Goal: Task Accomplishment & Management: Use online tool/utility

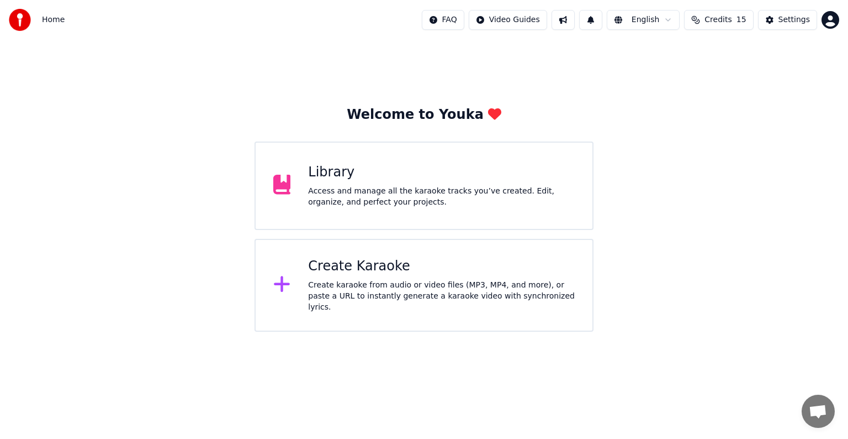
click at [462, 287] on div "Create karaoke from audio or video files (MP3, MP4, and more), or paste a URL t…" at bounding box center [441, 295] width 267 height 33
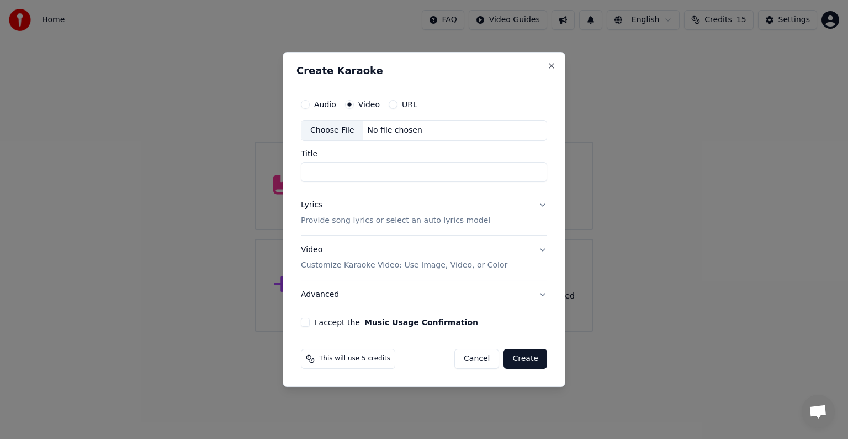
click at [389, 126] on div "No file chosen" at bounding box center [395, 130] width 64 height 11
type input "*********"
click at [443, 223] on p "Provide song lyrics or select an auto lyrics model" at bounding box center [395, 220] width 189 height 11
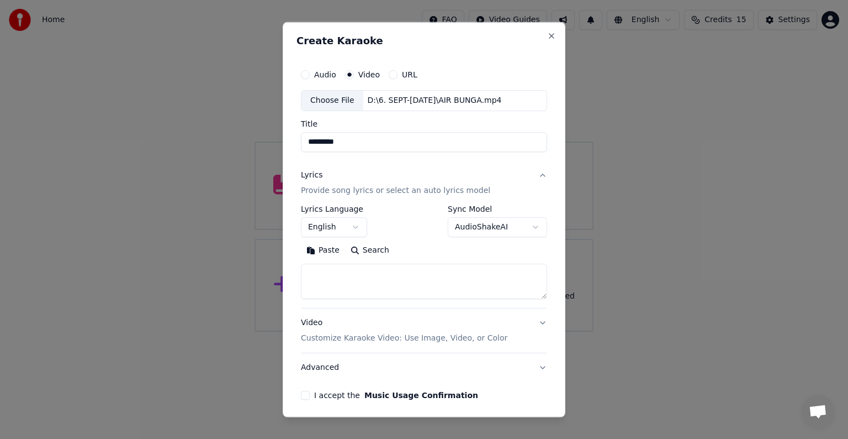
click at [347, 228] on button "English" at bounding box center [334, 227] width 66 height 20
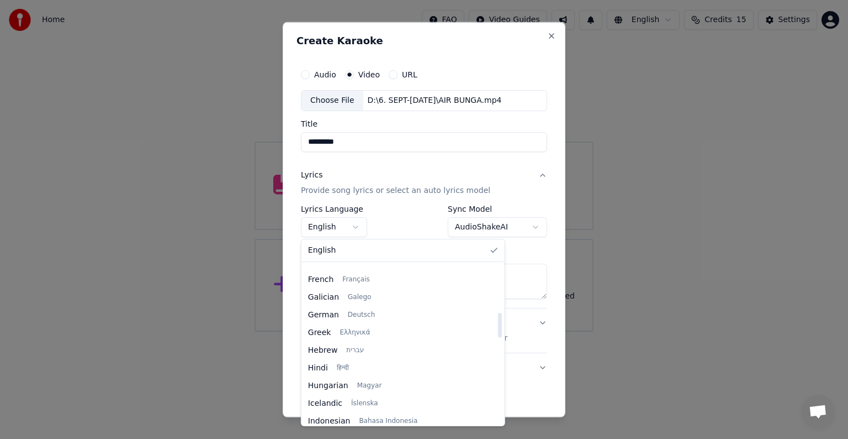
scroll to position [331, 0]
select select "**"
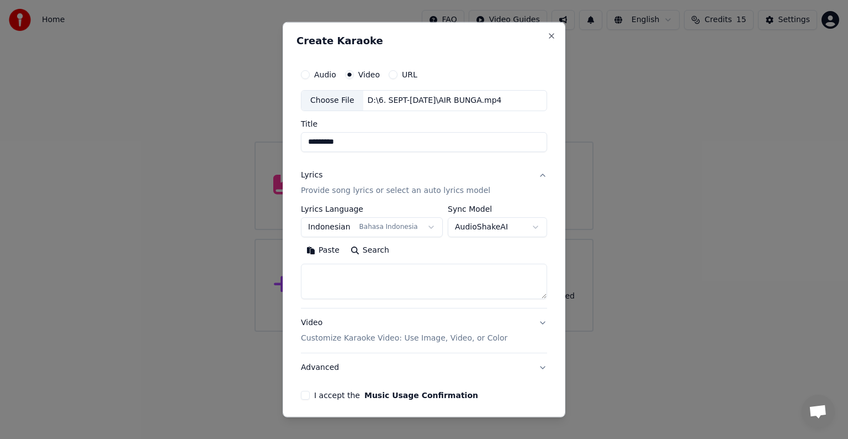
click at [324, 251] on button "Paste" at bounding box center [323, 250] width 44 height 18
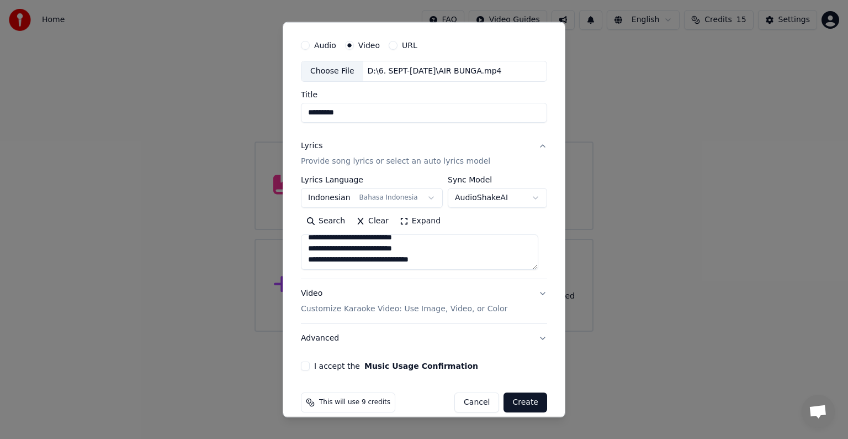
scroll to position [42, 0]
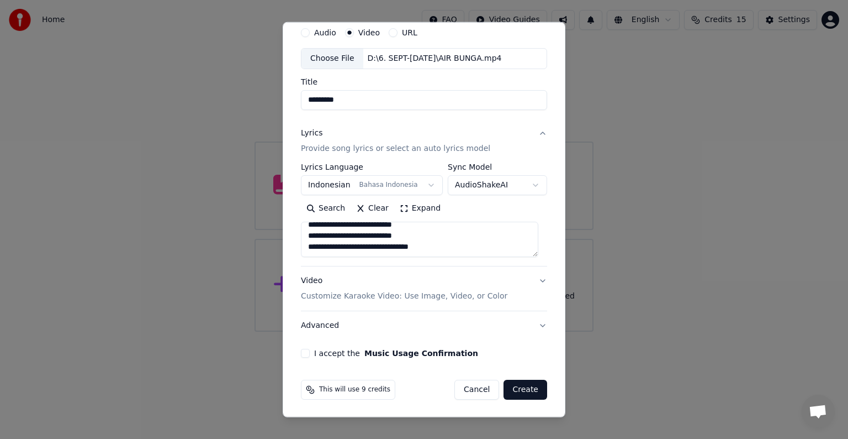
click at [377, 300] on p "Customize Karaoke Video: Use Image, Video, or Color" at bounding box center [404, 296] width 207 height 11
type textarea "**********"
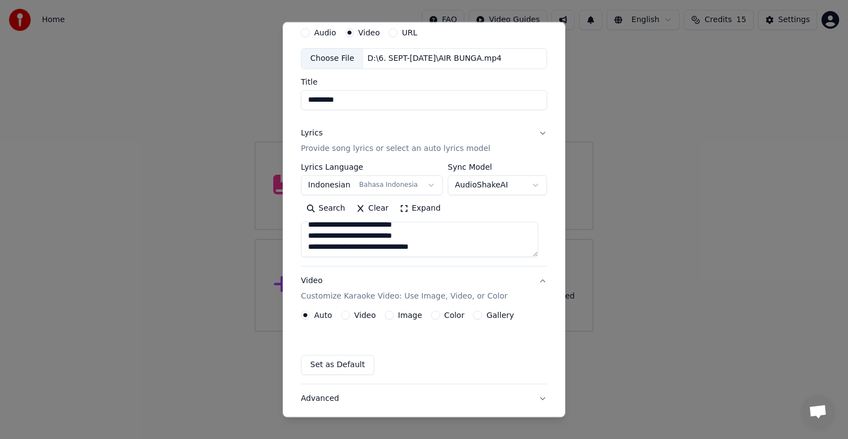
scroll to position [12, 0]
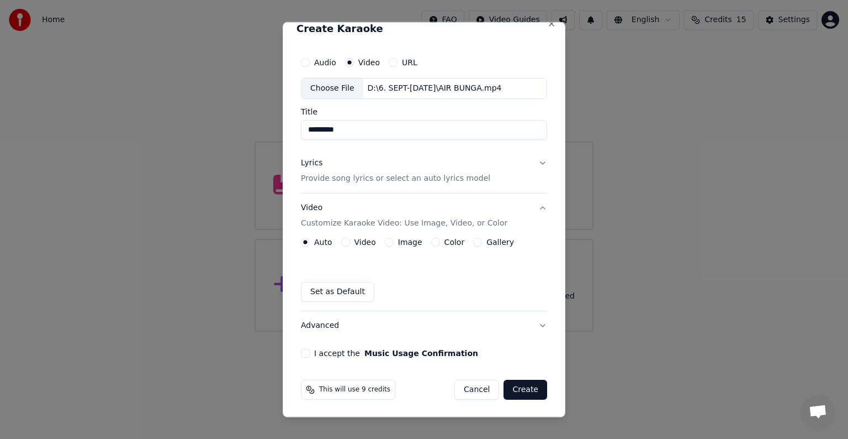
click at [362, 239] on label "Video" at bounding box center [366, 242] width 22 height 8
click at [350, 239] on button "Video" at bounding box center [345, 241] width 9 height 9
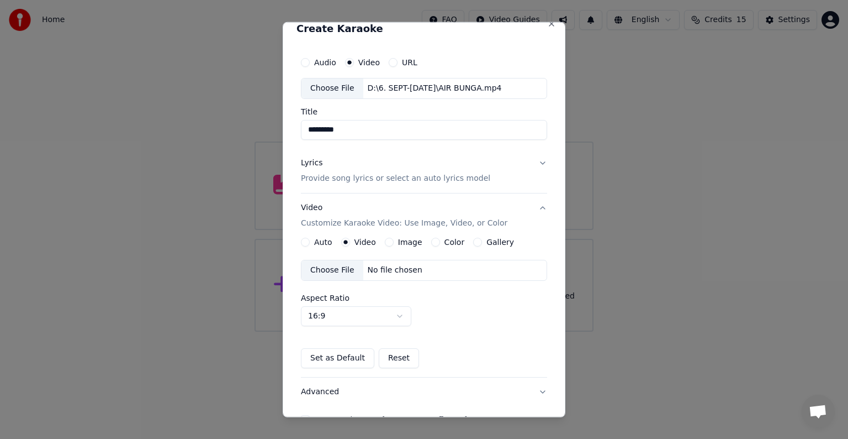
click at [380, 267] on div "No file chosen" at bounding box center [395, 270] width 64 height 11
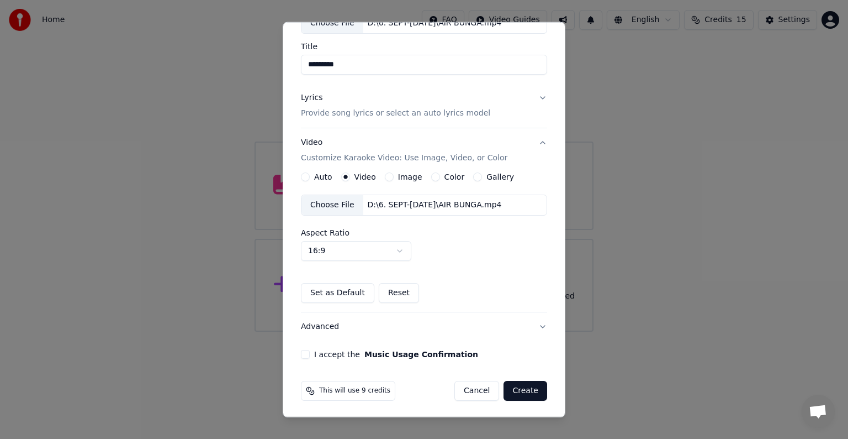
scroll to position [78, 0]
click at [303, 353] on button "I accept the Music Usage Confirmation" at bounding box center [305, 353] width 9 height 9
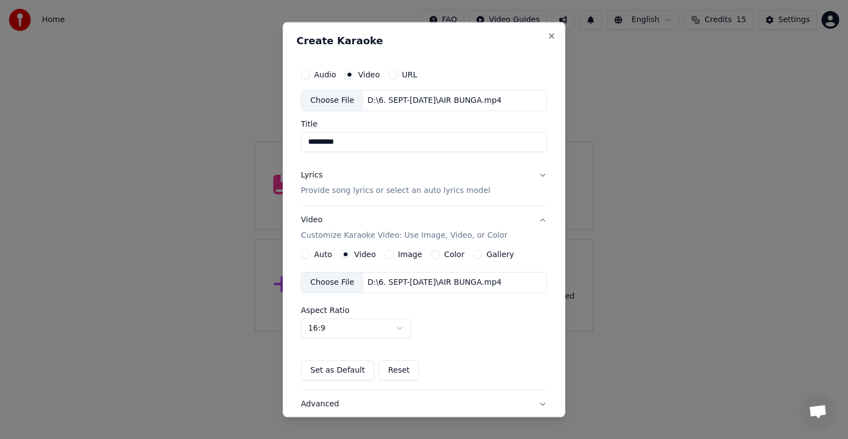
click at [534, 172] on button "Lyrics Provide song lyrics or select an auto lyrics model" at bounding box center [424, 183] width 246 height 44
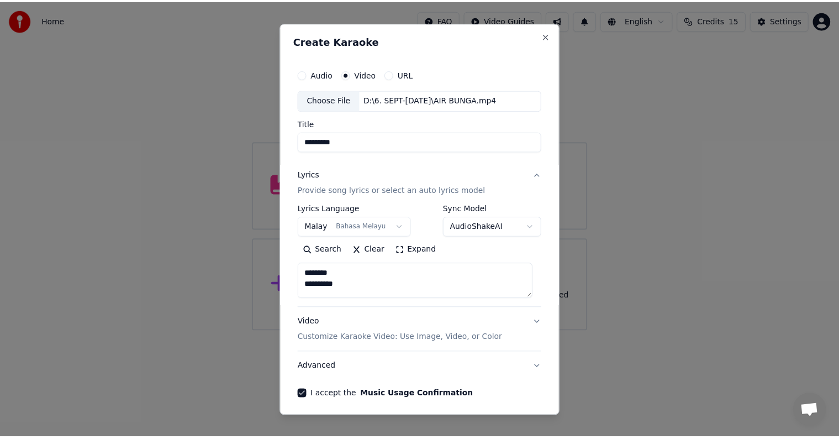
scroll to position [42, 0]
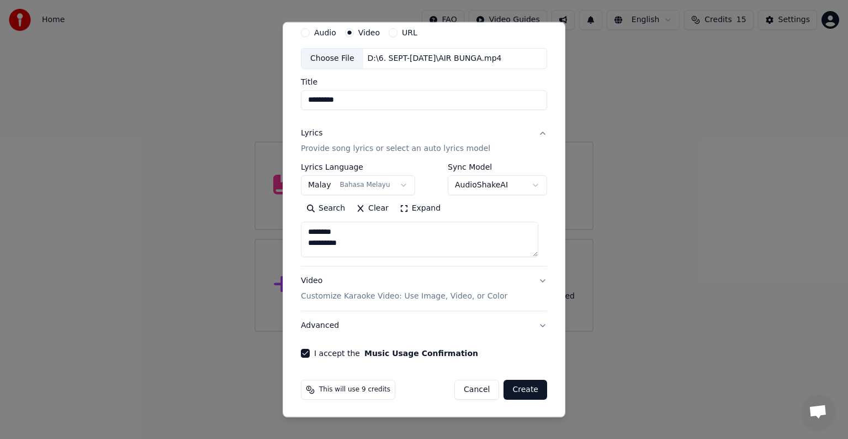
click at [512, 393] on button "Create" at bounding box center [526, 389] width 44 height 20
type textarea "**********"
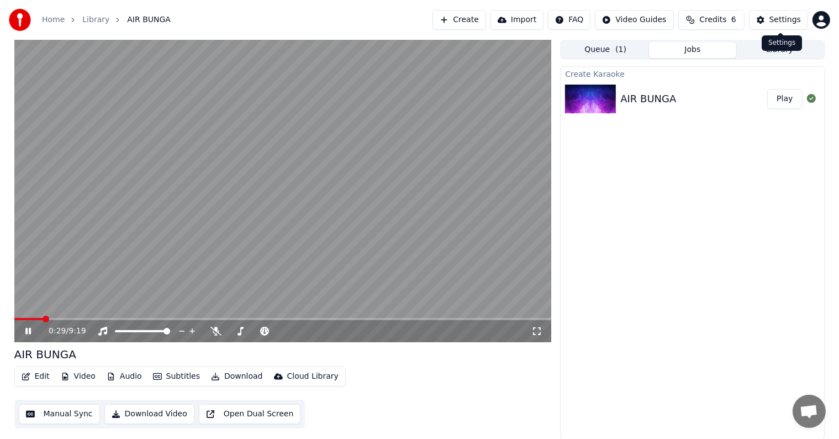
click at [783, 20] on div "Settings" at bounding box center [784, 19] width 31 height 11
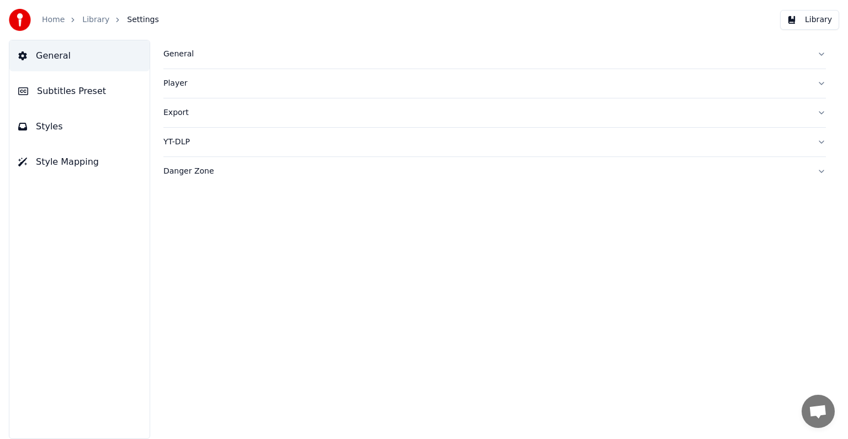
click at [76, 152] on button "Style Mapping" at bounding box center [79, 161] width 140 height 31
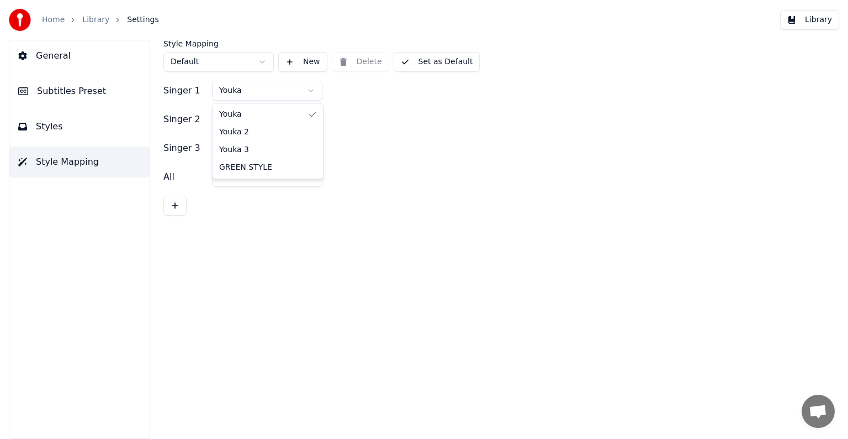
click at [311, 91] on html "Home Library Settings Library General Subtitles Preset Styles Style Mapping Sty…" at bounding box center [424, 219] width 848 height 439
click at [311, 118] on html "Home Library Settings Library General Subtitles Preset Styles Style Mapping Sty…" at bounding box center [424, 219] width 848 height 439
click at [292, 121] on html "Home Library Settings Library General Subtitles Preset Styles Style Mapping Sty…" at bounding box center [424, 219] width 848 height 439
click at [287, 93] on html "Home Library Settings Library General Subtitles Preset Styles Style Mapping Sty…" at bounding box center [424, 219] width 848 height 439
click at [299, 87] on html "Home Library Settings Library General Subtitles Preset Styles Style Mapping Sty…" at bounding box center [424, 219] width 848 height 439
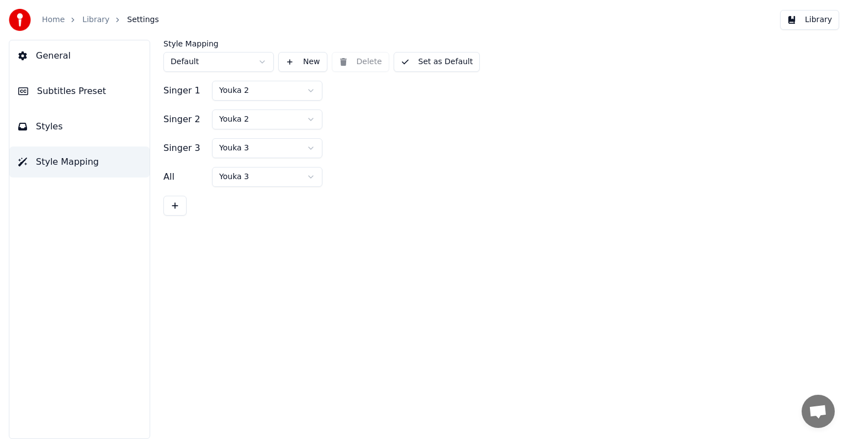
click at [289, 89] on html "Home Library Settings Library General Subtitles Preset Styles Style Mapping Sty…" at bounding box center [424, 219] width 848 height 439
click at [426, 60] on button "Set as Default" at bounding box center [437, 62] width 87 height 20
click at [811, 22] on button "Library" at bounding box center [809, 20] width 59 height 20
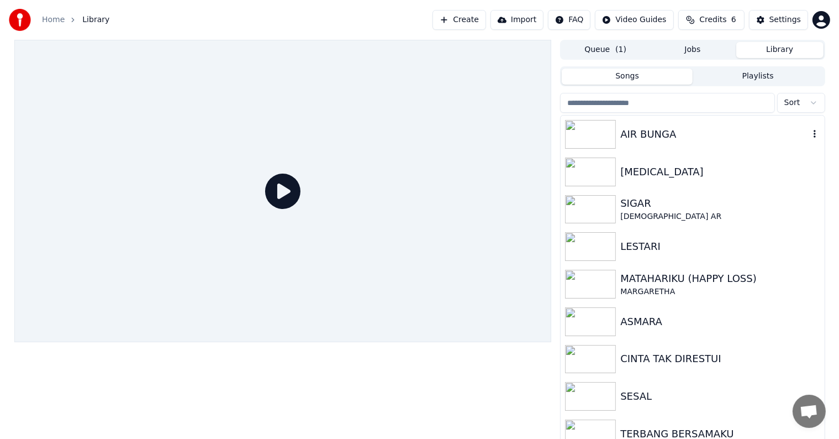
click at [692, 139] on div "AIR BUNGA" at bounding box center [714, 133] width 188 height 15
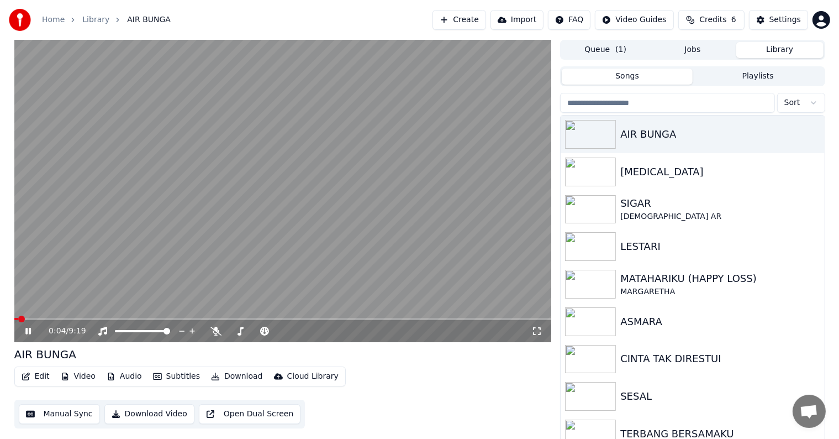
click at [70, 415] on button "Manual Sync" at bounding box center [59, 414] width 81 height 20
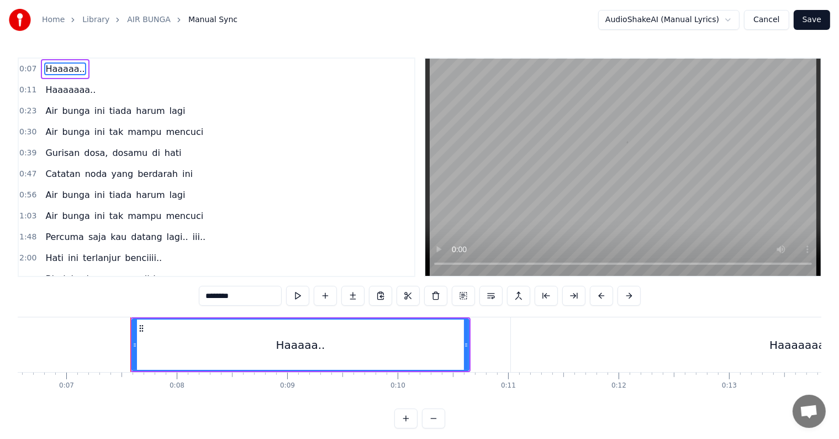
scroll to position [0, 782]
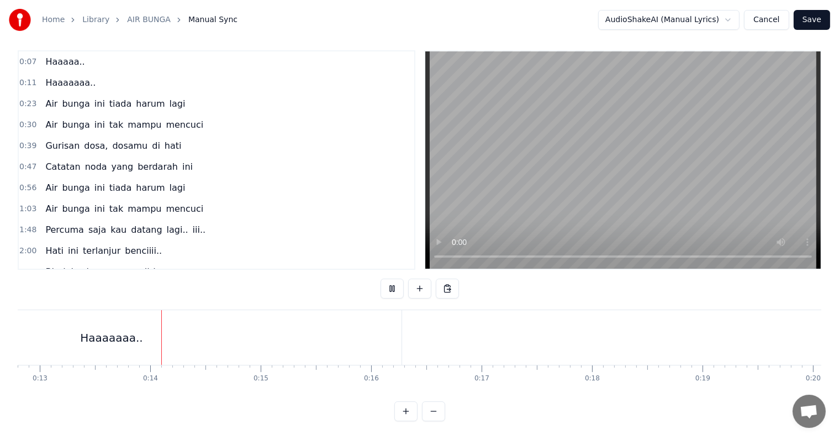
scroll to position [0, 1433]
click at [123, 325] on div "Haaaaaaa.." at bounding box center [92, 337] width 580 height 55
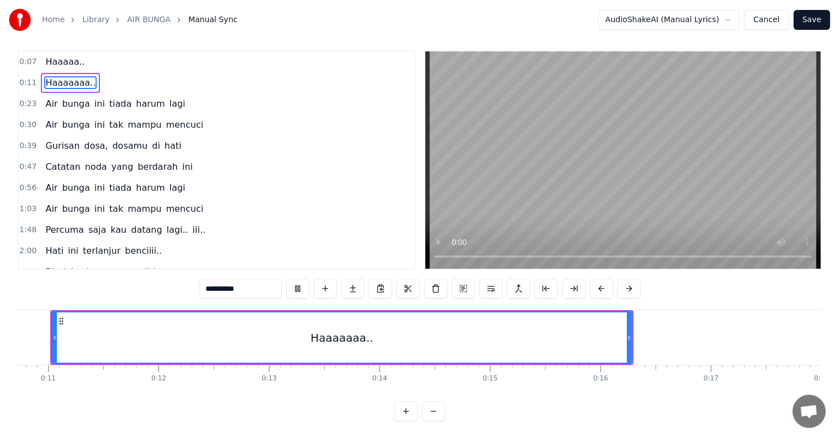
scroll to position [0, 1161]
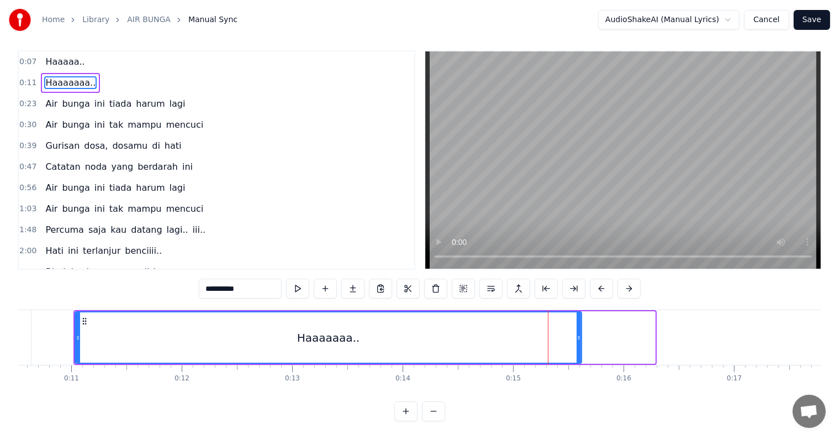
drag, startPoint x: 652, startPoint y: 331, endPoint x: 578, endPoint y: 331, distance: 73.5
click at [578, 331] on div at bounding box center [579, 337] width 4 height 50
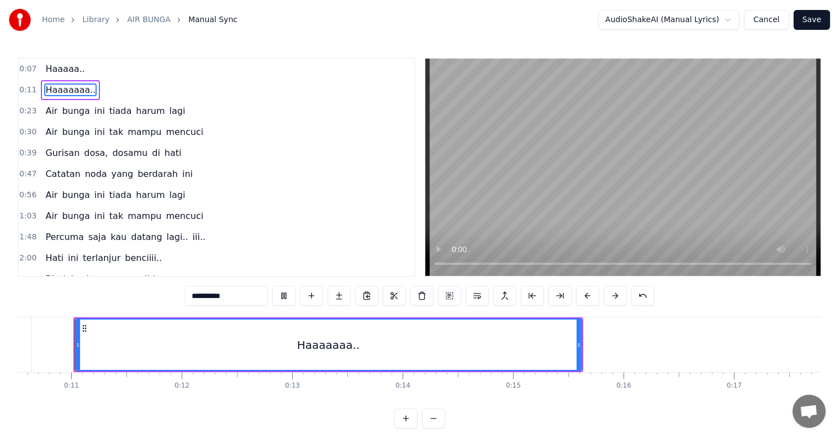
scroll to position [17, 0]
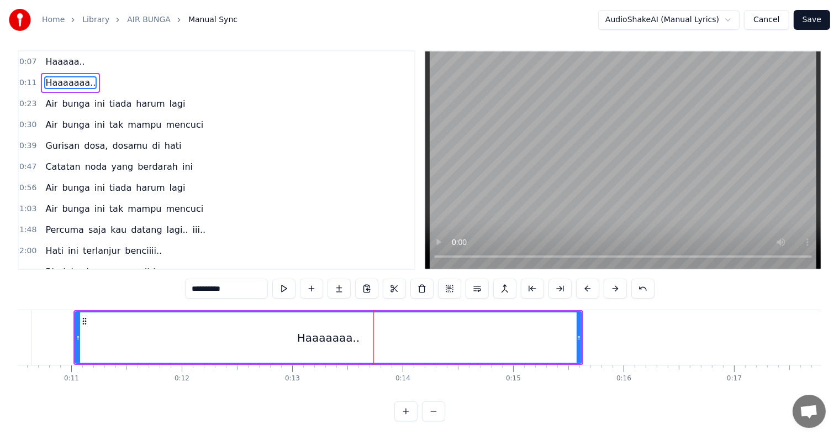
click at [223, 279] on input "**********" at bounding box center [226, 288] width 83 height 20
type input "*********"
click at [157, 316] on div "Haaaaaa.." at bounding box center [328, 337] width 505 height 50
drag, startPoint x: 578, startPoint y: 333, endPoint x: 650, endPoint y: 332, distance: 71.2
click at [650, 332] on div at bounding box center [650, 337] width 4 height 50
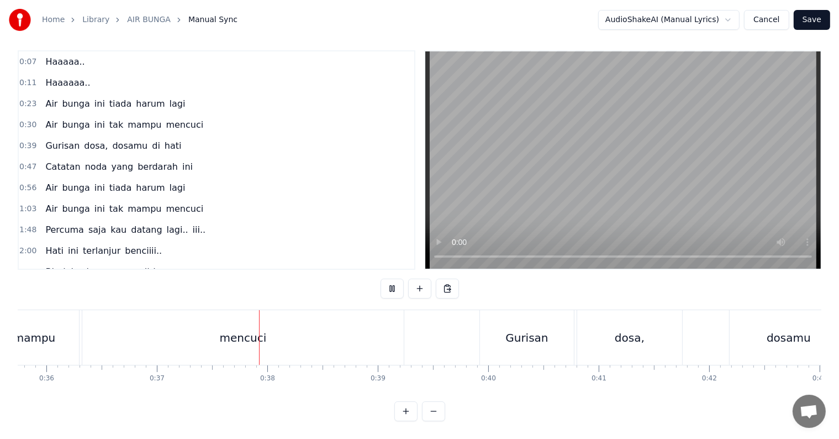
scroll to position [0, 4079]
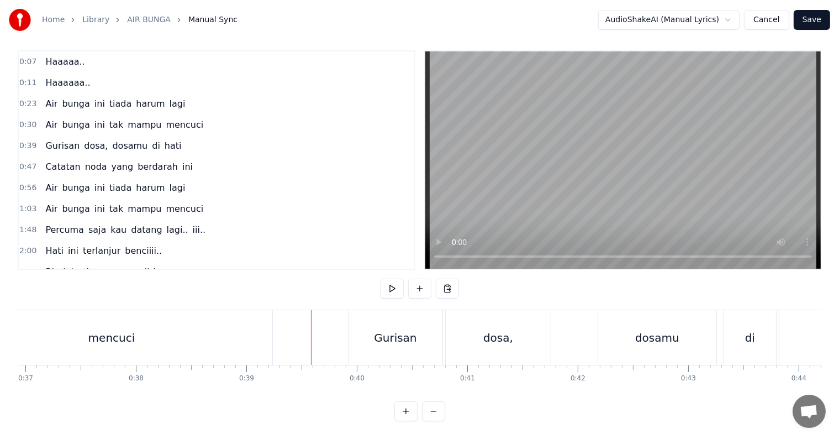
click at [84, 320] on div "mencuci" at bounding box center [111, 337] width 321 height 55
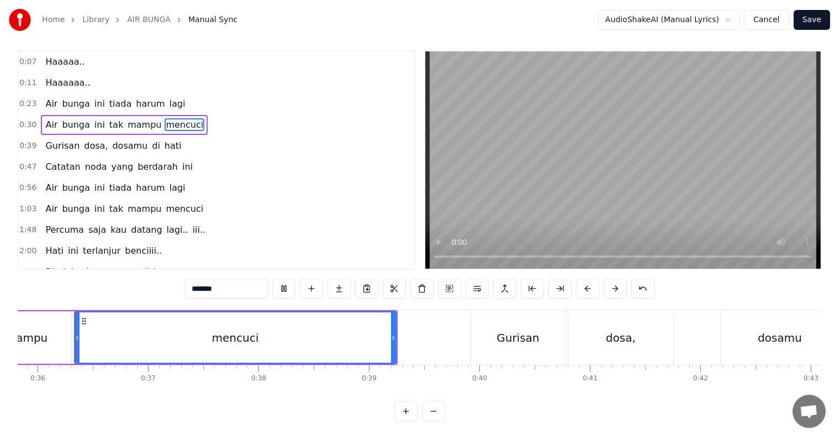
scroll to position [0, 3956]
click at [237, 279] on input "*******" at bounding box center [226, 288] width 83 height 20
type input "*********"
click at [136, 317] on div "mencuci.." at bounding box center [236, 337] width 320 height 50
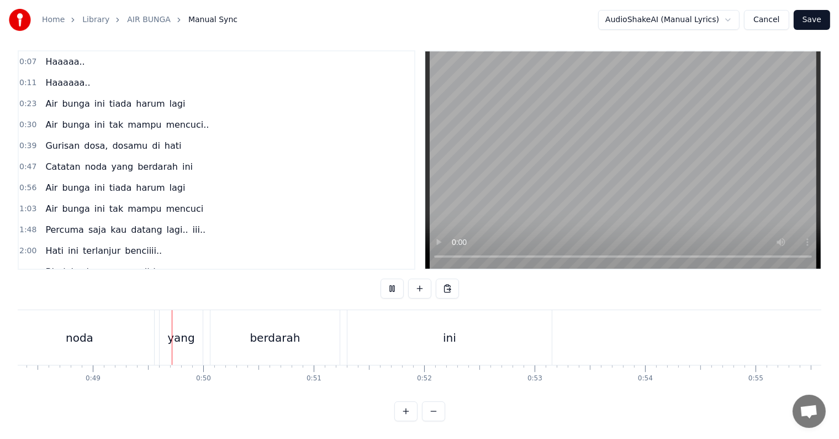
scroll to position [0, 5358]
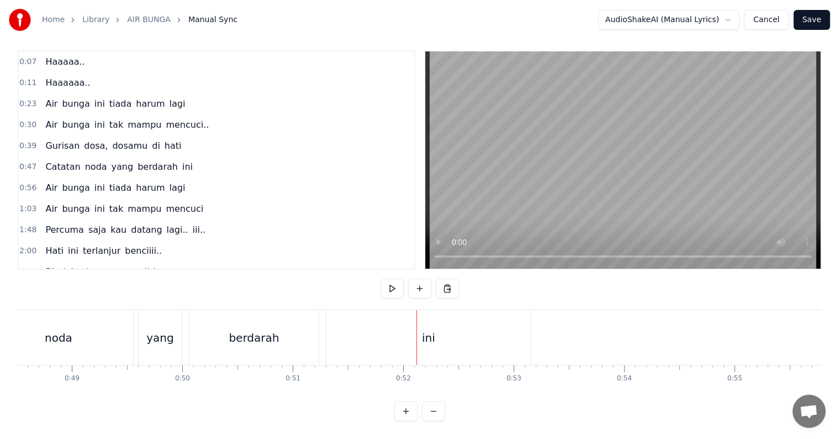
click at [504, 330] on div "ini" at bounding box center [428, 337] width 204 height 55
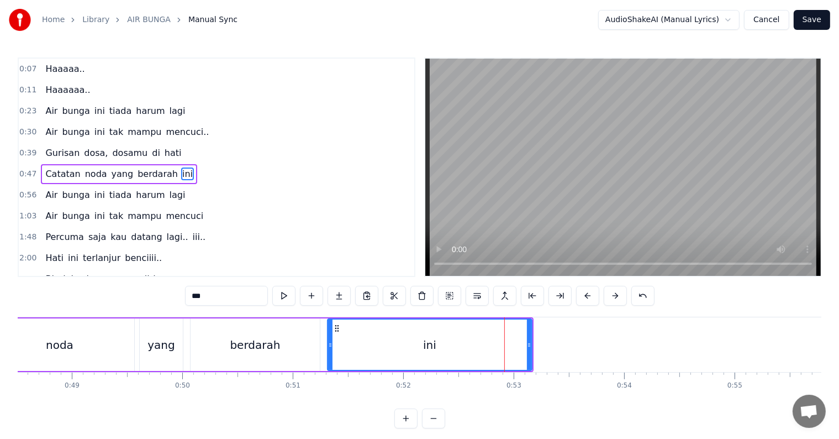
scroll to position [3, 0]
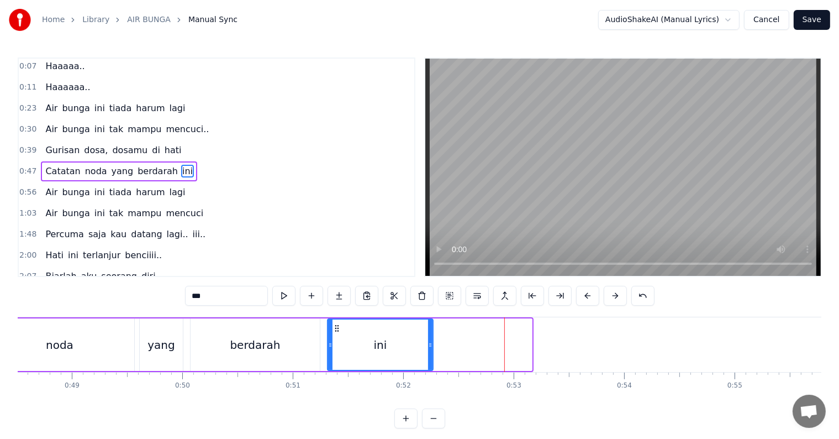
drag, startPoint x: 528, startPoint y: 342, endPoint x: 429, endPoint y: 346, distance: 98.9
click at [429, 346] on icon at bounding box center [430, 344] width 4 height 9
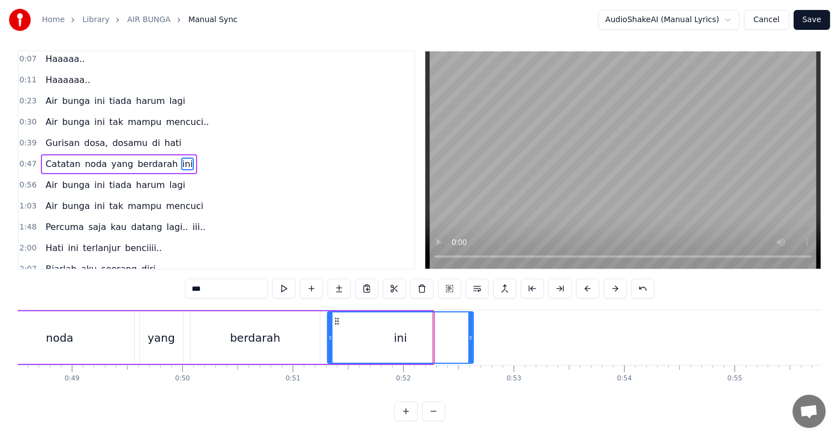
drag, startPoint x: 429, startPoint y: 338, endPoint x: 469, endPoint y: 337, distance: 40.3
click at [469, 337] on div at bounding box center [470, 337] width 4 height 50
drag, startPoint x: 470, startPoint y: 335, endPoint x: 480, endPoint y: 335, distance: 10.0
click at [480, 335] on div at bounding box center [480, 337] width 4 height 50
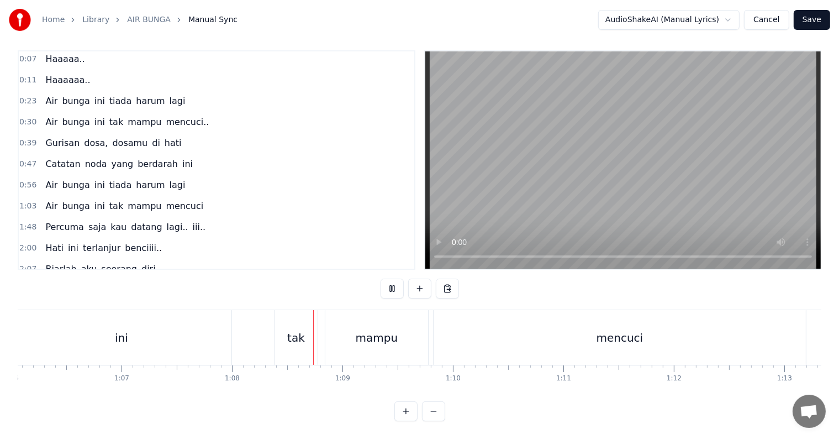
scroll to position [0, 7475]
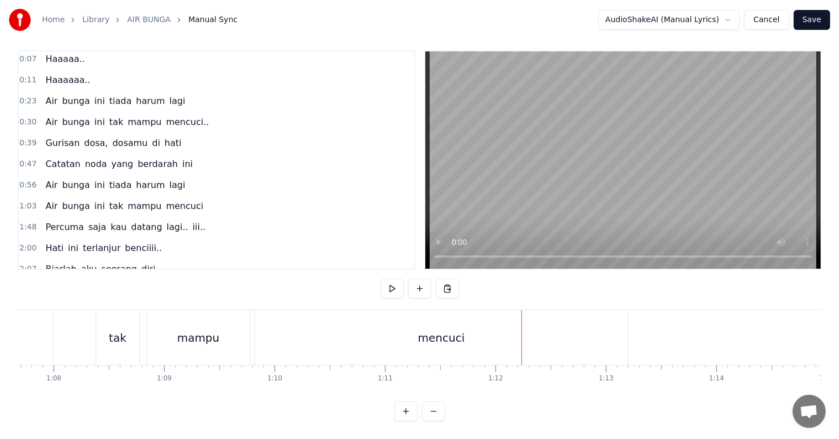
click at [470, 326] on div "mencuci" at bounding box center [441, 337] width 372 height 55
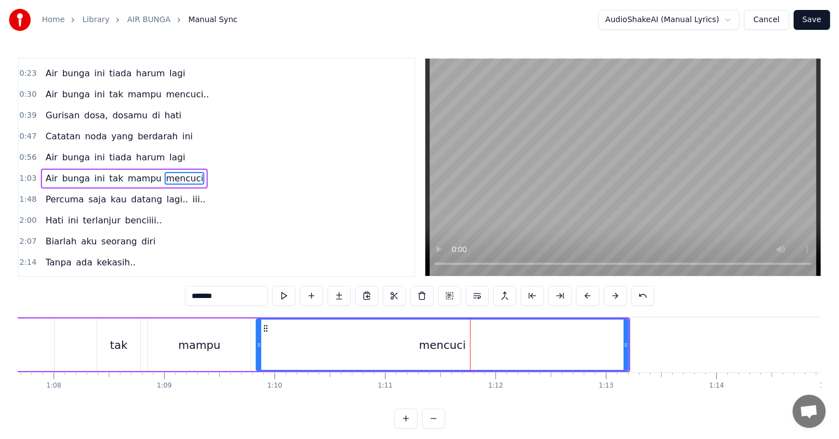
scroll to position [44, 0]
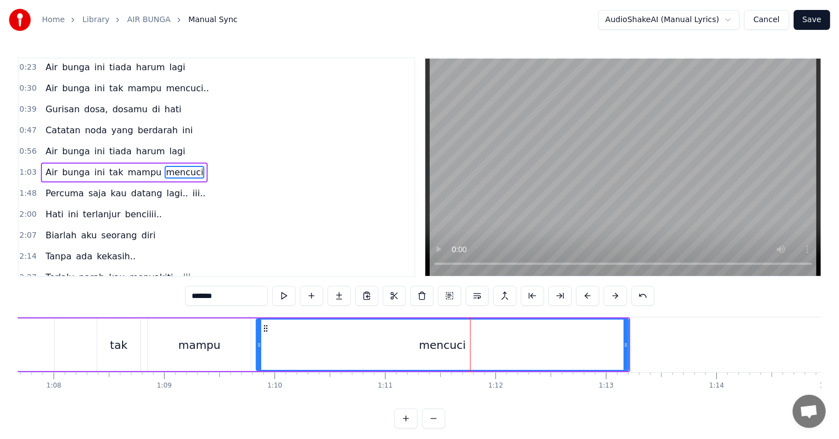
click at [250, 294] on input "*******" at bounding box center [226, 296] width 83 height 20
type input "*********"
click at [287, 334] on div "mencuci.." at bounding box center [442, 344] width 371 height 50
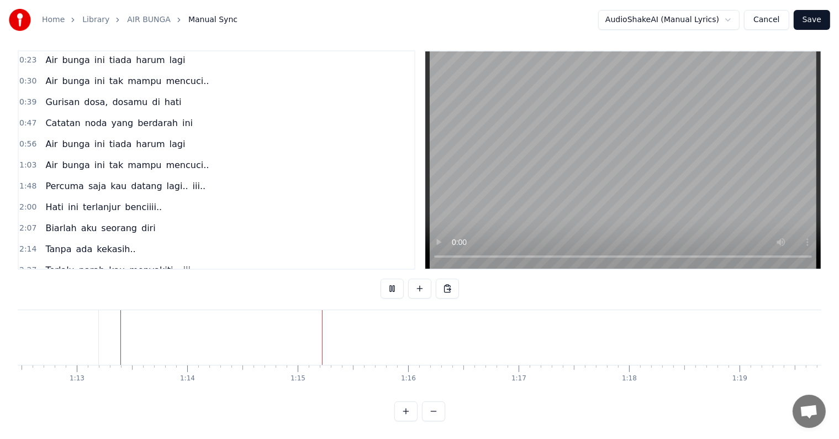
scroll to position [0, 8192]
click at [50, 179] on span "Percuma" at bounding box center [64, 185] width 40 height 13
click at [192, 179] on span "iii.." at bounding box center [199, 185] width 15 height 13
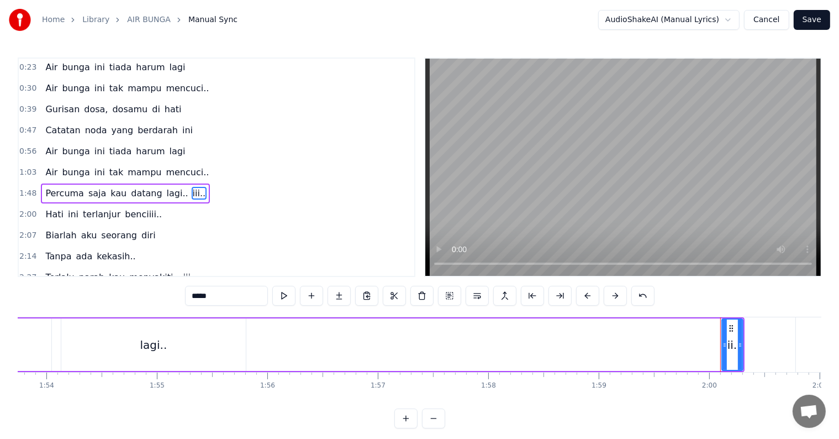
scroll to position [64, 0]
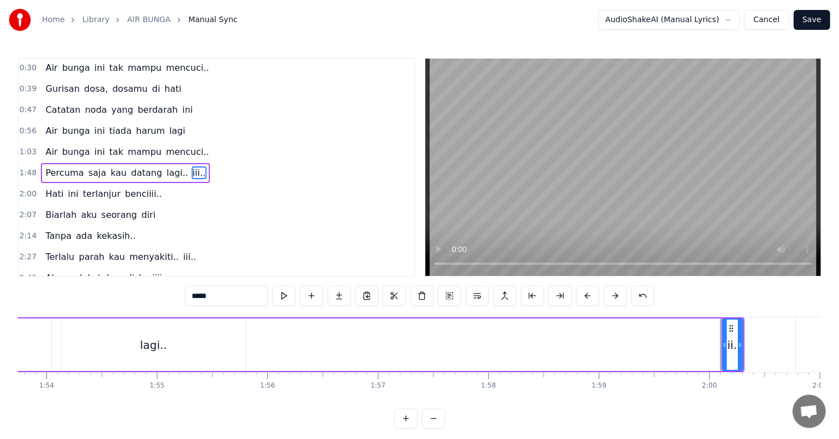
click at [166, 166] on span "lagi.." at bounding box center [178, 172] width 24 height 13
type input "******"
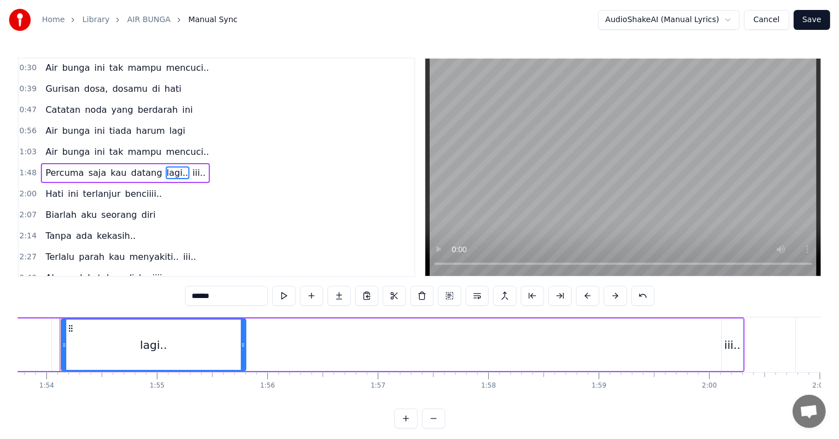
scroll to position [0, 12550]
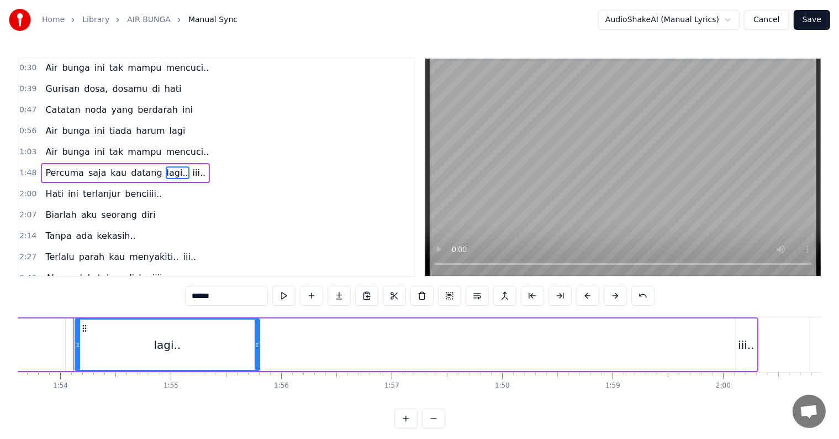
click at [174, 343] on div "lagi.." at bounding box center [167, 344] width 27 height 17
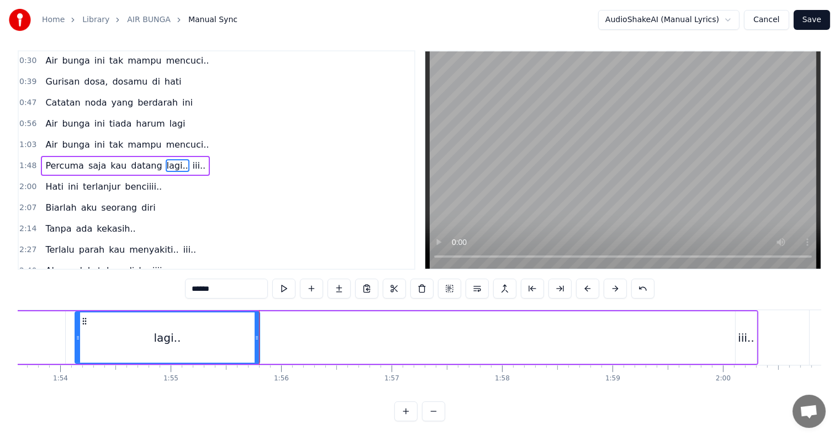
click at [278, 340] on div "Percuma saja kau datang lagi.. iii.." at bounding box center [91, 337] width 1334 height 55
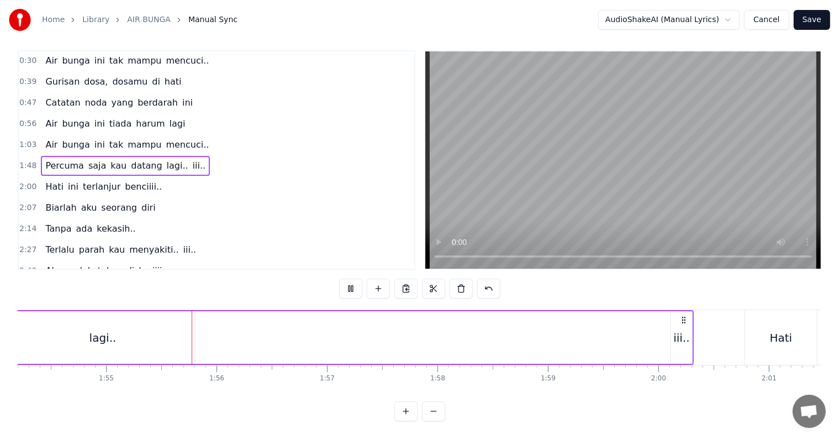
scroll to position [0, 12657]
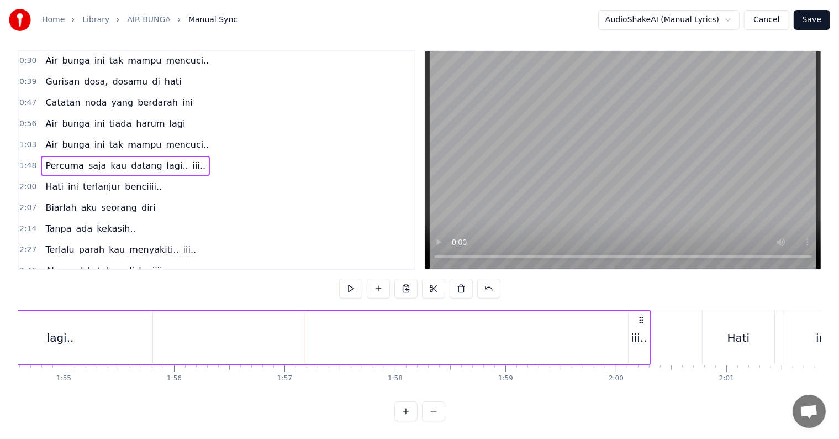
click at [629, 330] on div "iii.." at bounding box center [639, 337] width 21 height 52
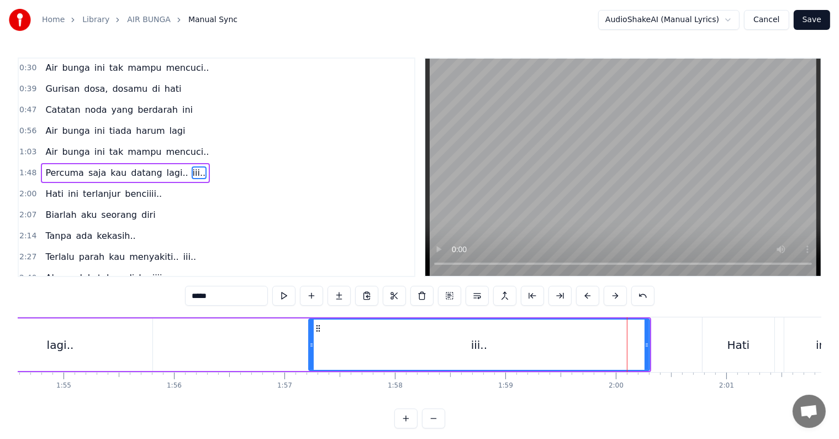
drag, startPoint x: 631, startPoint y: 346, endPoint x: 311, endPoint y: 352, distance: 319.8
click at [311, 352] on div at bounding box center [311, 344] width 4 height 50
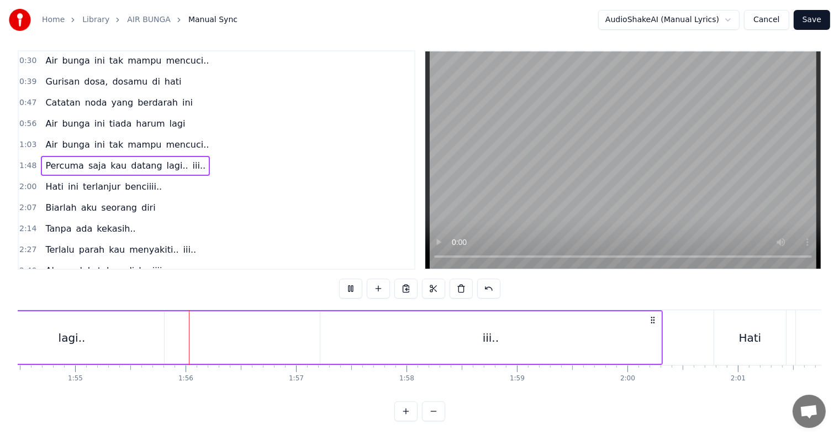
scroll to position [0, 12687]
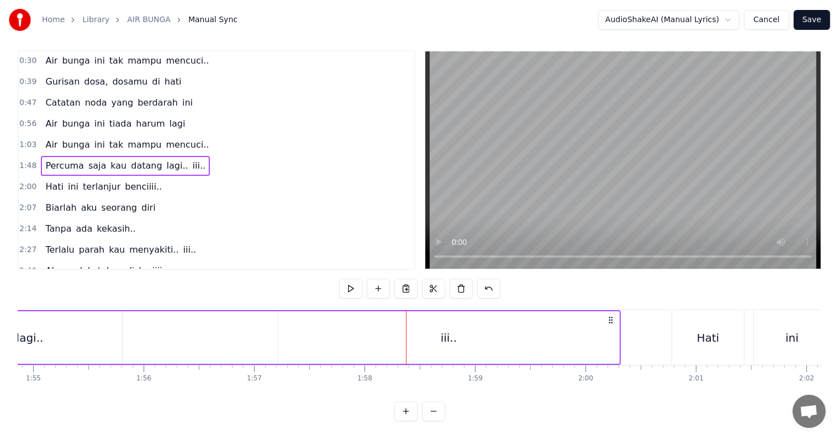
click at [590, 327] on div "iii.." at bounding box center [448, 337] width 341 height 52
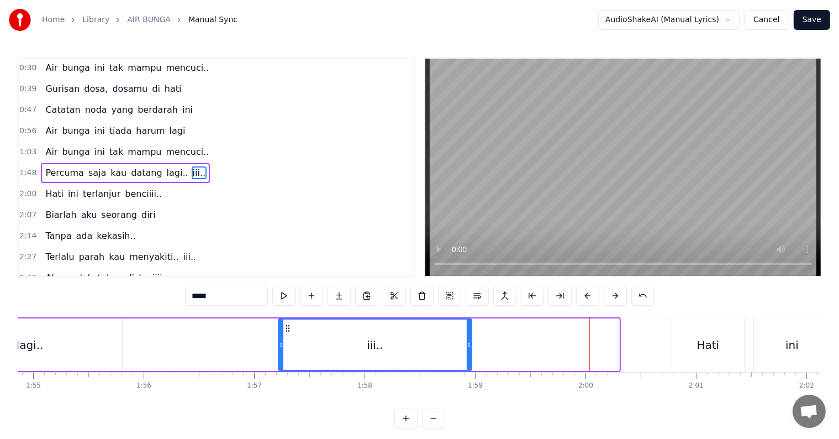
drag, startPoint x: 614, startPoint y: 339, endPoint x: 467, endPoint y: 345, distance: 147.6
click at [467, 345] on div at bounding box center [469, 344] width 4 height 50
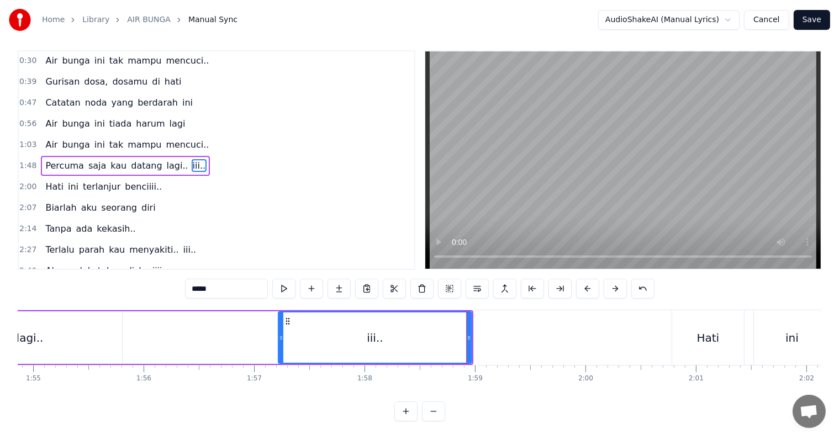
scroll to position [17, 0]
drag, startPoint x: 278, startPoint y: 328, endPoint x: 244, endPoint y: 325, distance: 34.4
click at [245, 333] on icon at bounding box center [247, 337] width 4 height 9
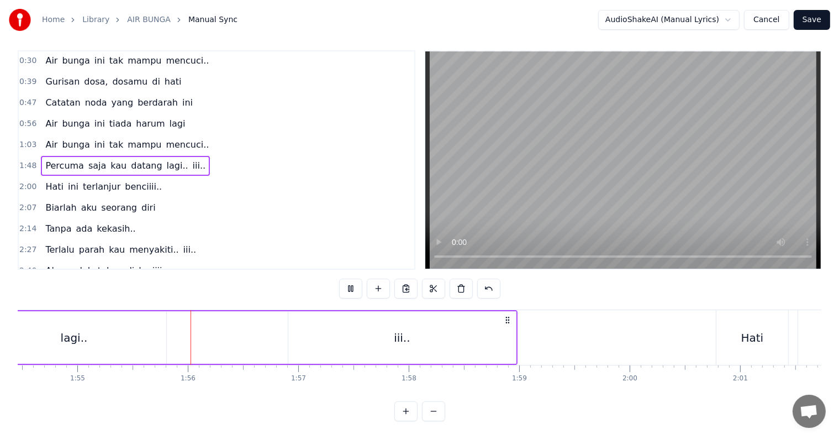
scroll to position [0, 12686]
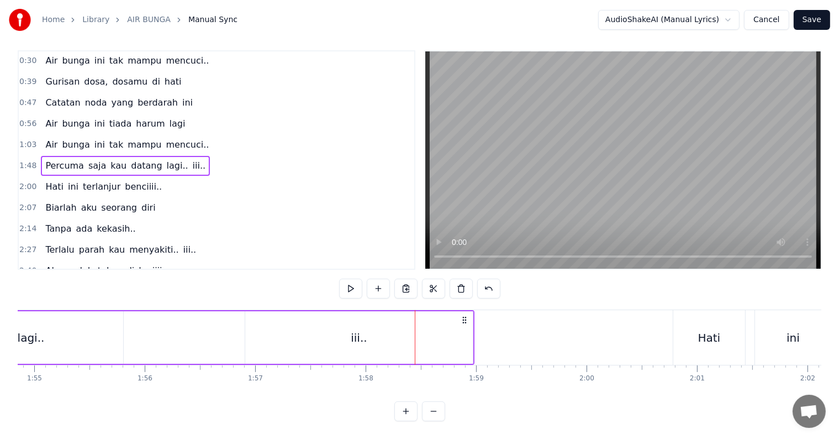
click at [161, 157] on div "Percuma saja kau datang lagi.. iii.." at bounding box center [125, 166] width 169 height 20
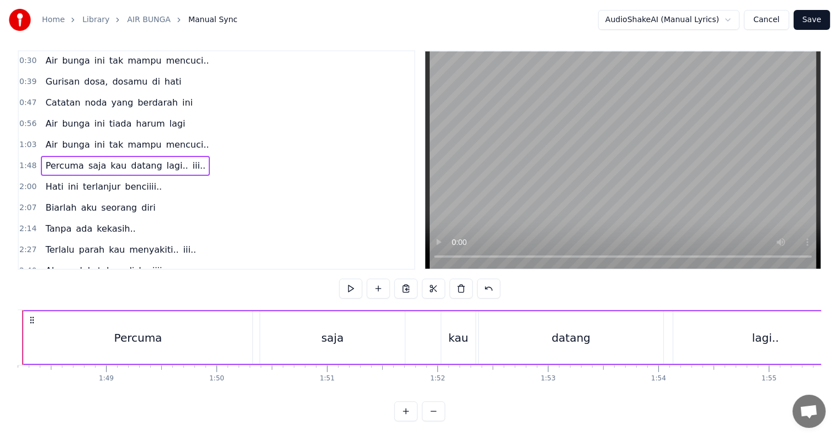
scroll to position [0, 11900]
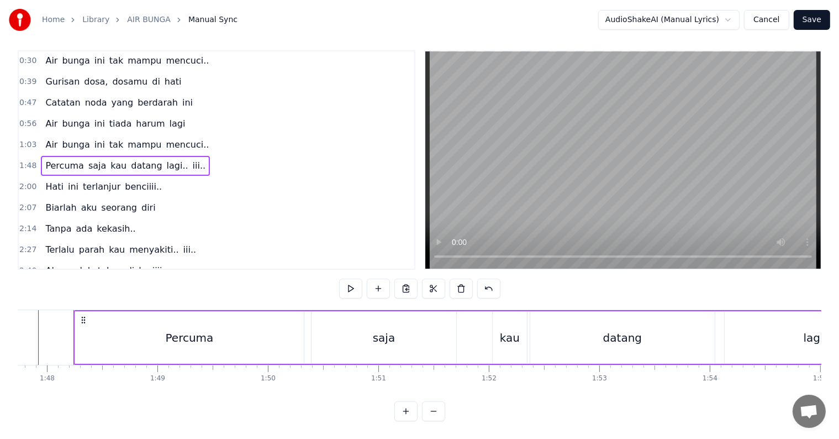
click at [166, 156] on div "Percuma saja kau datang lagi.. iii.." at bounding box center [125, 166] width 169 height 20
click at [192, 159] on span "iii.." at bounding box center [199, 165] width 15 height 13
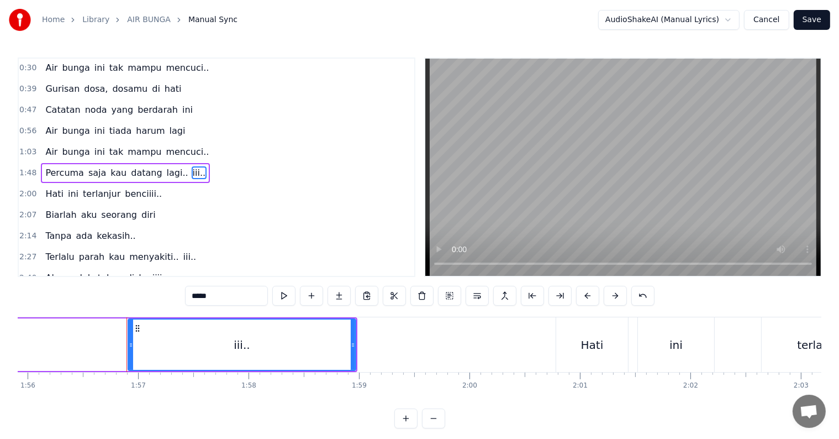
scroll to position [0, 12856]
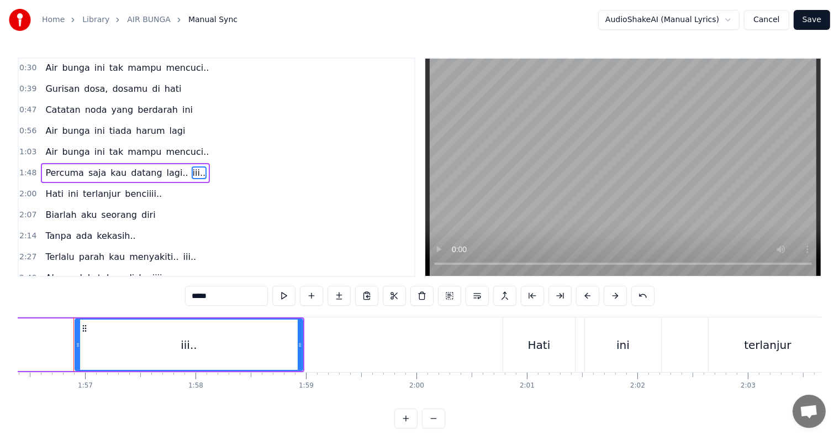
click at [192, 297] on input "*****" at bounding box center [226, 296] width 83 height 20
click at [420, 300] on button at bounding box center [421, 296] width 23 height 20
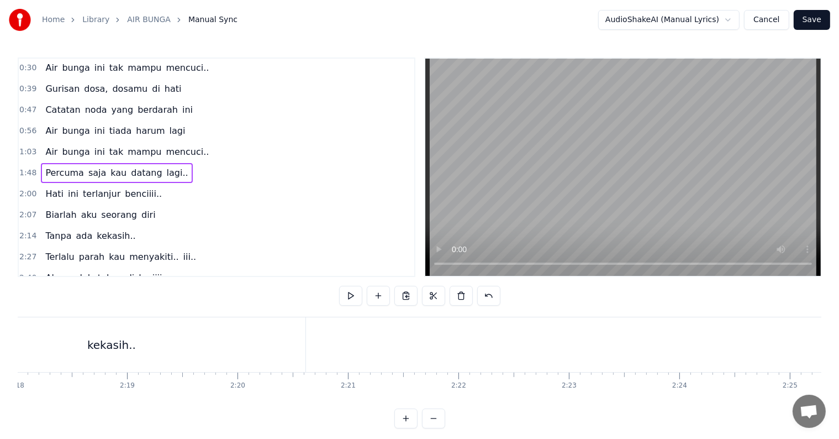
scroll to position [0, 14827]
click at [166, 168] on span "lagi.." at bounding box center [178, 172] width 24 height 13
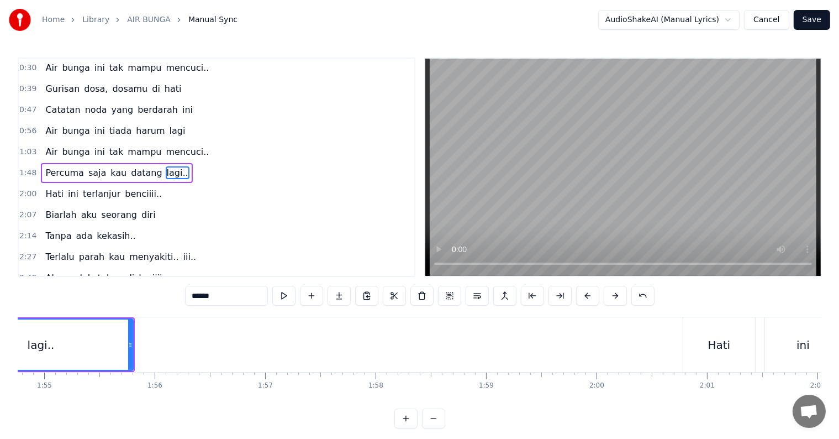
scroll to position [0, 12550]
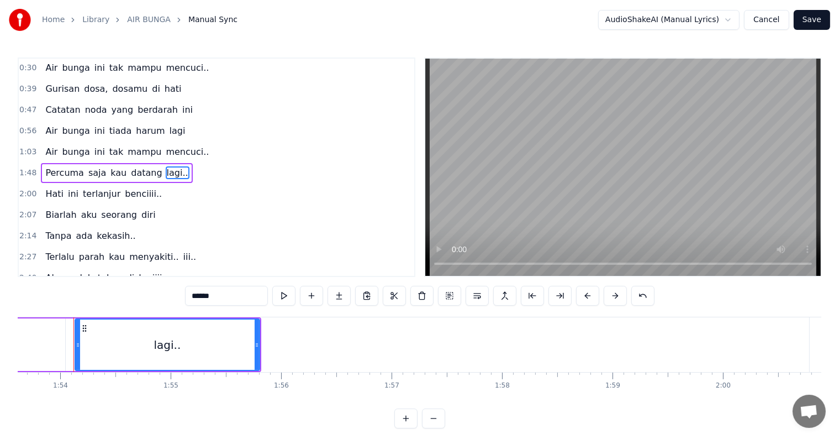
click at [220, 295] on input "******" at bounding box center [226, 296] width 83 height 20
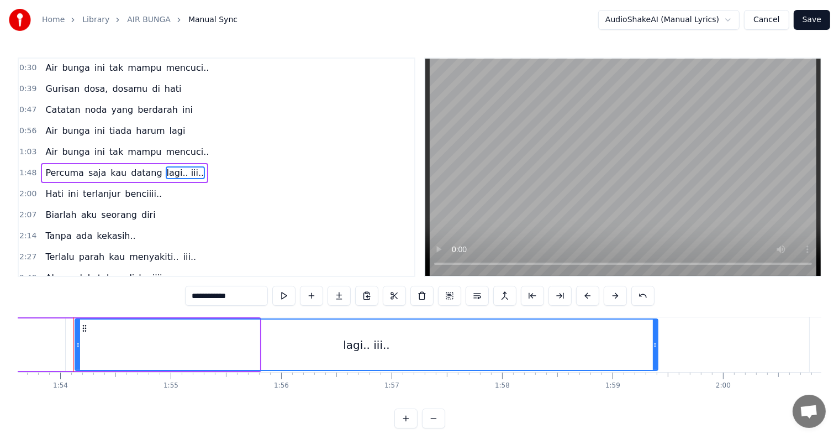
drag, startPoint x: 256, startPoint y: 347, endPoint x: 654, endPoint y: 352, distance: 398.2
click at [654, 352] on div at bounding box center [655, 344] width 4 height 50
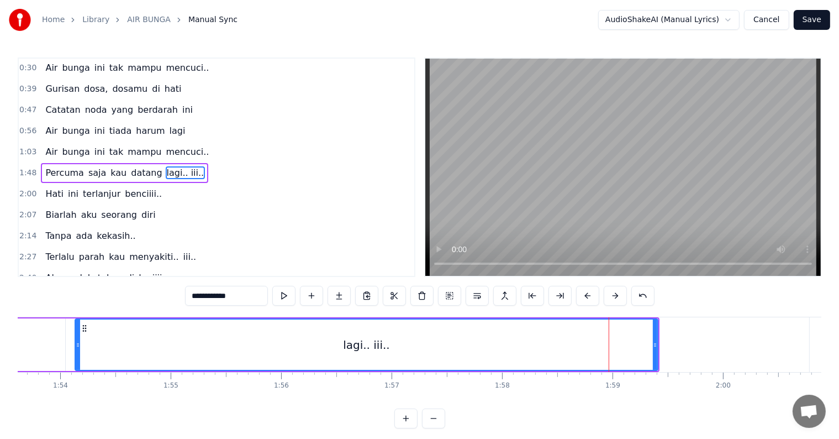
click at [83, 345] on div "lagi.. iii.." at bounding box center [367, 344] width 582 height 50
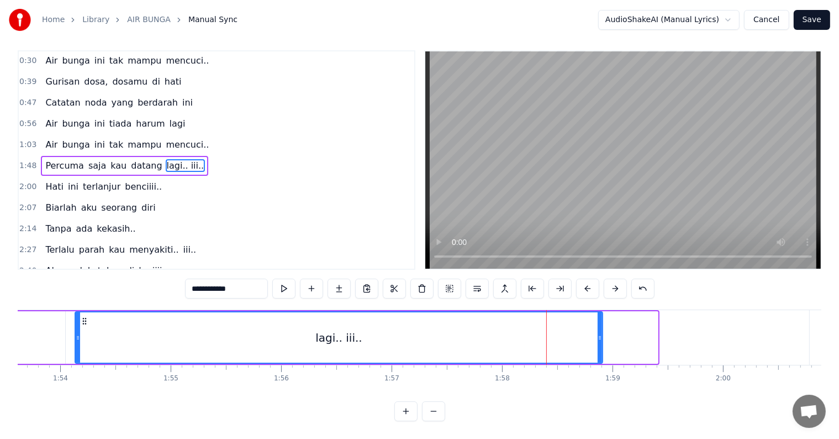
drag, startPoint x: 654, startPoint y: 328, endPoint x: 599, endPoint y: 328, distance: 55.2
click at [599, 333] on icon at bounding box center [600, 337] width 4 height 9
click at [95, 327] on div "lagi.. iii.." at bounding box center [339, 337] width 526 height 50
click at [130, 159] on span "datang" at bounding box center [146, 165] width 33 height 13
type input "******"
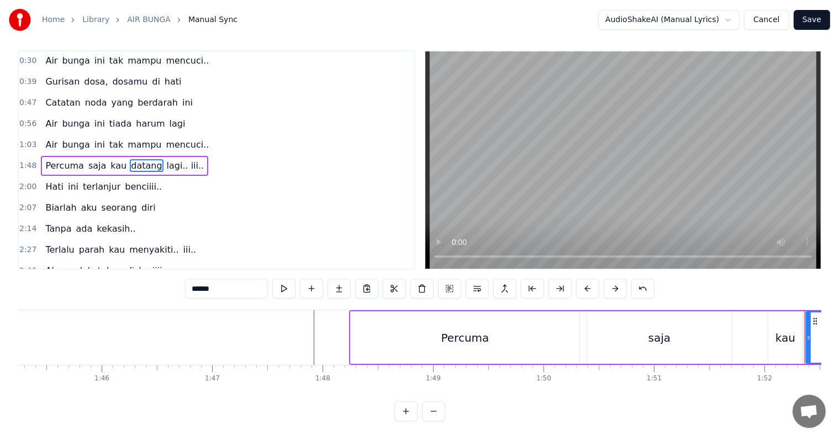
scroll to position [0, 11520]
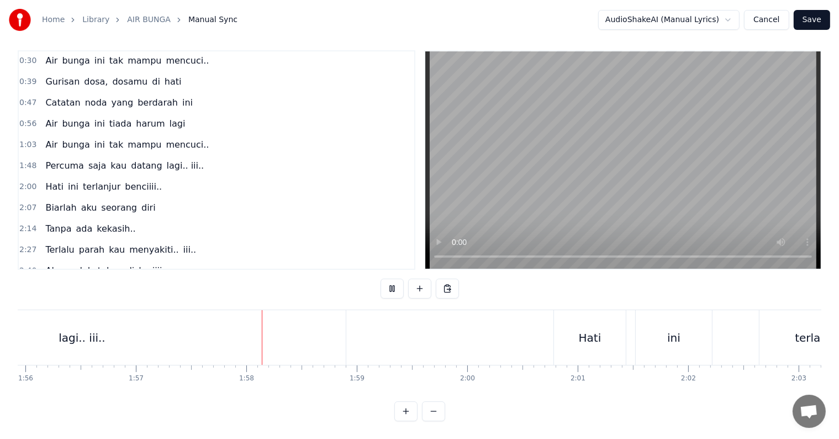
scroll to position [0, 12936]
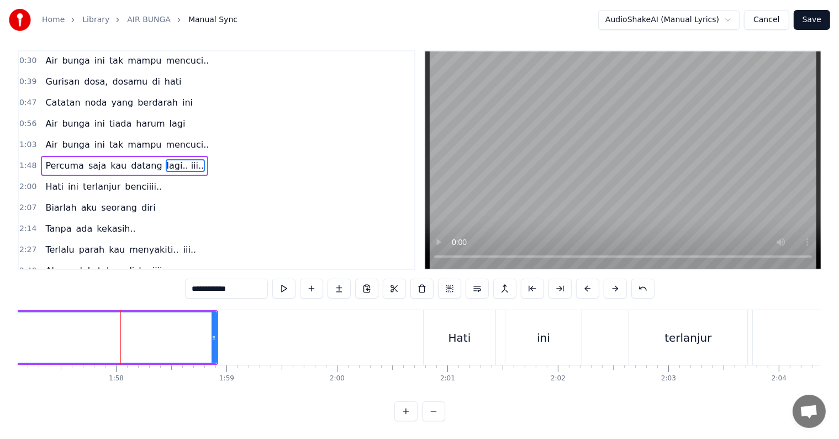
scroll to position [0, 0]
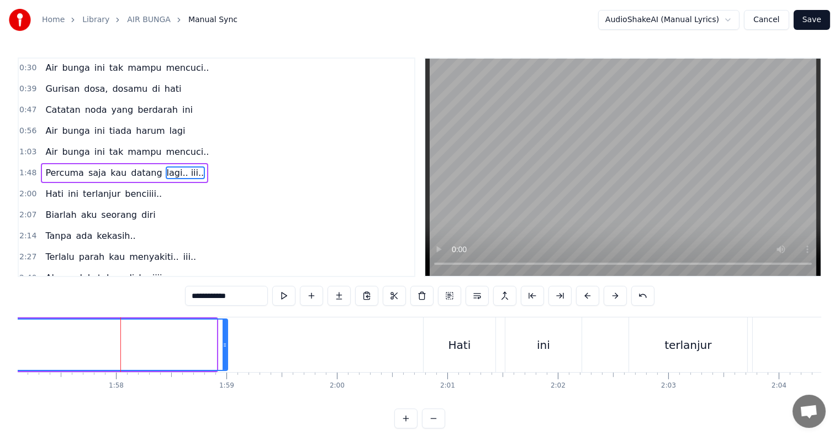
drag, startPoint x: 212, startPoint y: 351, endPoint x: 223, endPoint y: 353, distance: 11.2
click at [223, 353] on div at bounding box center [225, 344] width 4 height 50
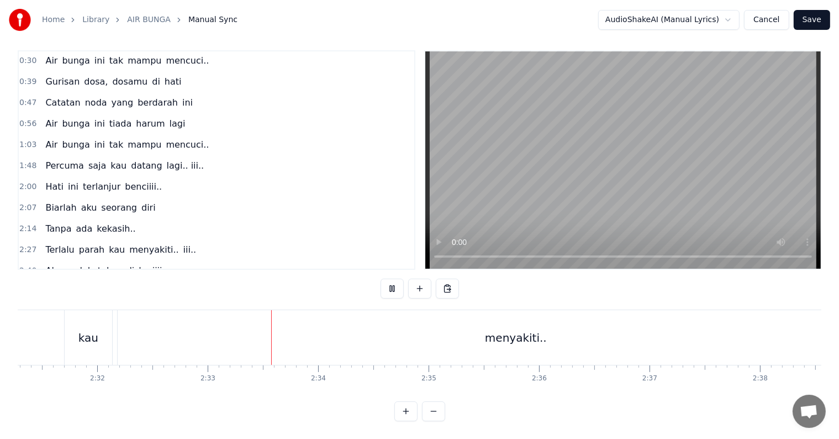
scroll to position [0, 16841]
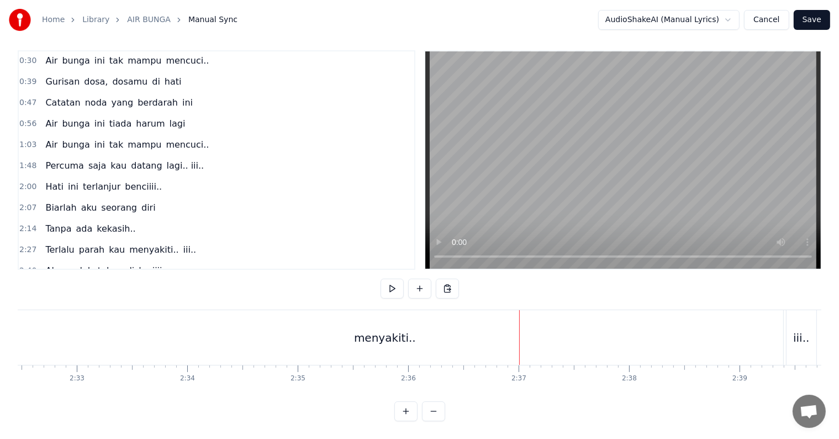
click at [738, 327] on div "menyakiti.." at bounding box center [385, 337] width 796 height 55
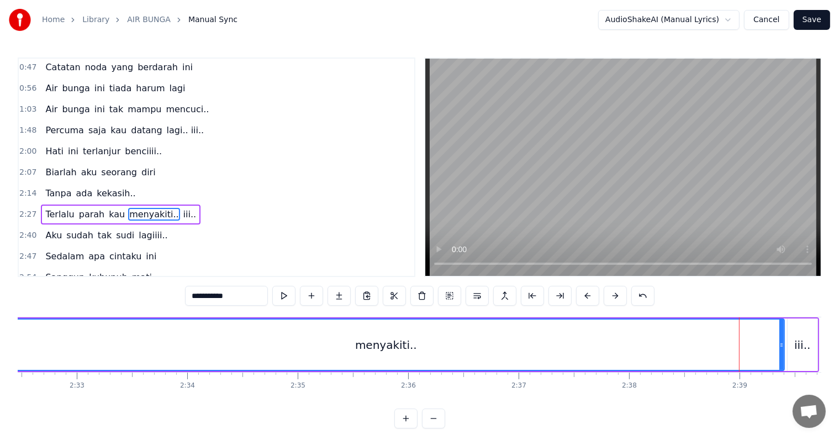
scroll to position [145, 0]
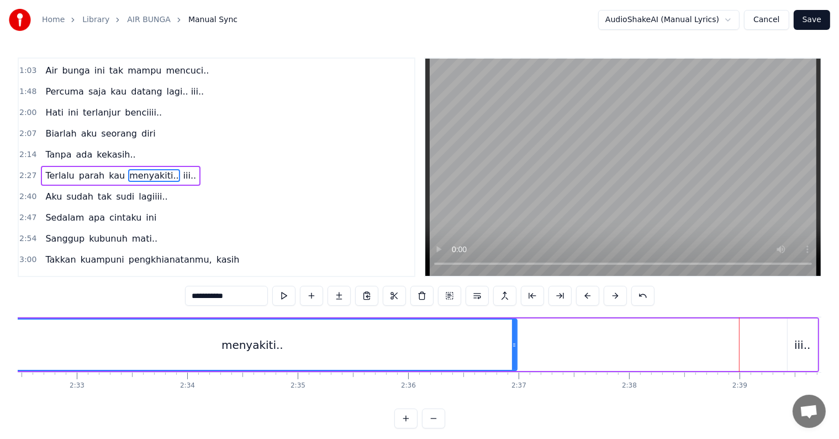
drag, startPoint x: 782, startPoint y: 345, endPoint x: 515, endPoint y: 347, distance: 267.3
click at [515, 347] on icon at bounding box center [514, 344] width 4 height 9
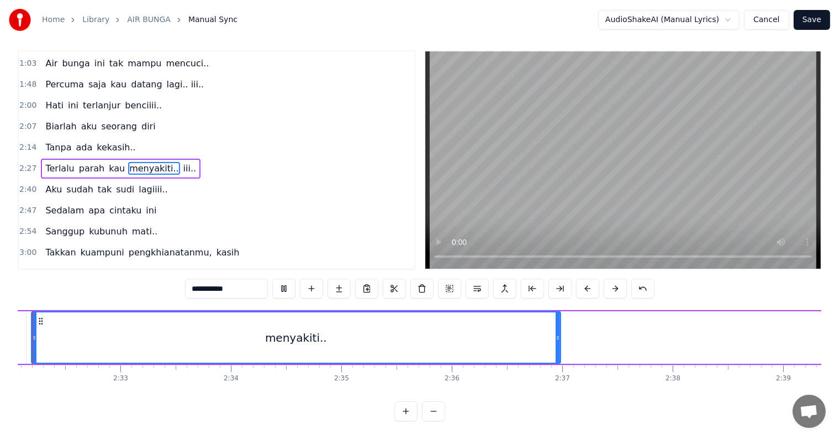
scroll to position [0, 16754]
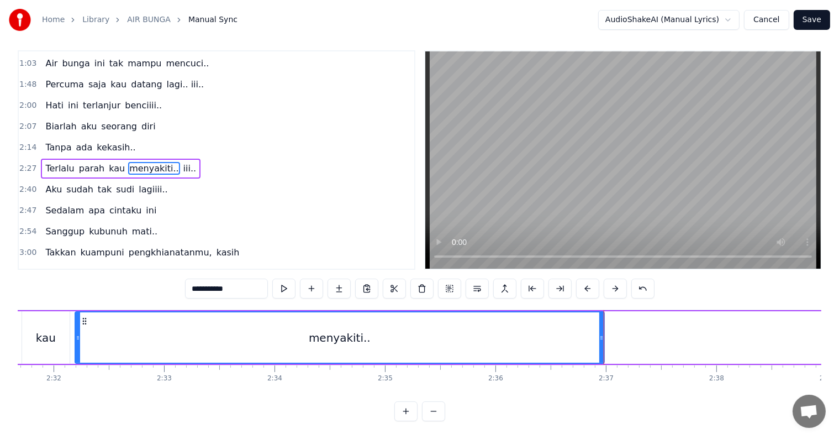
click at [444, 349] on div "menyakiti.." at bounding box center [340, 337] width 528 height 50
drag, startPoint x: 598, startPoint y: 331, endPoint x: 579, endPoint y: 324, distance: 20.1
click at [578, 333] on icon at bounding box center [580, 337] width 4 height 9
drag, startPoint x: 580, startPoint y: 331, endPoint x: 533, endPoint y: 332, distance: 47.5
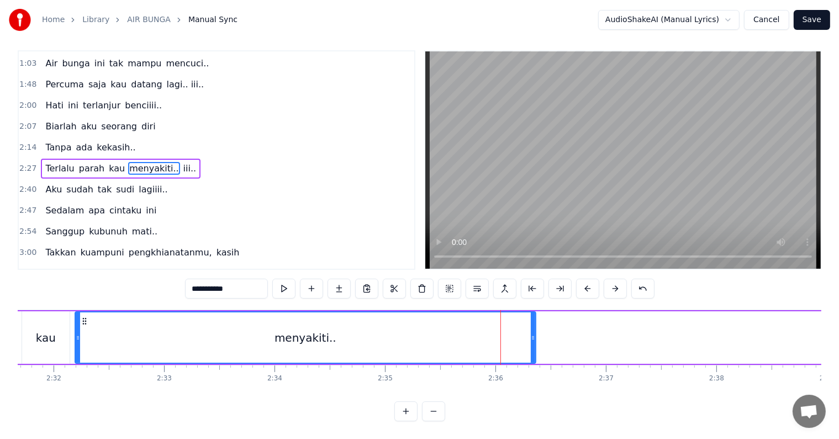
click at [533, 332] on div at bounding box center [533, 337] width 4 height 50
click at [182, 162] on span "iii.." at bounding box center [189, 168] width 15 height 13
type input "*****"
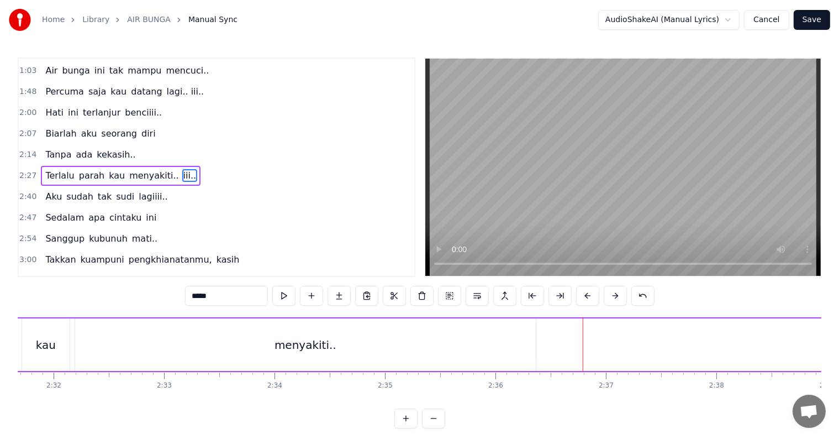
scroll to position [0, 16811]
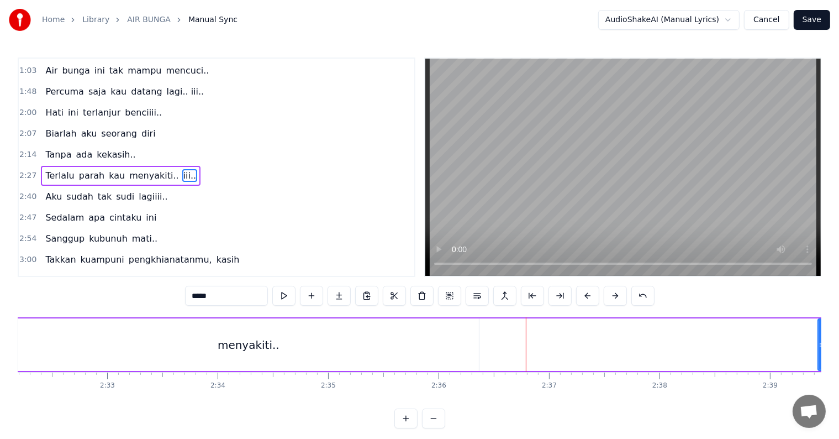
click at [774, 340] on div "Terlalu parah kau menyakiti.. iii.." at bounding box center [196, 344] width 1308 height 55
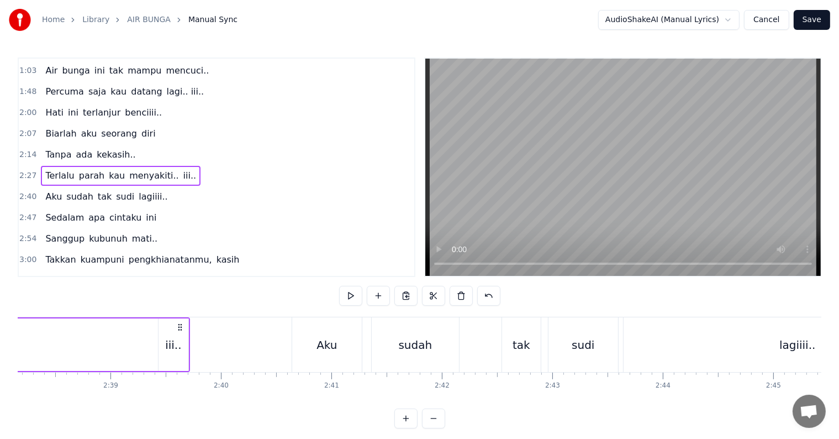
scroll to position [0, 17512]
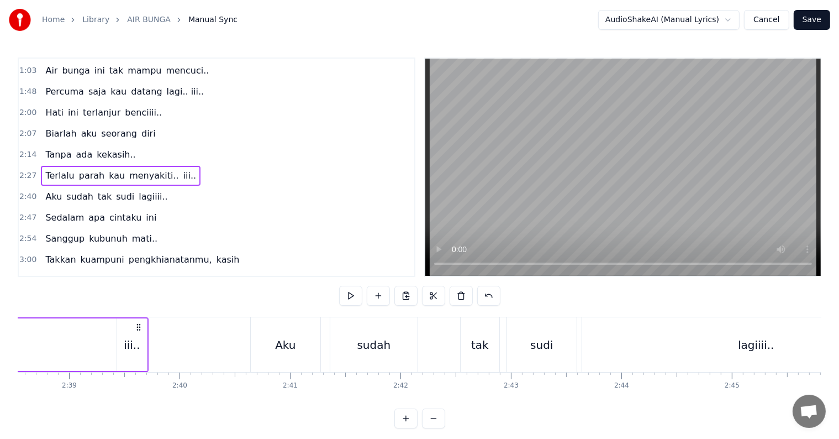
click at [126, 341] on div "iii.." at bounding box center [132, 344] width 16 height 17
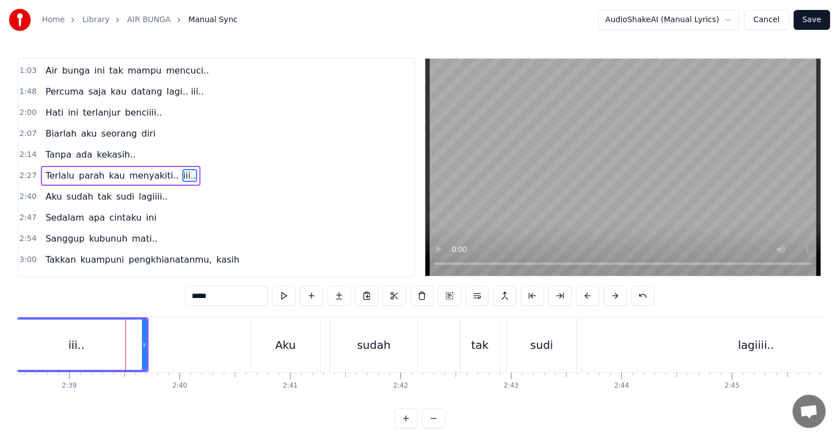
drag, startPoint x: 119, startPoint y: 344, endPoint x: 8, endPoint y: 346, distance: 111.0
click at [8, 346] on div "Home Library AIR BUNGA Manual Sync AudioShakeAI (Manual Lyrics) Cancel Save 0:0…" at bounding box center [419, 214] width 839 height 428
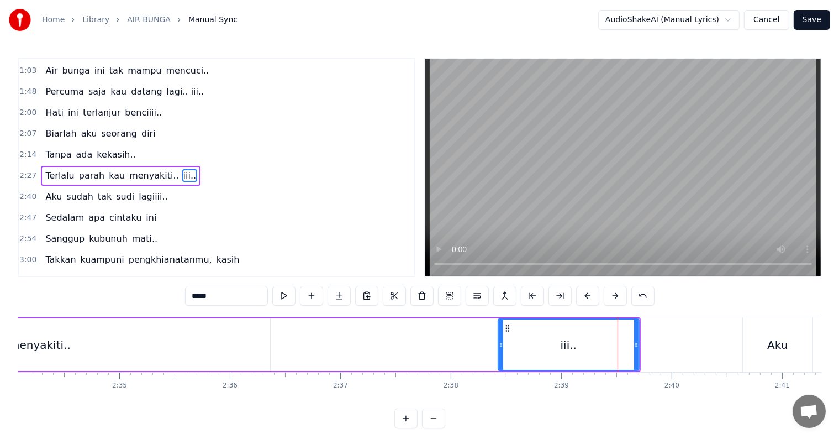
scroll to position [0, 16881]
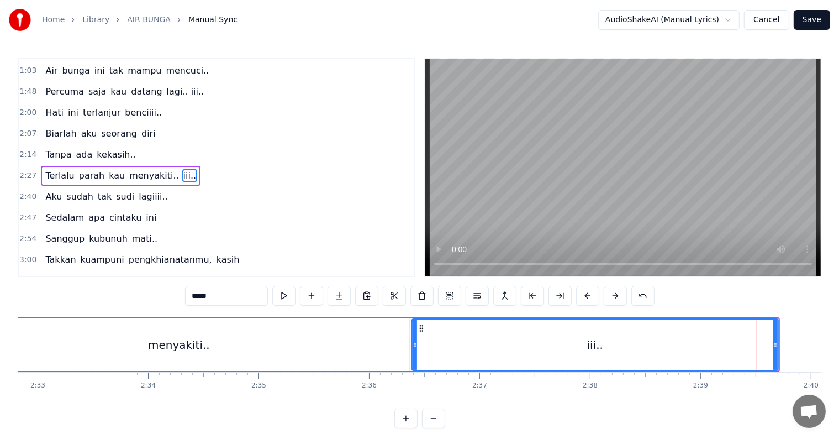
drag, startPoint x: 641, startPoint y: 351, endPoint x: 415, endPoint y: 359, distance: 225.5
click at [415, 359] on div at bounding box center [415, 344] width 4 height 50
click at [240, 343] on div "menyakiti.." at bounding box center [179, 344] width 461 height 52
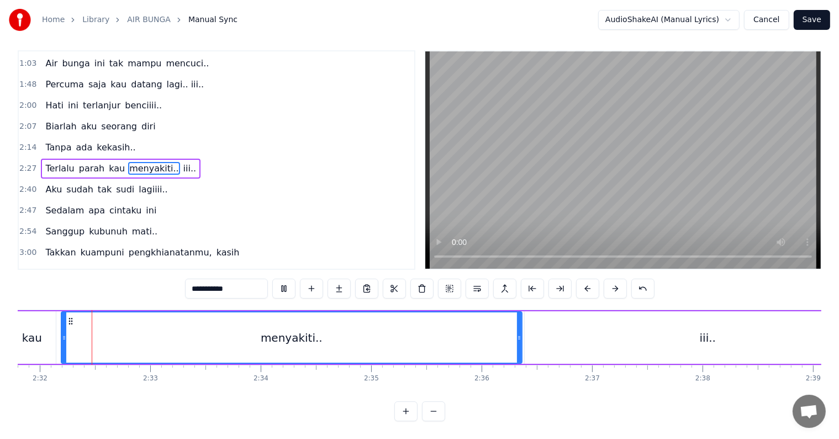
scroll to position [0, 16755]
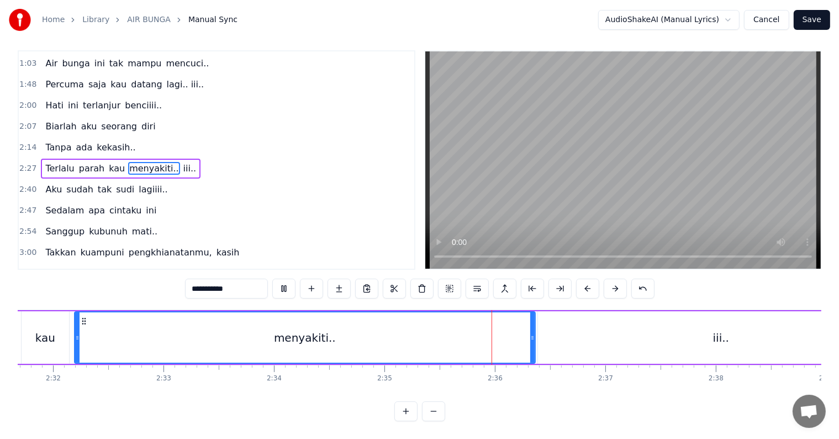
click at [545, 336] on div "iii.." at bounding box center [721, 337] width 366 height 52
type input "*****"
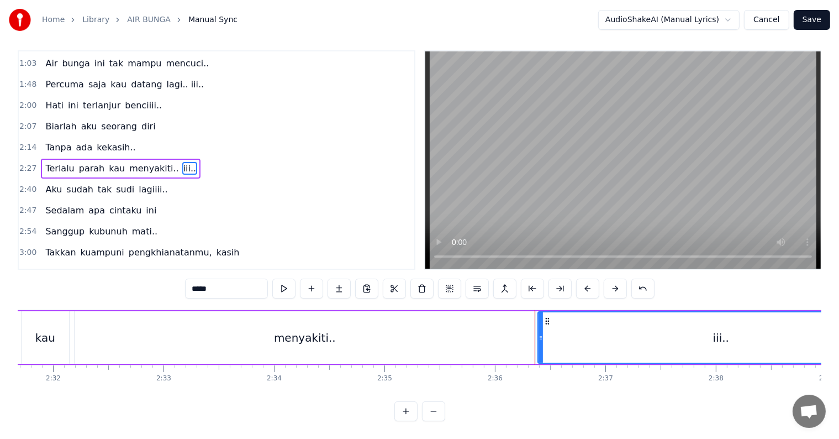
scroll to position [0, 0]
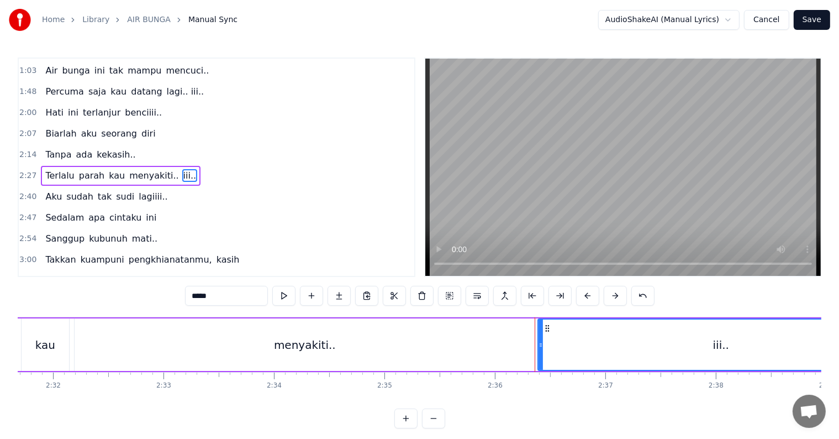
click at [545, 336] on div "iii.." at bounding box center [720, 344] width 365 height 50
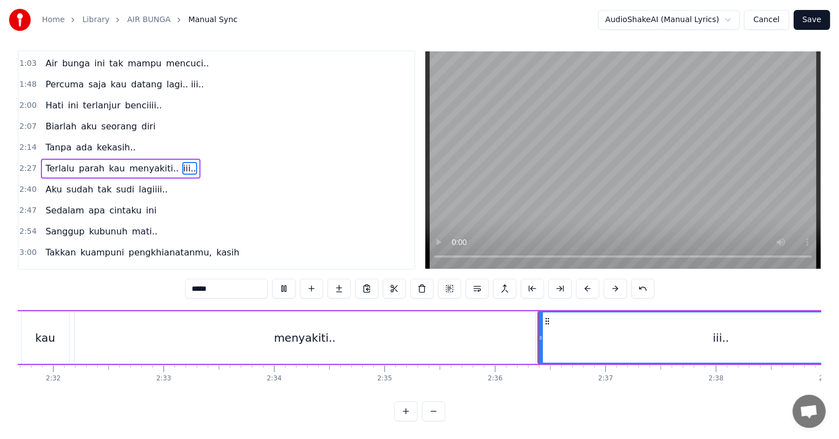
scroll to position [17, 0]
click at [545, 336] on div "iii.." at bounding box center [720, 337] width 365 height 50
drag, startPoint x: 541, startPoint y: 334, endPoint x: 587, endPoint y: 334, distance: 45.8
click at [587, 334] on div at bounding box center [586, 337] width 4 height 50
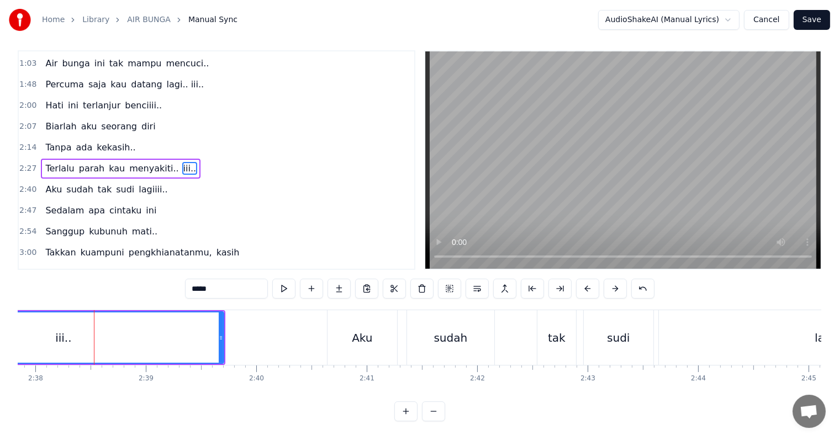
scroll to position [0, 17456]
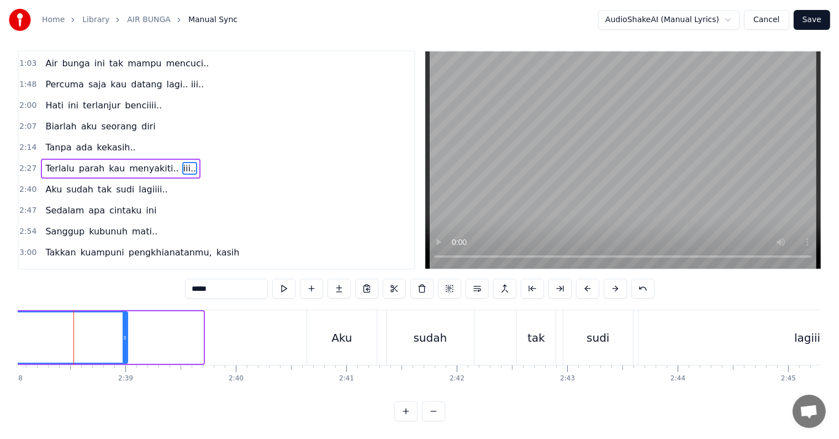
drag, startPoint x: 200, startPoint y: 334, endPoint x: 125, endPoint y: 335, distance: 75.7
click at [125, 335] on div at bounding box center [125, 337] width 4 height 50
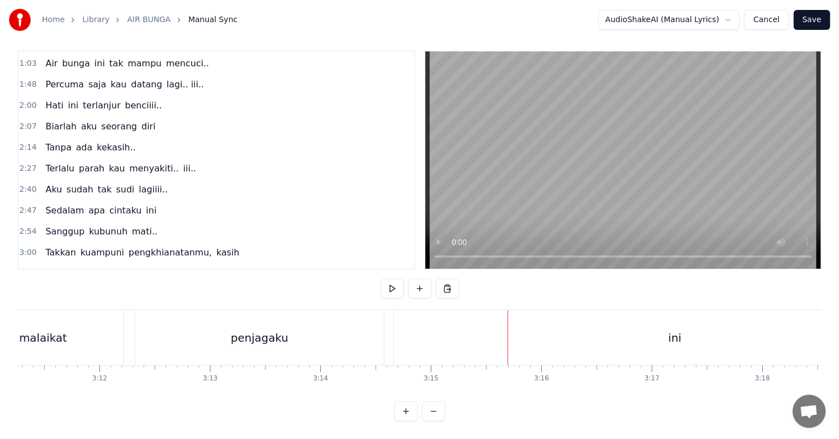
scroll to position [0, 21058]
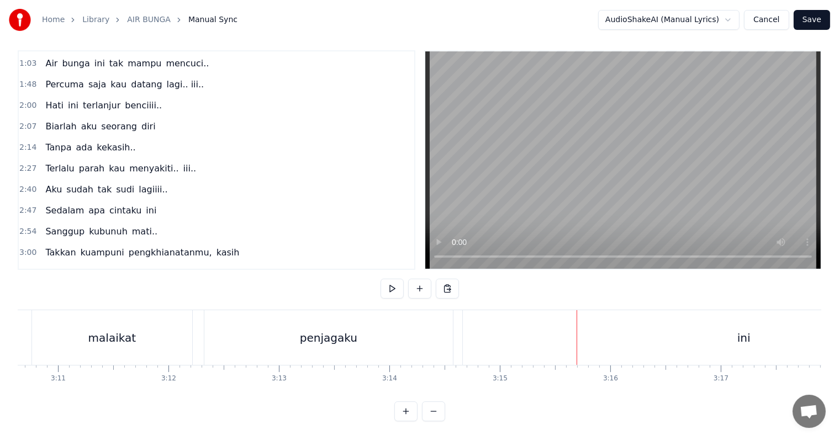
click at [345, 344] on div "penjagaku" at bounding box center [328, 337] width 249 height 55
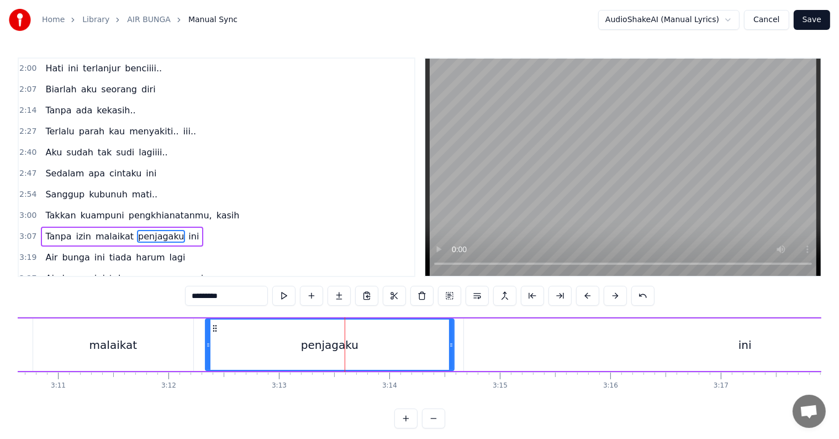
scroll to position [17, 0]
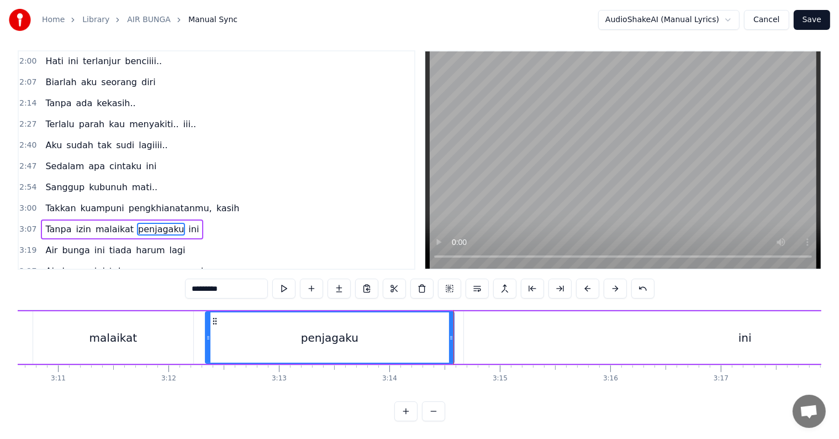
click at [474, 337] on div "ini" at bounding box center [745, 337] width 562 height 52
type input "***"
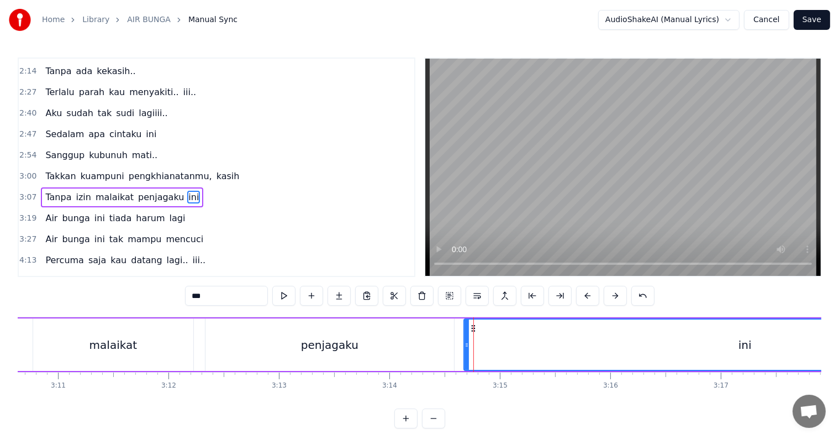
scroll to position [247, 0]
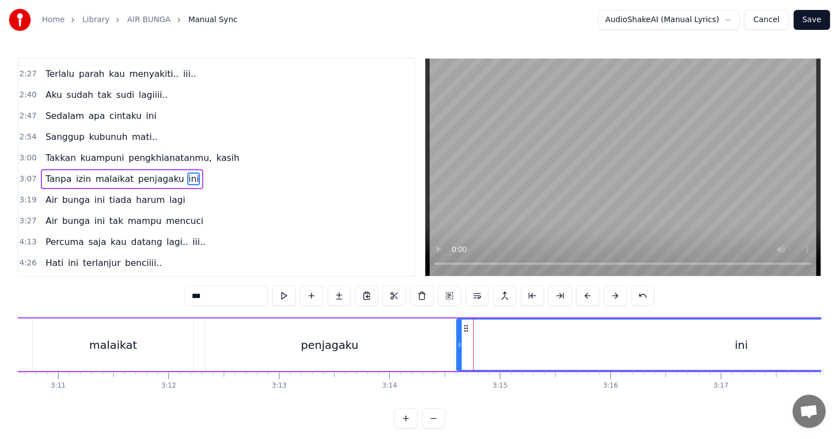
drag, startPoint x: 467, startPoint y: 345, endPoint x: 460, endPoint y: 345, distance: 7.2
click at [460, 345] on icon at bounding box center [459, 344] width 4 height 9
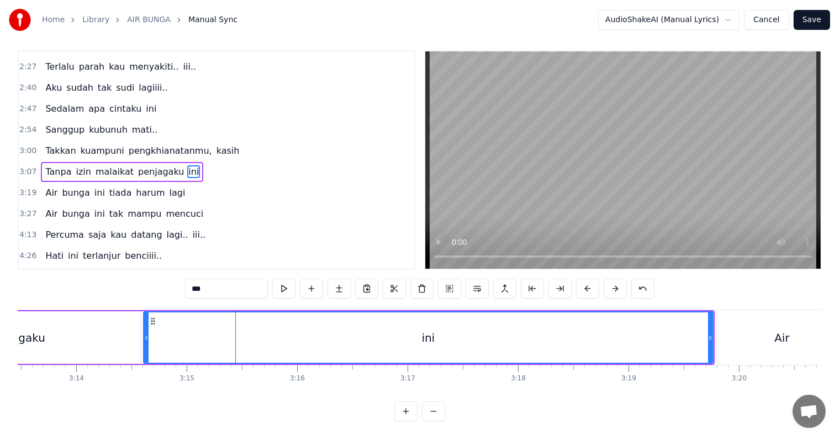
scroll to position [0, 21405]
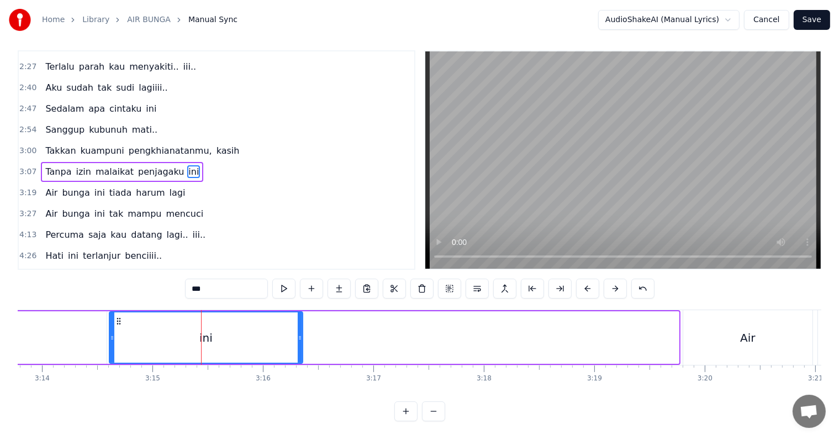
drag, startPoint x: 677, startPoint y: 332, endPoint x: 300, endPoint y: 336, distance: 376.1
click at [300, 336] on div at bounding box center [300, 337] width 4 height 50
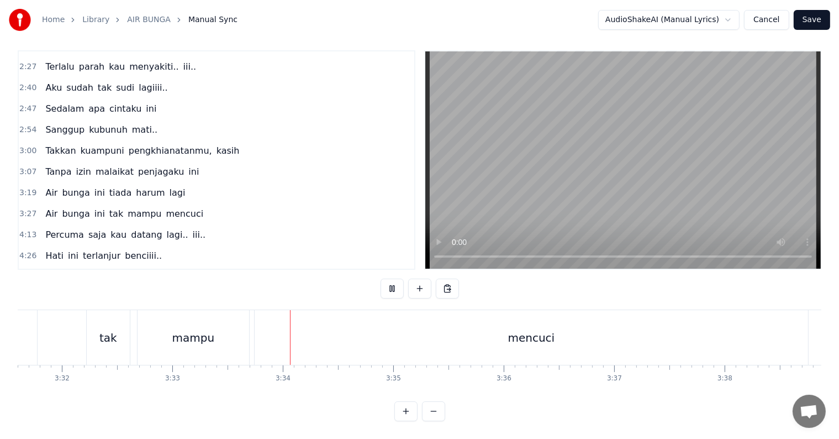
scroll to position [0, 23527]
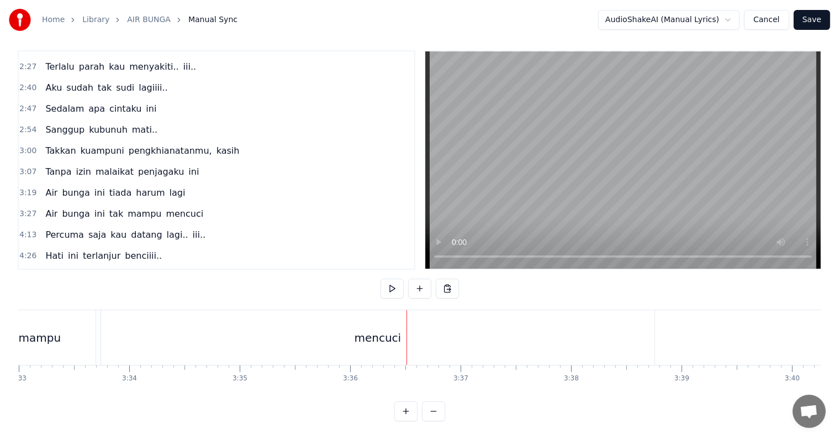
click at [316, 322] on div "mencuci" at bounding box center [377, 337] width 553 height 55
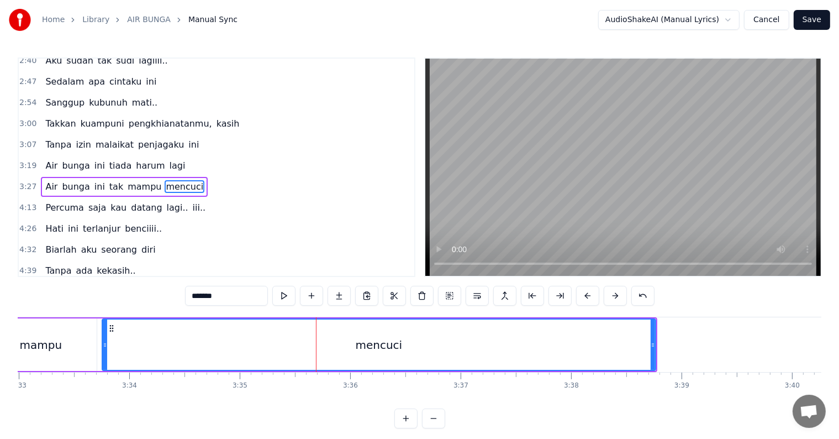
scroll to position [287, 0]
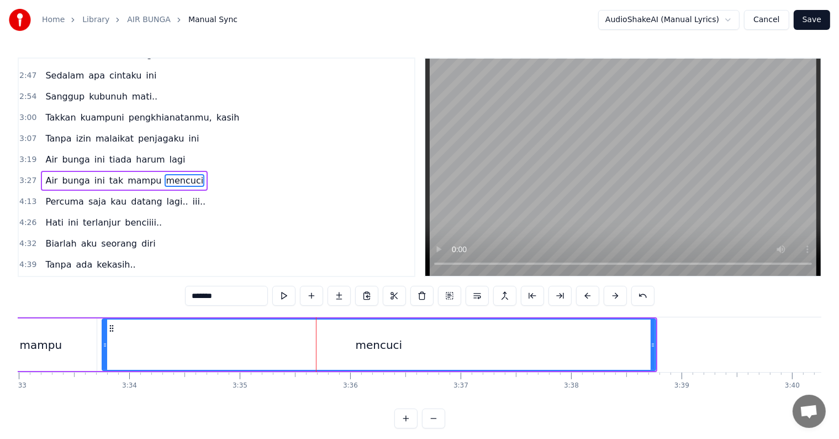
click at [242, 293] on input "*******" at bounding box center [226, 296] width 83 height 20
type input "*********"
click at [183, 341] on div "mencuci.." at bounding box center [379, 344] width 552 height 50
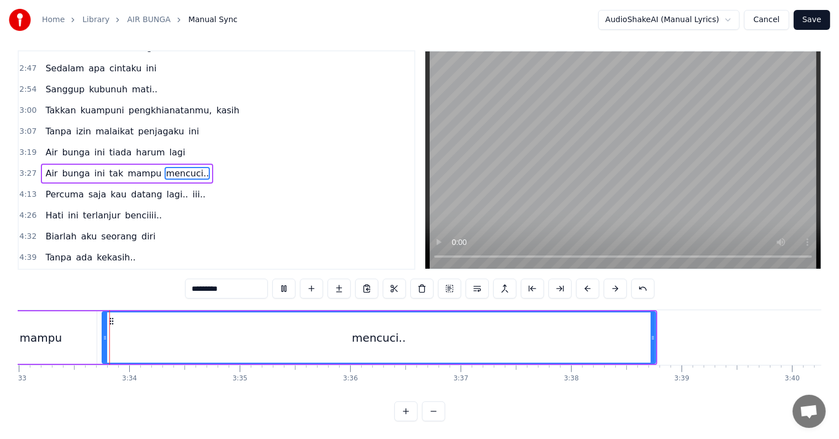
scroll to position [17, 0]
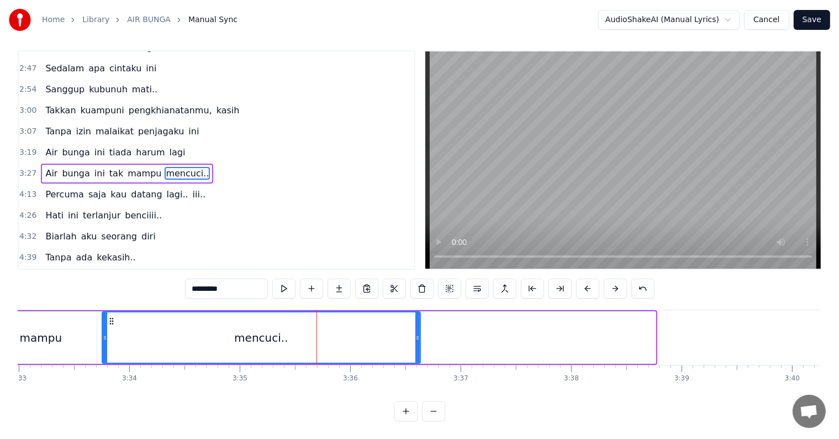
drag, startPoint x: 651, startPoint y: 335, endPoint x: 415, endPoint y: 338, distance: 235.3
click at [415, 338] on div at bounding box center [417, 337] width 4 height 50
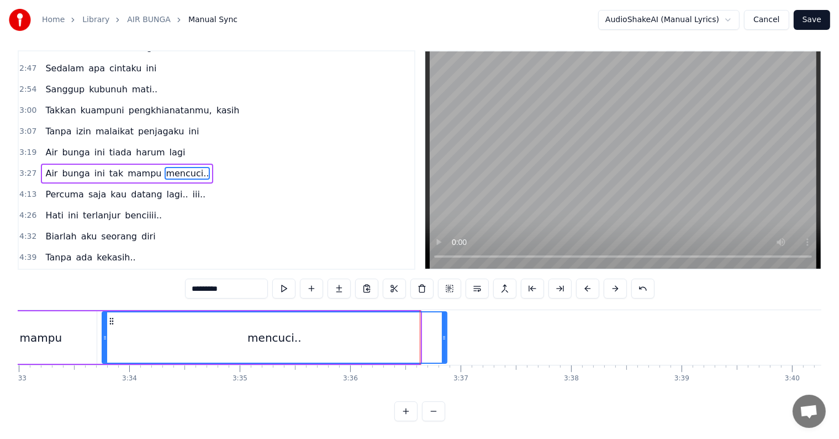
drag, startPoint x: 416, startPoint y: 332, endPoint x: 442, endPoint y: 332, distance: 26.5
click at [442, 332] on div at bounding box center [444, 337] width 4 height 50
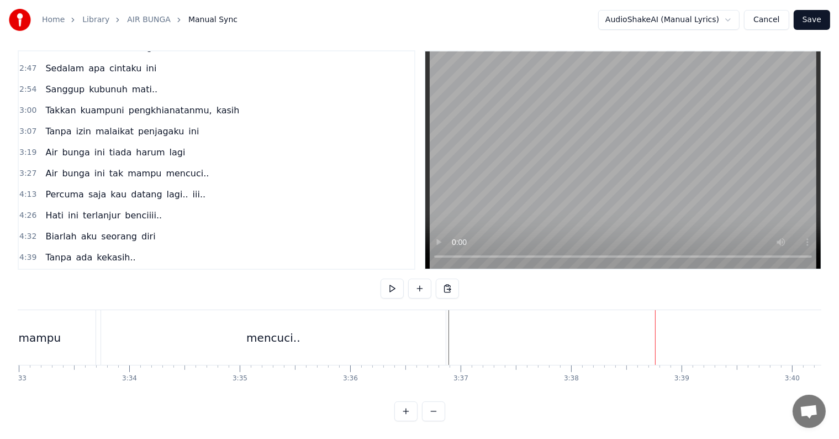
click at [424, 328] on div "mencuci.." at bounding box center [273, 337] width 345 height 55
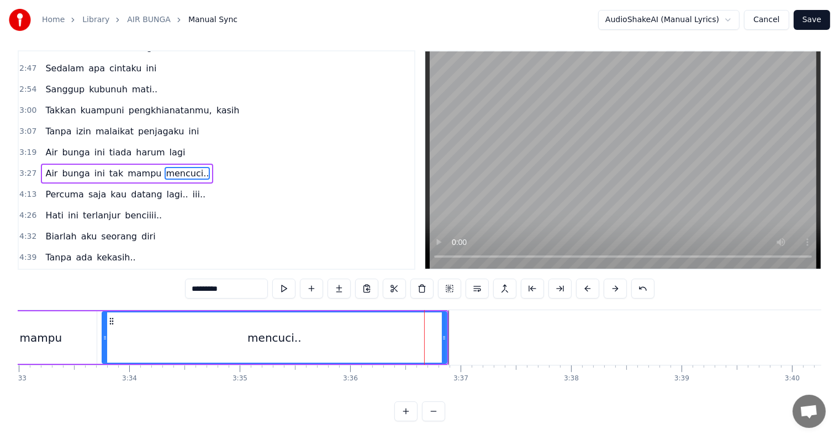
scroll to position [0, 0]
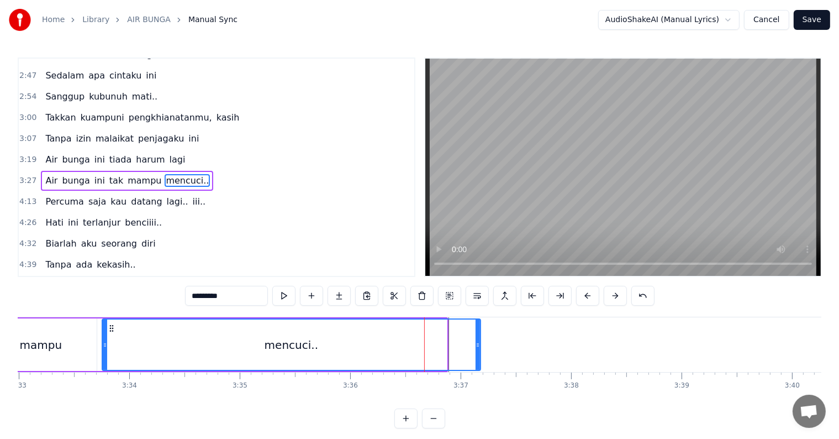
drag, startPoint x: 446, startPoint y: 339, endPoint x: 479, endPoint y: 345, distance: 34.2
click at [479, 345] on div at bounding box center [478, 344] width 4 height 50
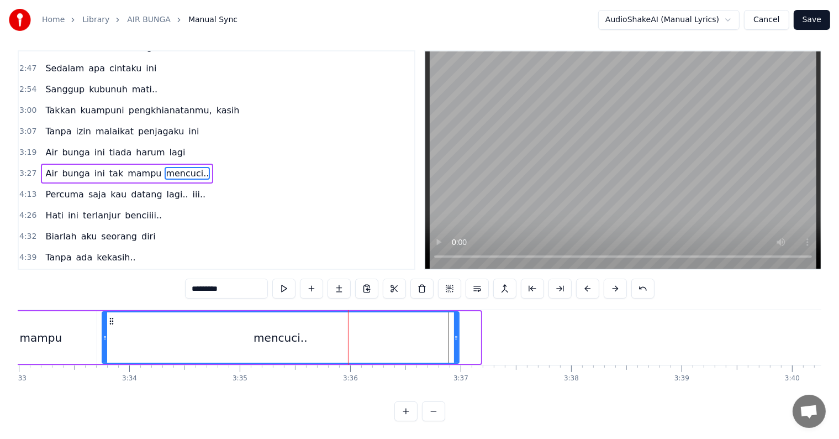
drag, startPoint x: 475, startPoint y: 342, endPoint x: 453, endPoint y: 336, distance: 22.4
click at [454, 336] on div at bounding box center [456, 337] width 4 height 50
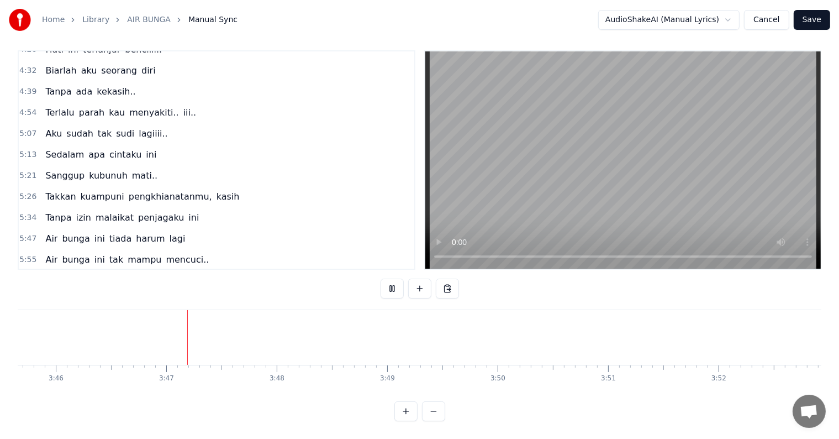
scroll to position [508, 0]
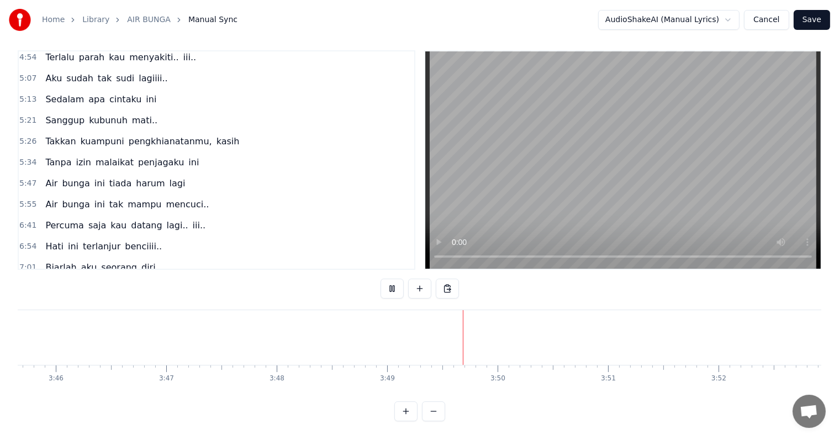
click at [53, 219] on span "Percuma" at bounding box center [64, 225] width 40 height 13
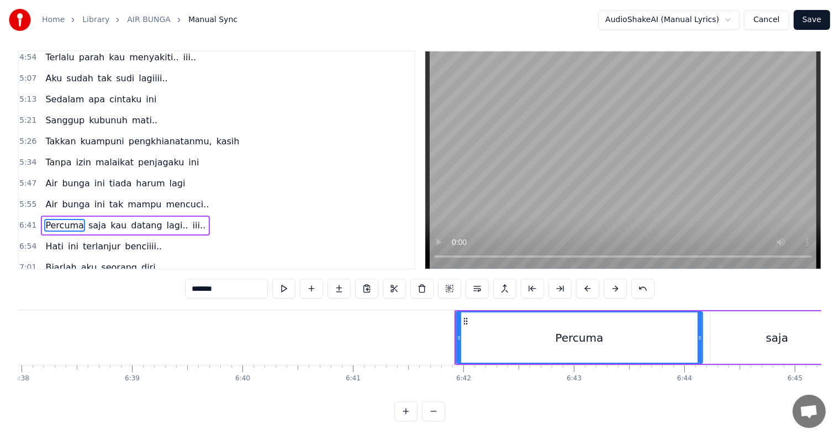
scroll to position [0, 44030]
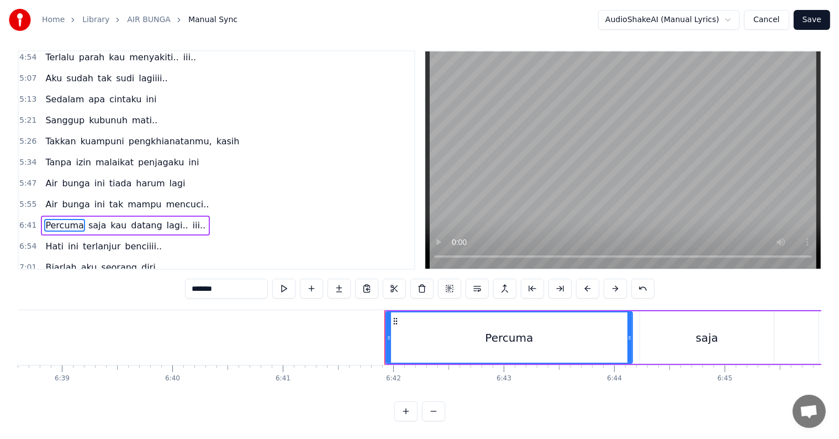
click at [192, 219] on span "iii.." at bounding box center [199, 225] width 15 height 13
type input "*****"
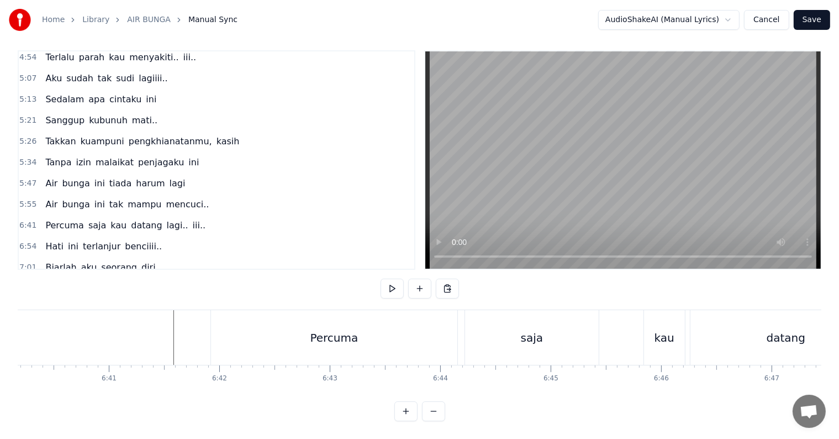
scroll to position [0, 44169]
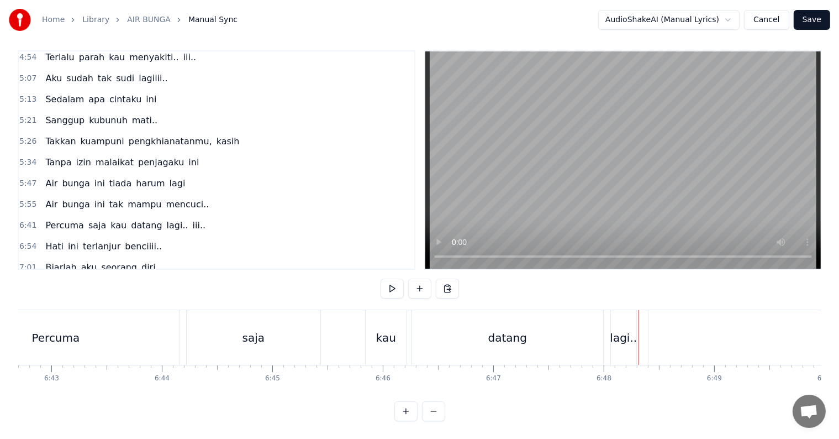
scroll to position [0, 44412]
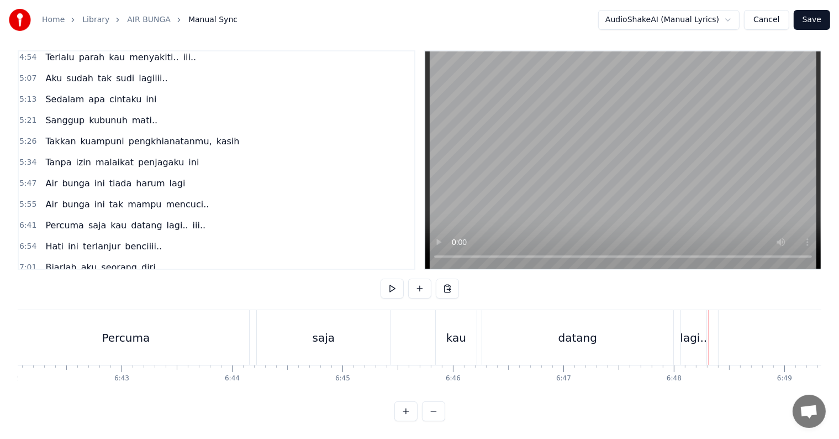
click at [406, 346] on div "Percuma saja kau datang lagi.. iii.." at bounding box center [671, 337] width 1339 height 55
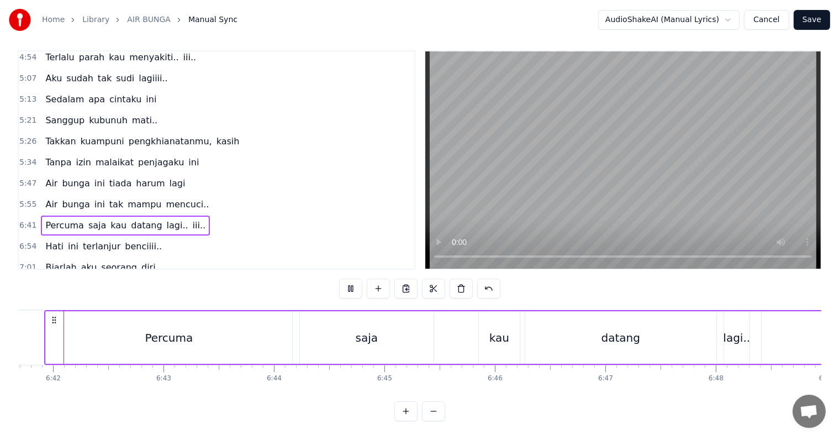
scroll to position [0, 44340]
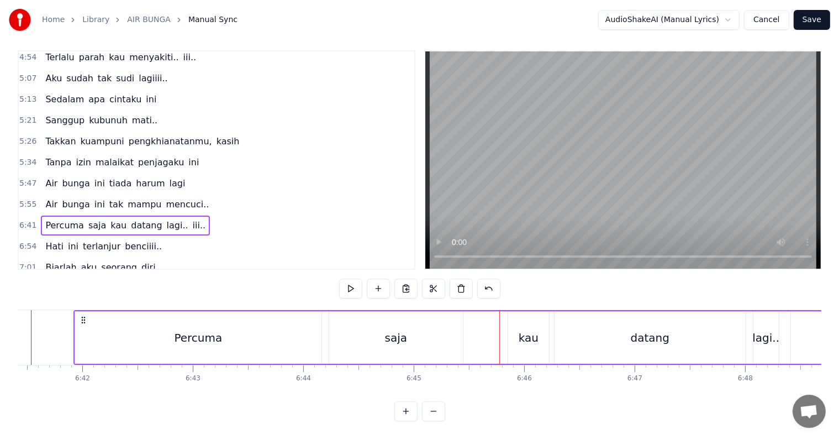
click at [524, 344] on div "kau" at bounding box center [528, 337] width 41 height 52
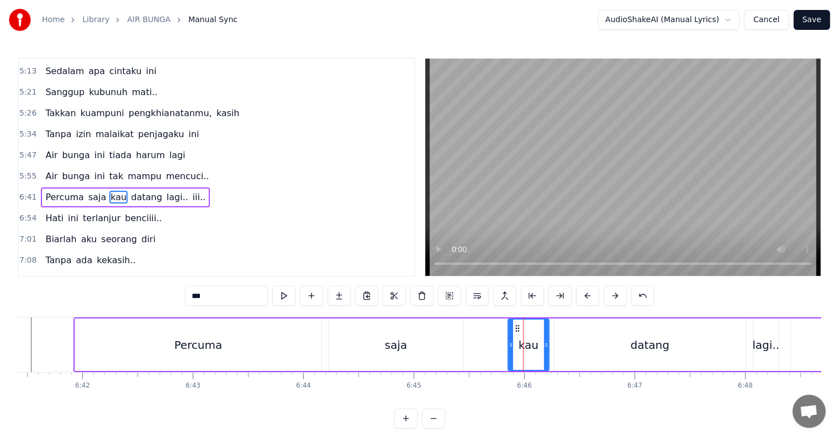
scroll to position [552, 0]
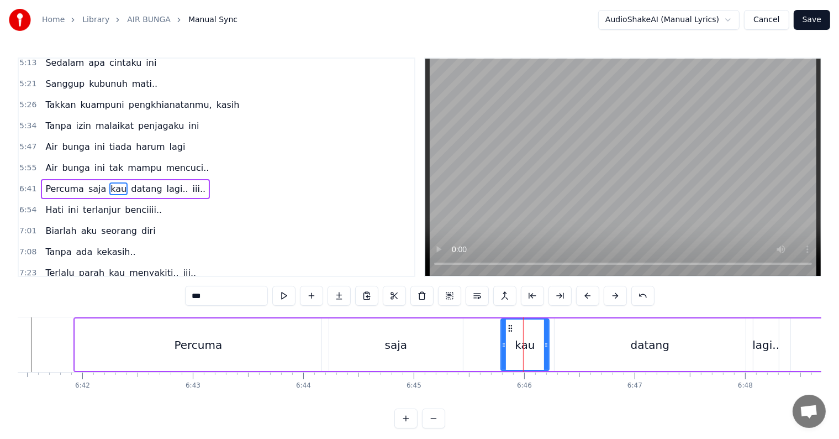
drag, startPoint x: 510, startPoint y: 348, endPoint x: 502, endPoint y: 347, distance: 8.3
click at [502, 347] on icon at bounding box center [503, 344] width 4 height 9
click at [484, 346] on div "Percuma saja kau datang lagi.. iii.." at bounding box center [742, 344] width 1339 height 55
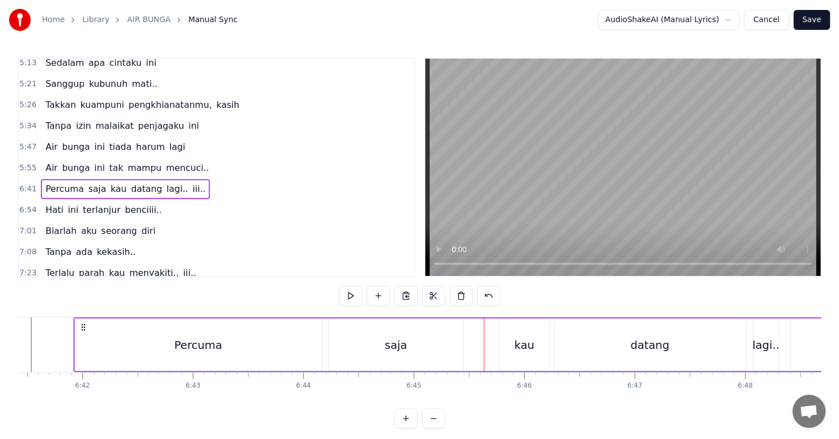
scroll to position [17, 0]
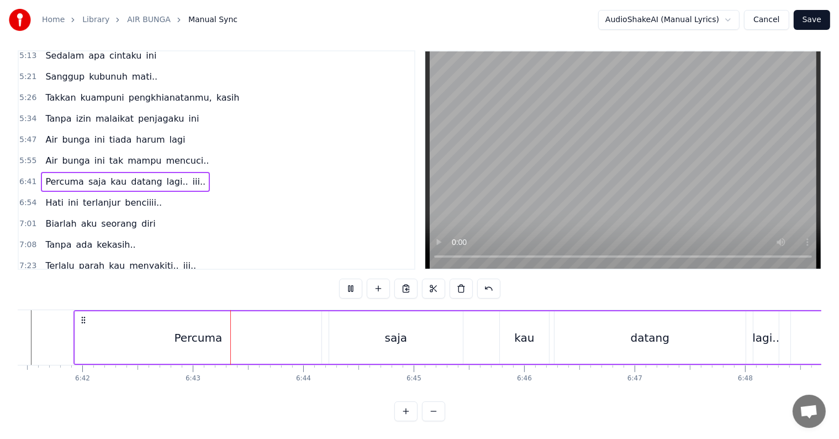
click at [484, 343] on div "Percuma saja kau datang lagi.. iii.." at bounding box center [742, 337] width 1339 height 55
click at [757, 337] on div "lagi.." at bounding box center [765, 337] width 25 height 52
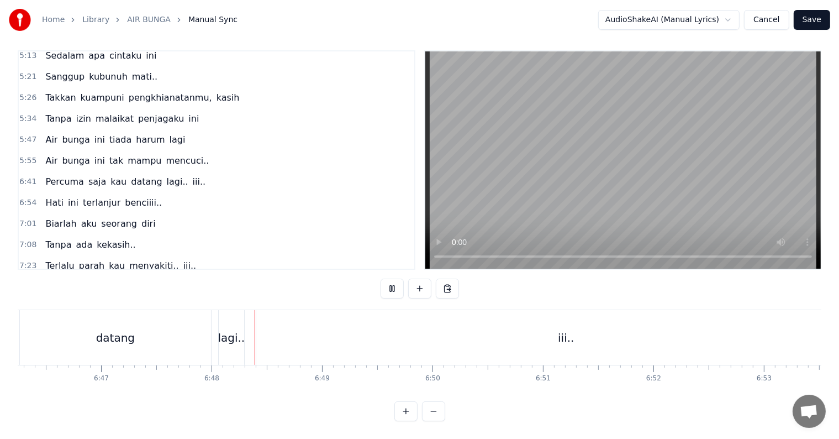
scroll to position [0, 45000]
click at [164, 336] on div "iii.." at bounding box center [440, 337] width 620 height 55
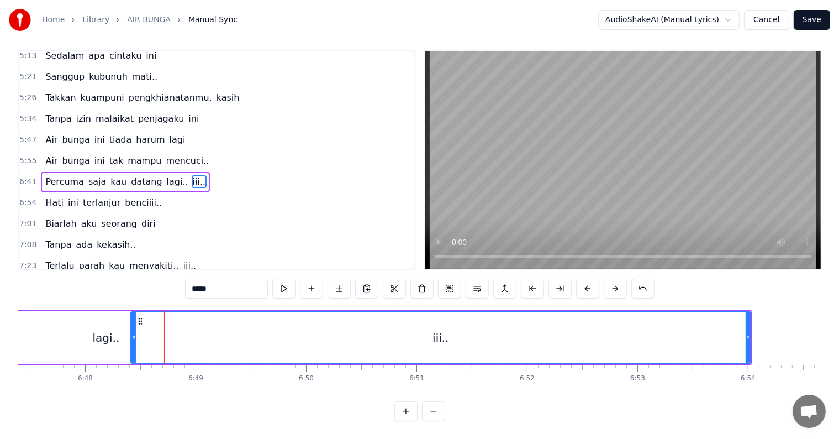
scroll to position [0, 0]
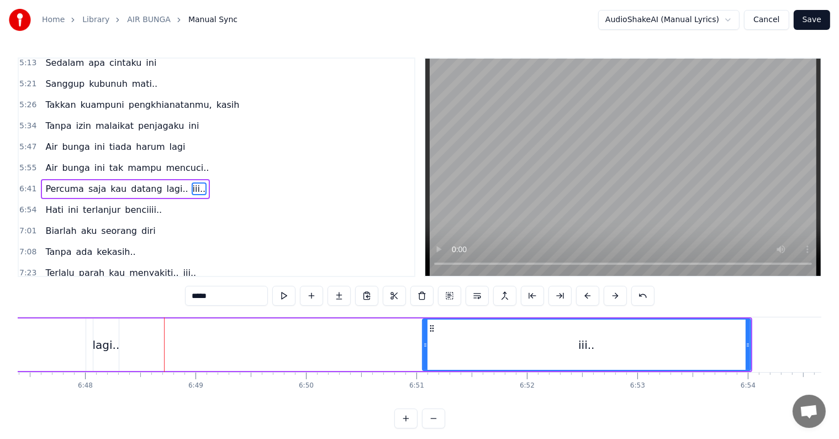
drag, startPoint x: 132, startPoint y: 348, endPoint x: 424, endPoint y: 349, distance: 291.6
click at [424, 349] on div at bounding box center [425, 344] width 4 height 50
click at [102, 349] on div "lagi.." at bounding box center [106, 344] width 27 height 17
type input "******"
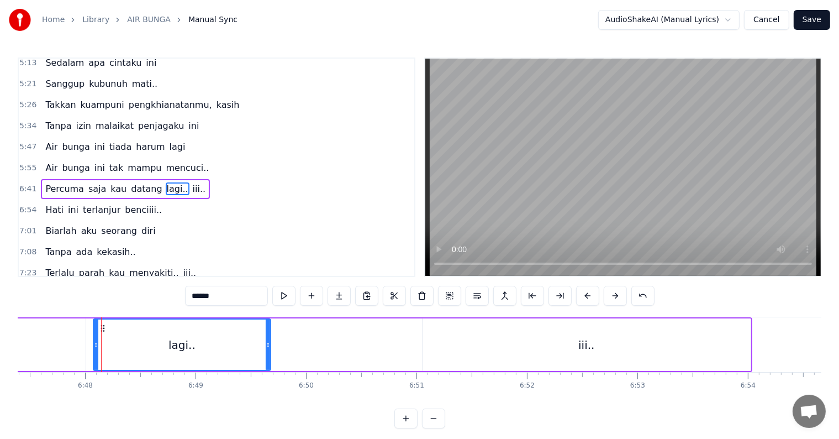
drag, startPoint x: 115, startPoint y: 351, endPoint x: 267, endPoint y: 351, distance: 151.9
click at [267, 351] on div at bounding box center [268, 344] width 4 height 50
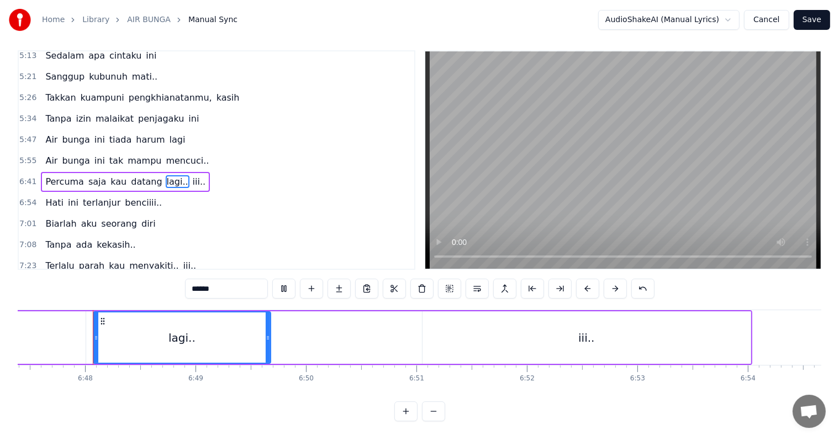
scroll to position [17, 0]
click at [135, 339] on div "lagi.." at bounding box center [182, 337] width 176 height 50
click at [284, 333] on div "Percuma saja kau datang lagi.. iii.." at bounding box center [82, 337] width 1339 height 55
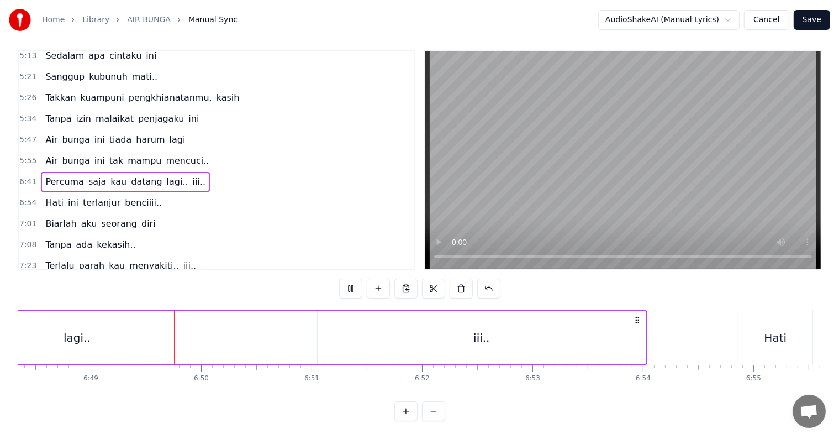
scroll to position [0, 45127]
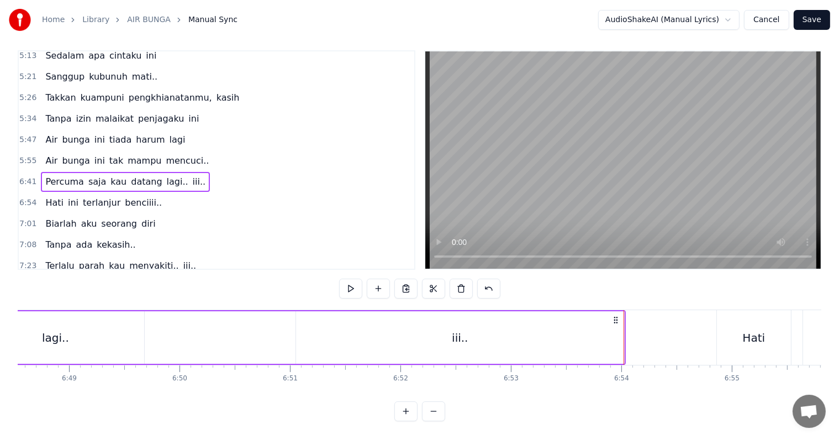
click at [192, 175] on span "iii.." at bounding box center [199, 181] width 15 height 13
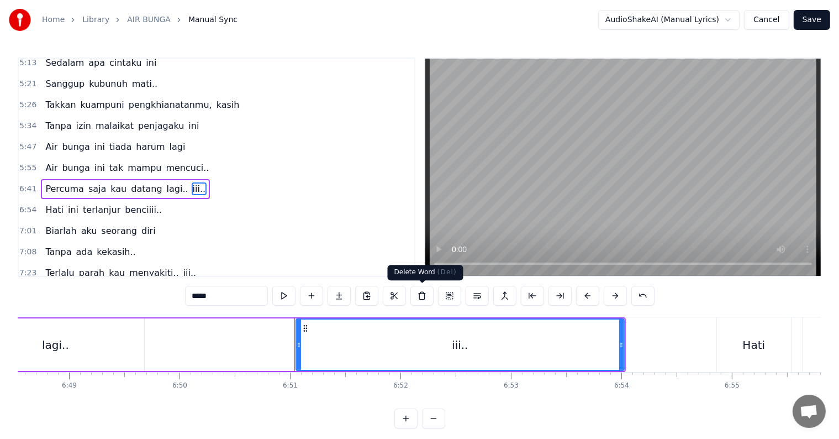
click at [416, 297] on button at bounding box center [421, 296] width 23 height 20
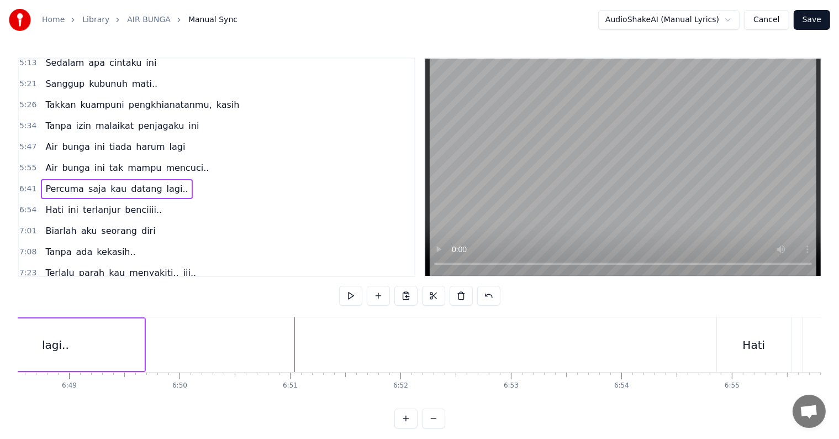
click at [120, 348] on div "lagi.." at bounding box center [55, 344] width 177 height 52
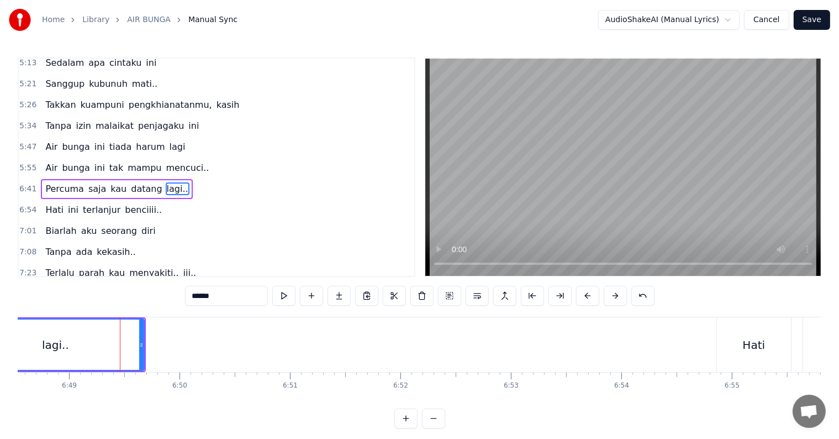
click at [218, 294] on input "******" at bounding box center [226, 296] width 83 height 20
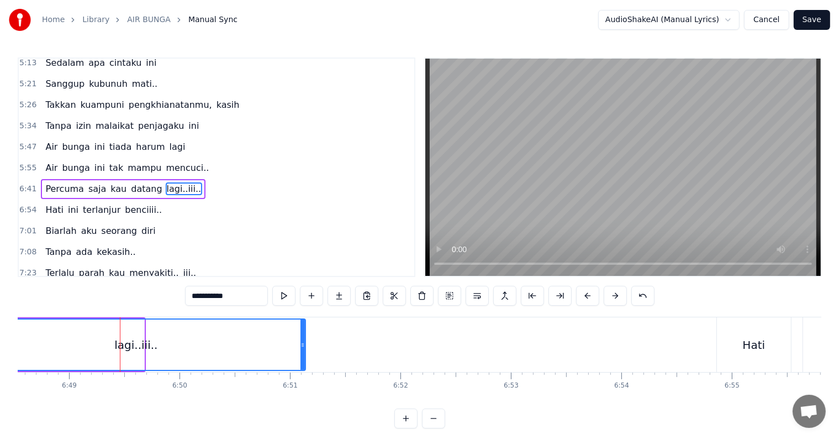
drag, startPoint x: 141, startPoint y: 353, endPoint x: 303, endPoint y: 347, distance: 161.4
click at [303, 347] on div at bounding box center [302, 344] width 4 height 50
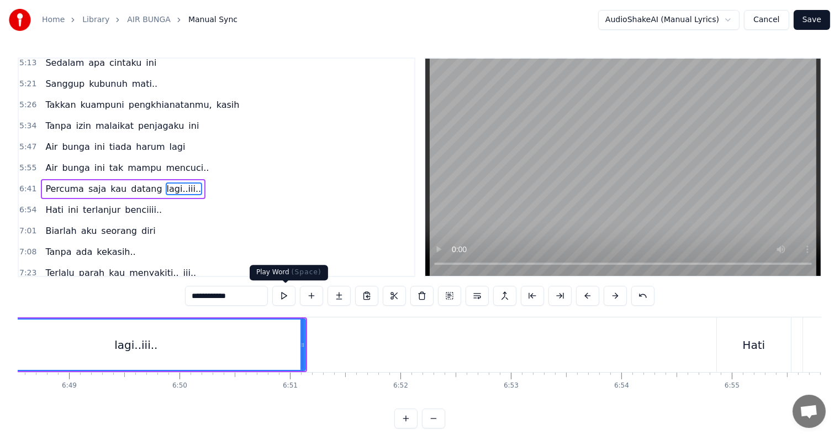
type input "**********"
click at [286, 297] on button at bounding box center [283, 296] width 23 height 20
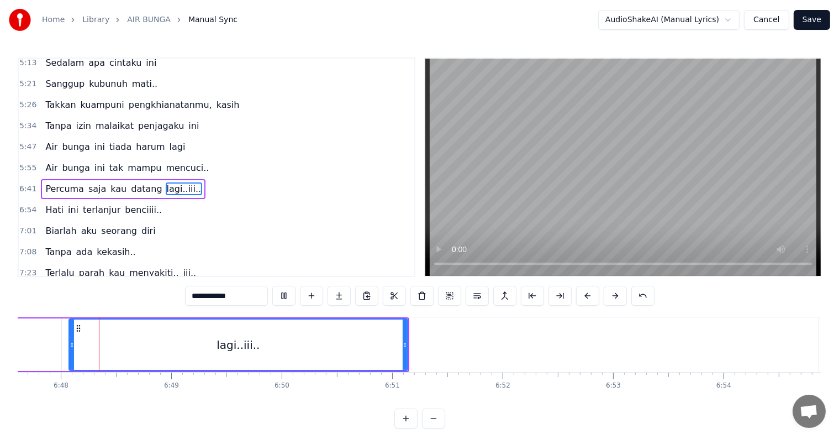
scroll to position [0, 45019]
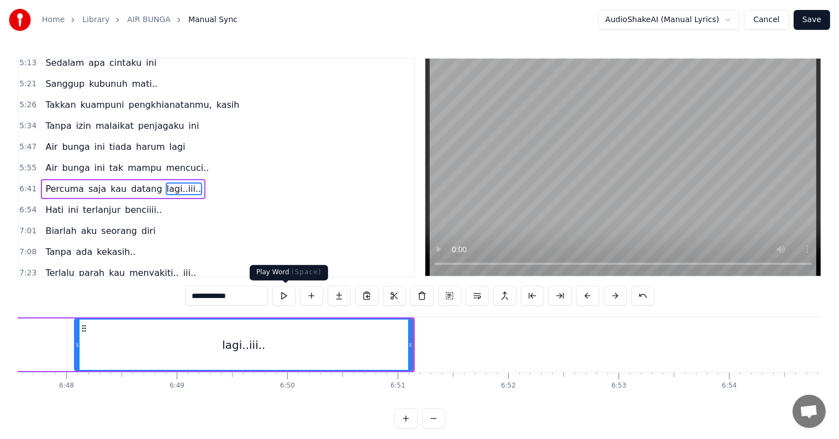
click at [285, 296] on button at bounding box center [283, 296] width 23 height 20
click at [272, 286] on button at bounding box center [283, 296] width 23 height 20
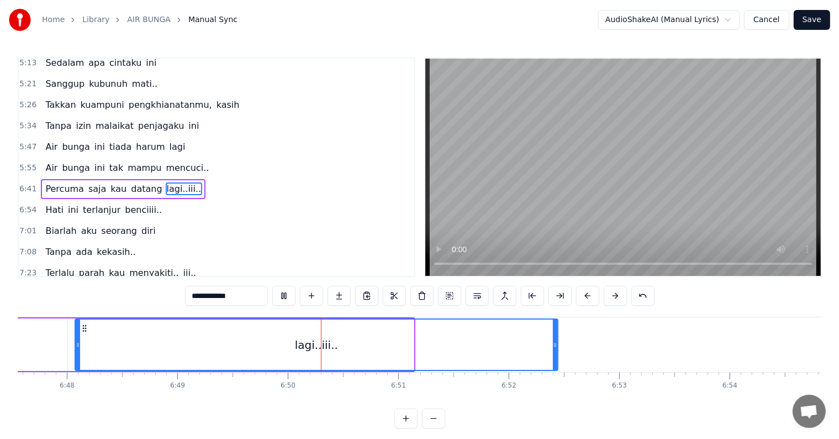
drag, startPoint x: 411, startPoint y: 349, endPoint x: 556, endPoint y: 349, distance: 144.2
click at [556, 349] on div at bounding box center [555, 344] width 4 height 50
click at [272, 286] on button at bounding box center [283, 296] width 23 height 20
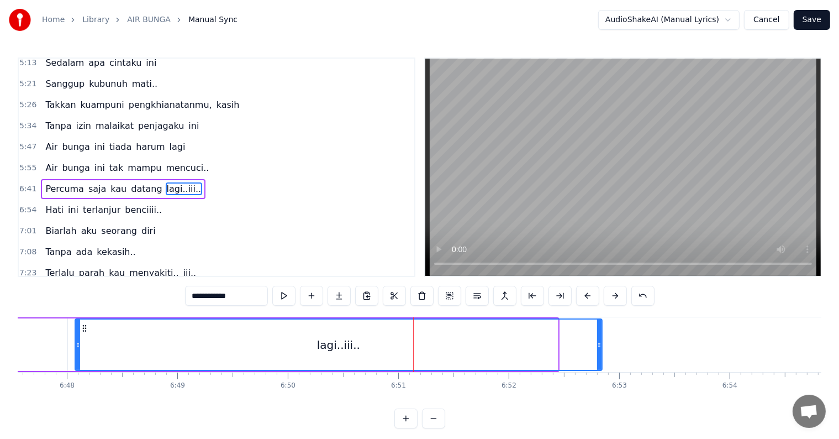
drag, startPoint x: 556, startPoint y: 349, endPoint x: 600, endPoint y: 349, distance: 44.2
click at [600, 349] on div at bounding box center [599, 344] width 4 height 50
click at [272, 286] on button at bounding box center [283, 296] width 23 height 20
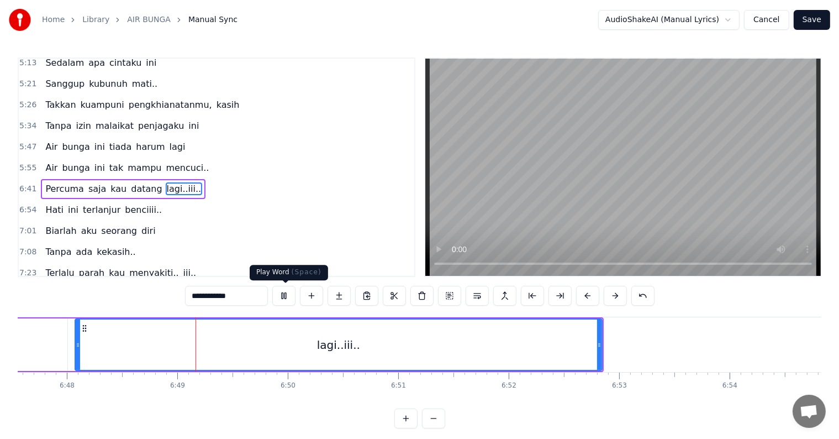
click at [292, 296] on button at bounding box center [283, 296] width 23 height 20
drag, startPoint x: 599, startPoint y: 346, endPoint x: 614, endPoint y: 346, distance: 14.4
click at [614, 346] on icon at bounding box center [613, 344] width 4 height 9
click at [272, 286] on button at bounding box center [283, 296] width 23 height 20
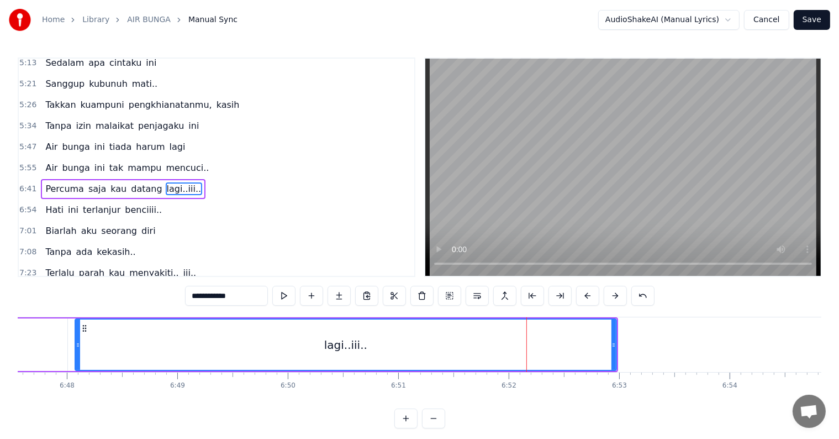
click at [272, 286] on button at bounding box center [283, 296] width 23 height 20
drag, startPoint x: 614, startPoint y: 346, endPoint x: 637, endPoint y: 347, distance: 23.8
click at [637, 347] on icon at bounding box center [637, 344] width 4 height 9
click at [272, 286] on button at bounding box center [283, 296] width 23 height 20
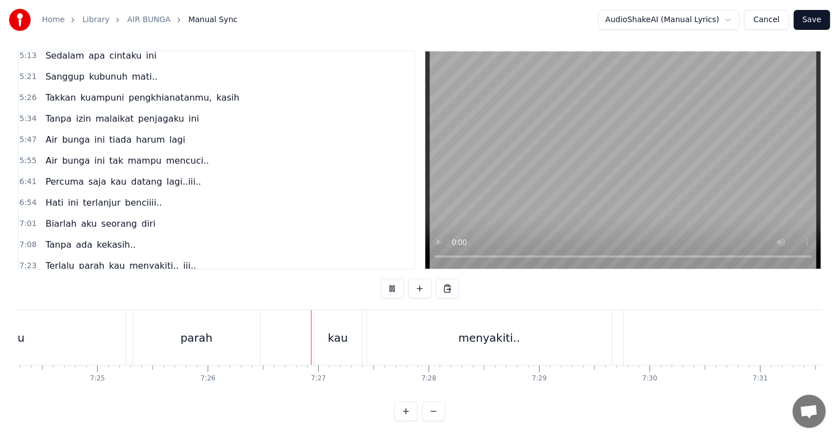
scroll to position [0, 49254]
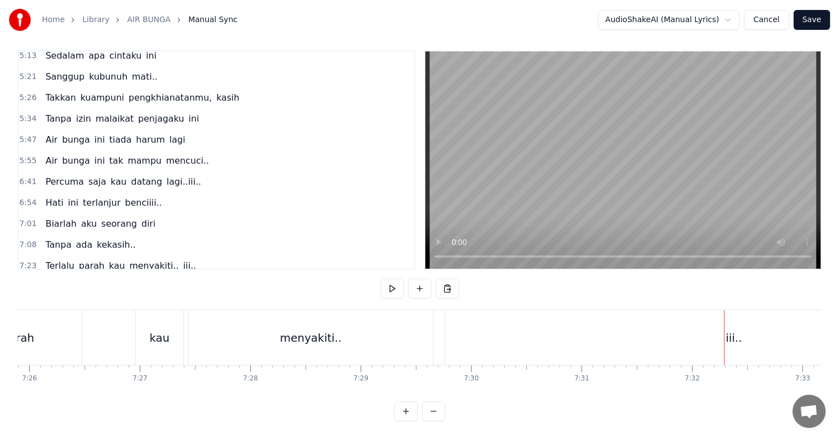
click at [641, 325] on div "iii.." at bounding box center [734, 337] width 578 height 55
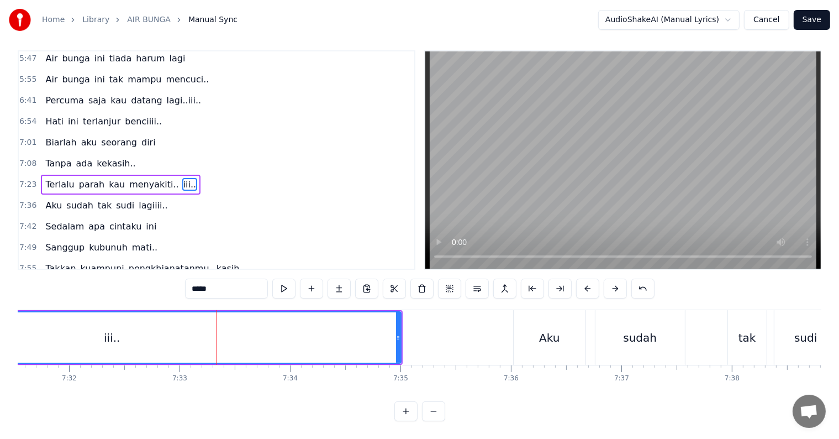
scroll to position [0, 49633]
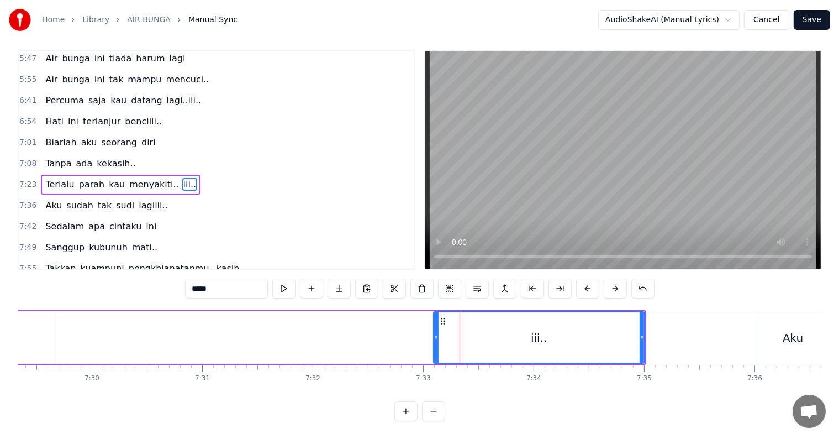
drag, startPoint x: 68, startPoint y: 332, endPoint x: 435, endPoint y: 332, distance: 366.7
click at [435, 332] on div at bounding box center [436, 337] width 4 height 50
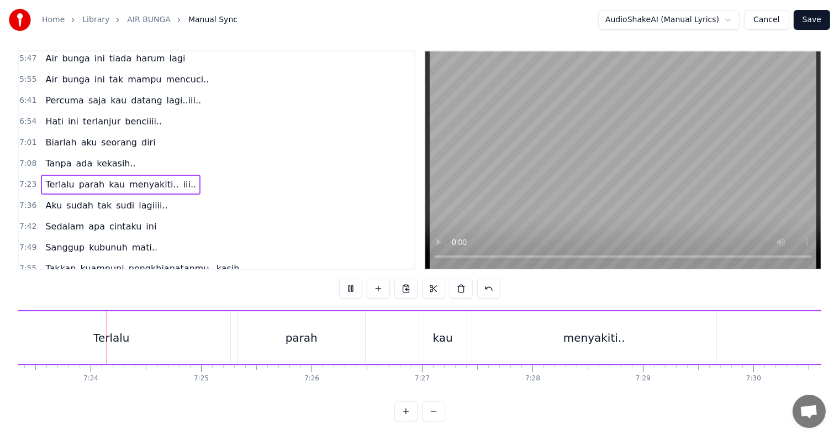
scroll to position [0, 48970]
click at [689, 335] on div "menyakiti.." at bounding box center [596, 337] width 244 height 52
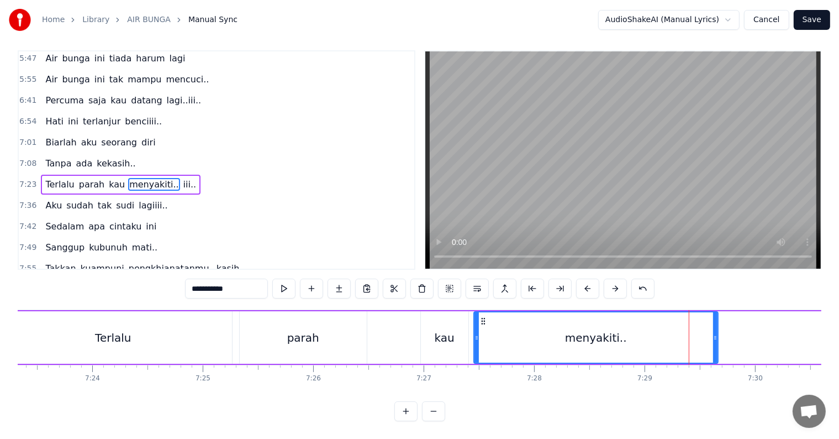
scroll to position [0, 0]
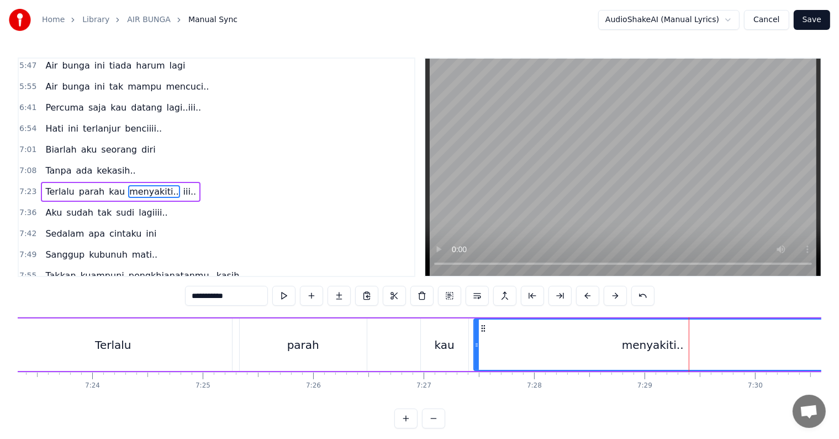
drag, startPoint x: 713, startPoint y: 348, endPoint x: 827, endPoint y: 345, distance: 113.8
click at [827, 345] on div "Home Library AIR BUNGA Manual Sync AudioShakeAI (Manual Lyrics) Cancel Save 0:0…" at bounding box center [419, 214] width 839 height 428
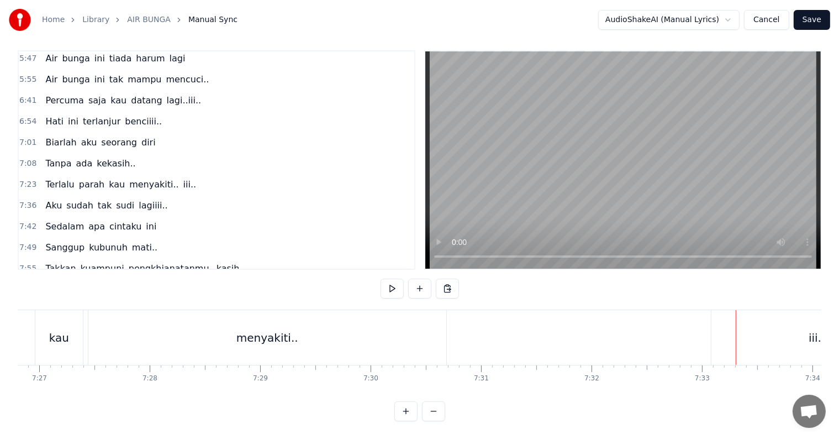
scroll to position [0, 49285]
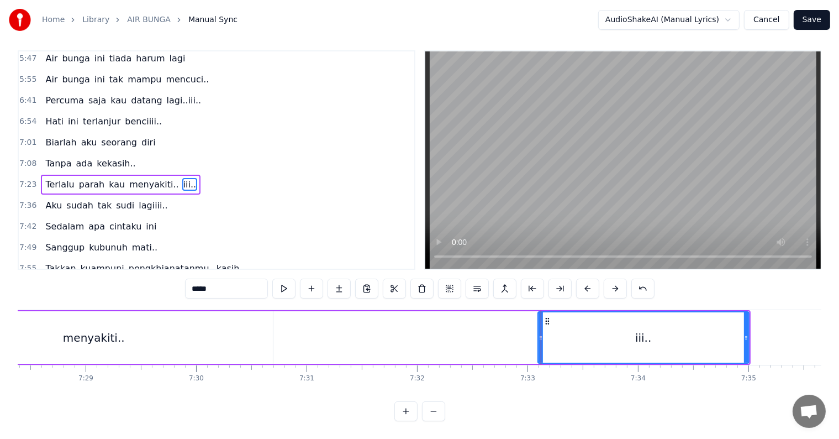
scroll to position [0, 49493]
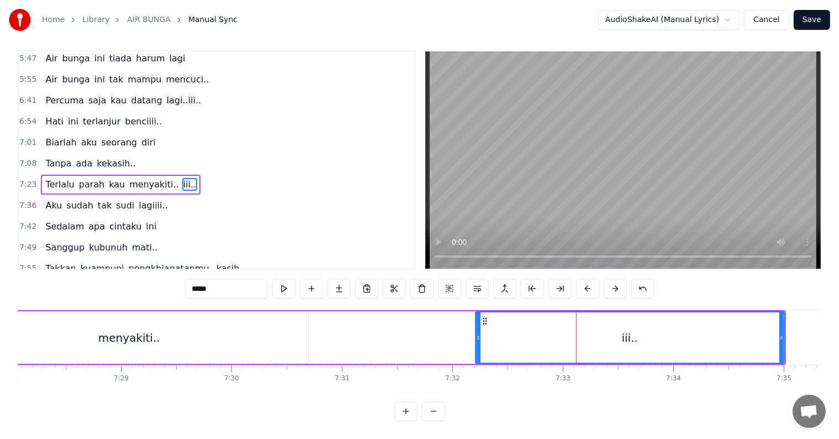
drag, startPoint x: 574, startPoint y: 349, endPoint x: 477, endPoint y: 347, distance: 97.8
click at [477, 347] on div at bounding box center [478, 337] width 4 height 50
drag, startPoint x: 780, startPoint y: 328, endPoint x: 714, endPoint y: 329, distance: 65.7
click at [714, 333] on icon at bounding box center [716, 337] width 4 height 9
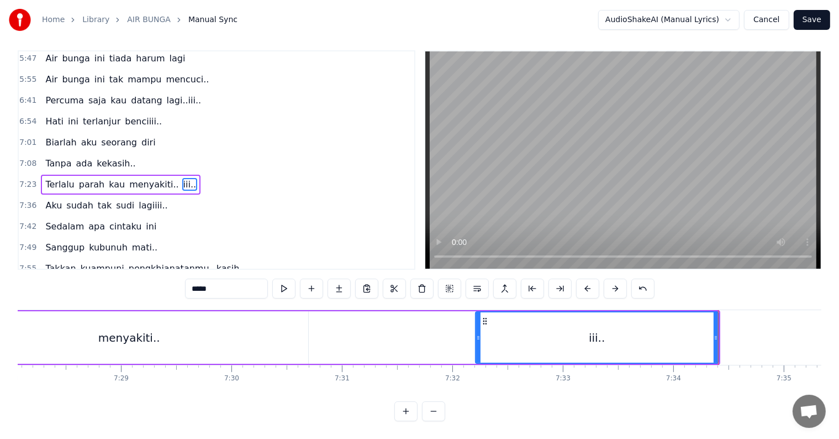
click at [347, 316] on div "Terlalu parah kau menyakiti.. iii.." at bounding box center [94, 337] width 1251 height 55
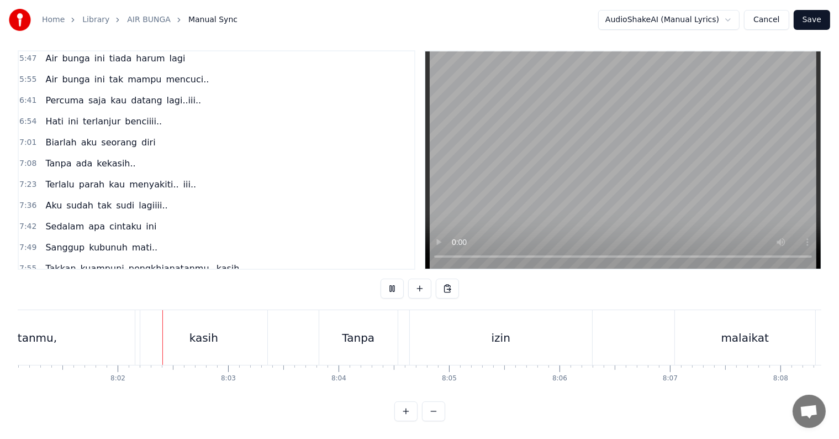
scroll to position [0, 53163]
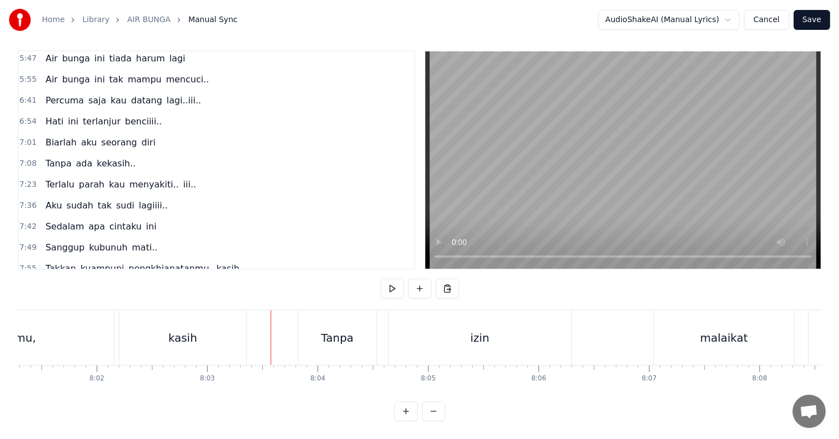
click at [181, 332] on div "kasih" at bounding box center [182, 337] width 29 height 17
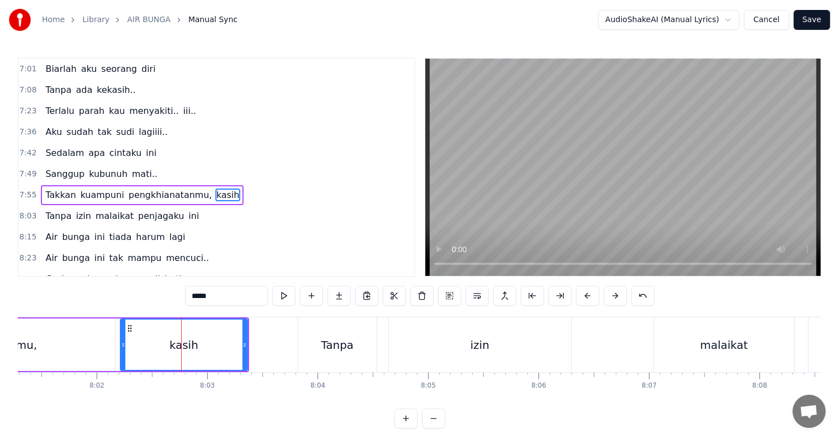
scroll to position [714, 0]
click at [193, 297] on input "*****" at bounding box center [226, 296] width 83 height 20
click at [288, 298] on button at bounding box center [283, 296] width 23 height 20
click at [234, 298] on input "*****" at bounding box center [226, 296] width 83 height 20
click at [197, 296] on input "*****" at bounding box center [226, 296] width 83 height 20
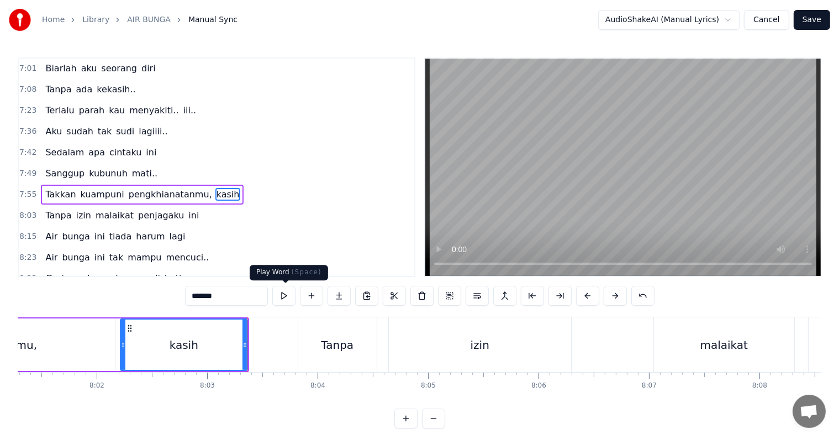
type input "*****"
click at [289, 298] on button at bounding box center [283, 296] width 23 height 20
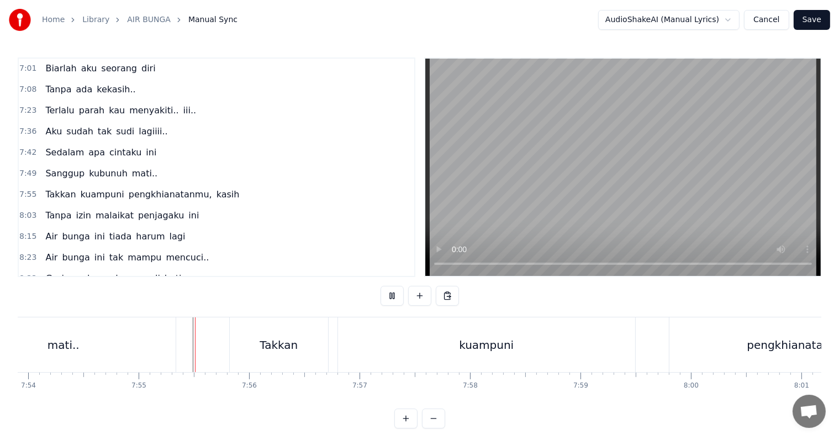
scroll to position [17, 0]
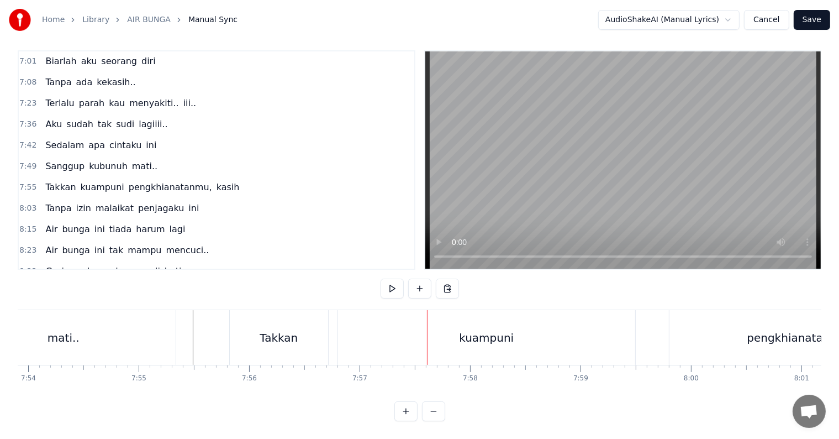
click at [291, 336] on div "Takkan" at bounding box center [279, 337] width 98 height 55
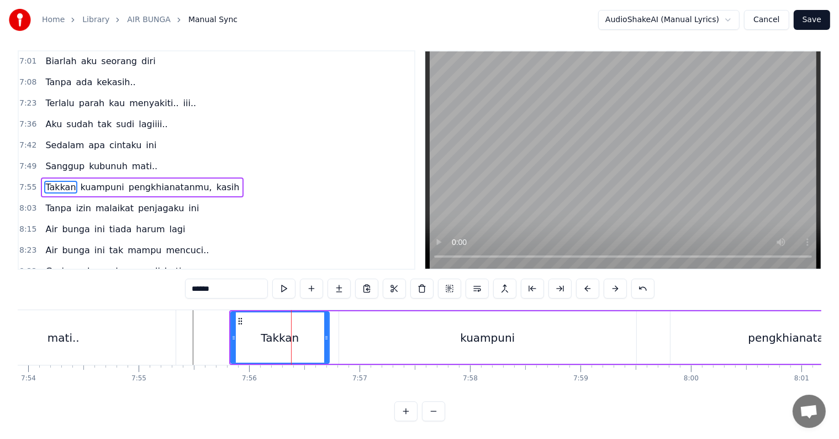
scroll to position [0, 0]
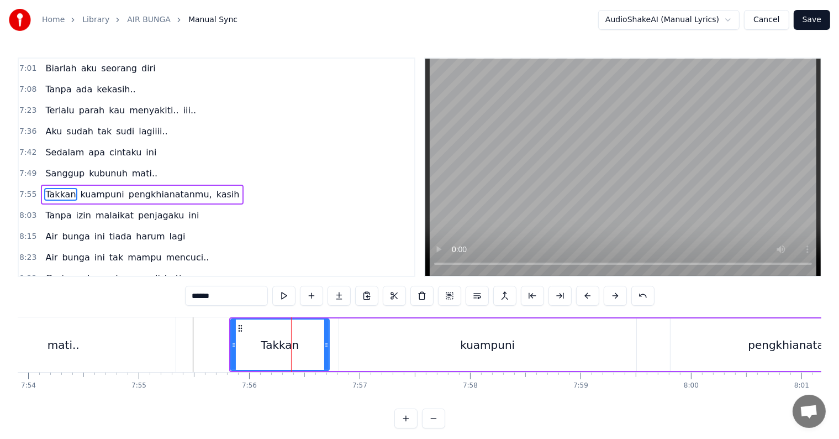
click at [226, 295] on input "******" at bounding box center [226, 296] width 83 height 20
click at [395, 346] on div "kuampuni" at bounding box center [487, 344] width 297 height 52
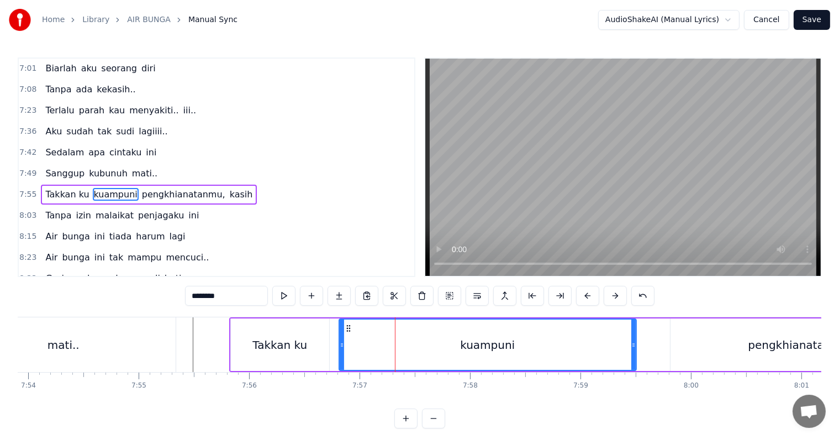
click at [203, 298] on input "********" at bounding box center [226, 296] width 83 height 20
click at [199, 299] on input "*******" at bounding box center [226, 296] width 83 height 20
click at [195, 297] on input "*******" at bounding box center [226, 296] width 83 height 20
click at [196, 295] on input "*******" at bounding box center [226, 296] width 83 height 20
type input "******"
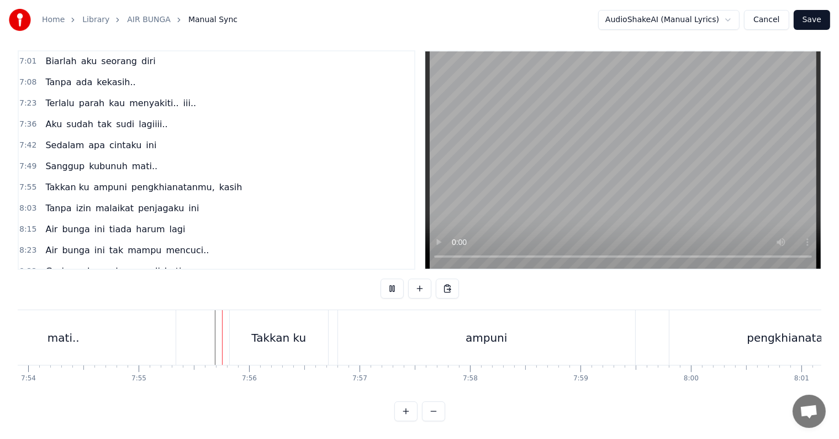
scroll to position [17, 0]
click at [347, 337] on div "ampuni" at bounding box center [486, 337] width 297 height 55
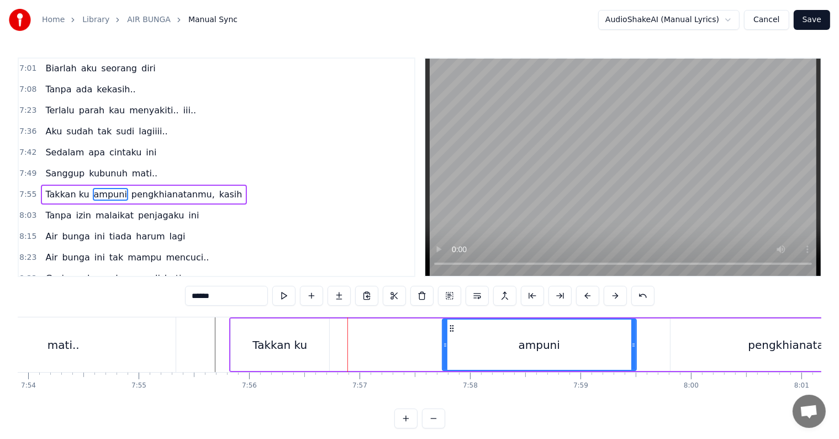
drag, startPoint x: 381, startPoint y: 349, endPoint x: 442, endPoint y: 349, distance: 61.3
click at [443, 349] on div at bounding box center [445, 344] width 4 height 50
click at [259, 347] on div "Takkan ku" at bounding box center [279, 344] width 55 height 17
type input "*********"
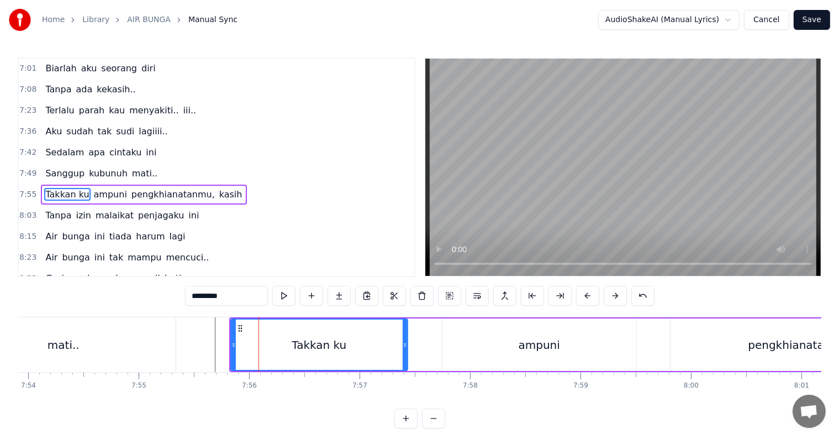
drag, startPoint x: 327, startPoint y: 349, endPoint x: 405, endPoint y: 349, distance: 78.4
click at [405, 349] on div at bounding box center [405, 344] width 4 height 50
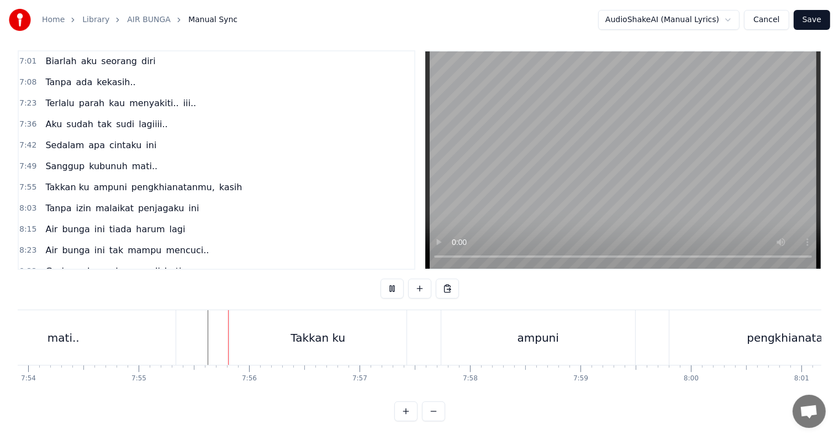
scroll to position [17, 0]
click at [398, 336] on div "Takkan ku" at bounding box center [318, 337] width 177 height 55
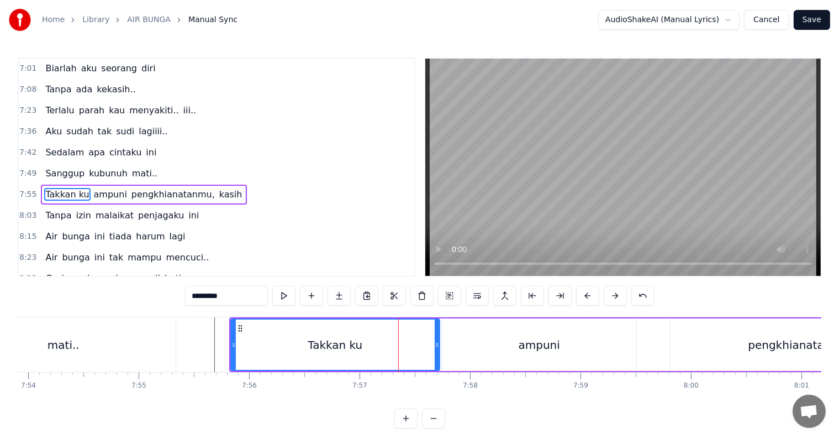
drag, startPoint x: 402, startPoint y: 345, endPoint x: 435, endPoint y: 345, distance: 32.6
click at [435, 345] on icon at bounding box center [437, 344] width 4 height 9
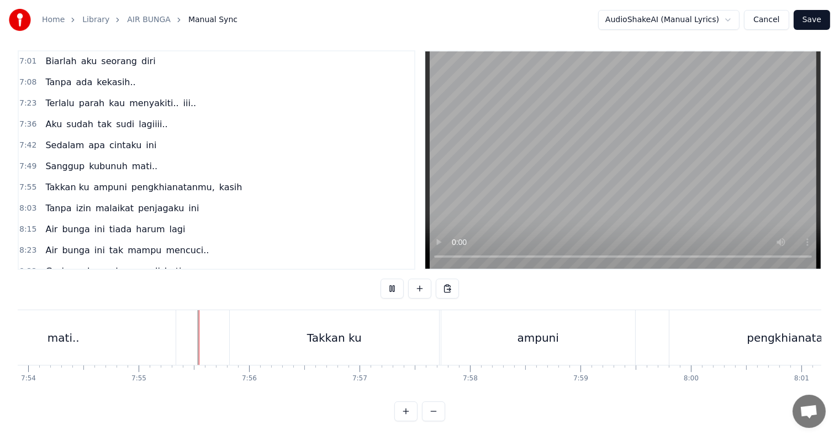
scroll to position [17, 0]
click at [700, 343] on div "pengkhianatanmu," at bounding box center [799, 337] width 260 height 55
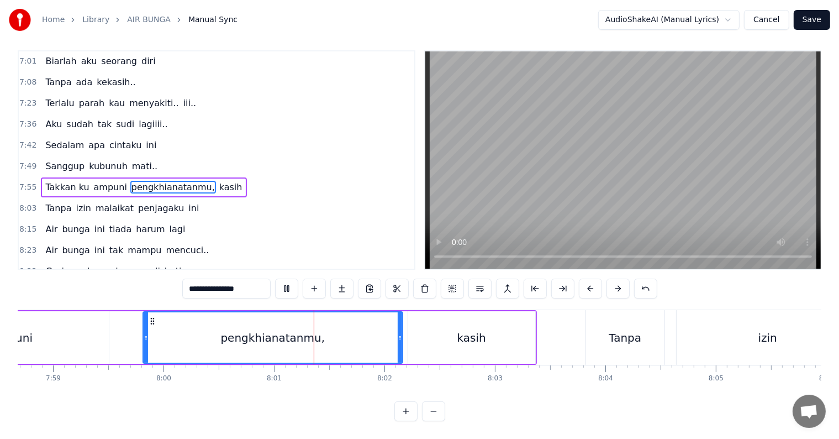
scroll to position [0, 53056]
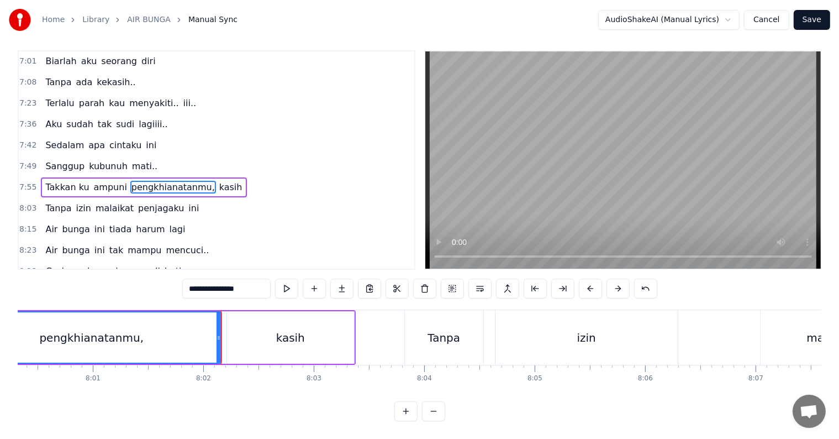
click at [268, 339] on div "kasih" at bounding box center [290, 337] width 127 height 52
type input "*****"
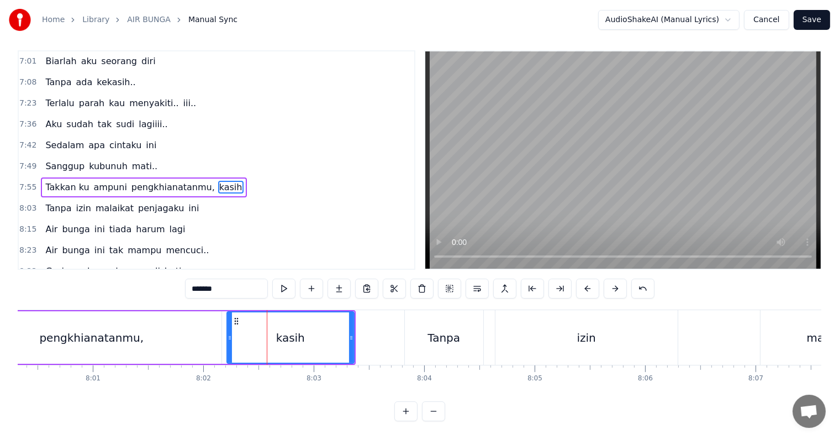
scroll to position [0, 0]
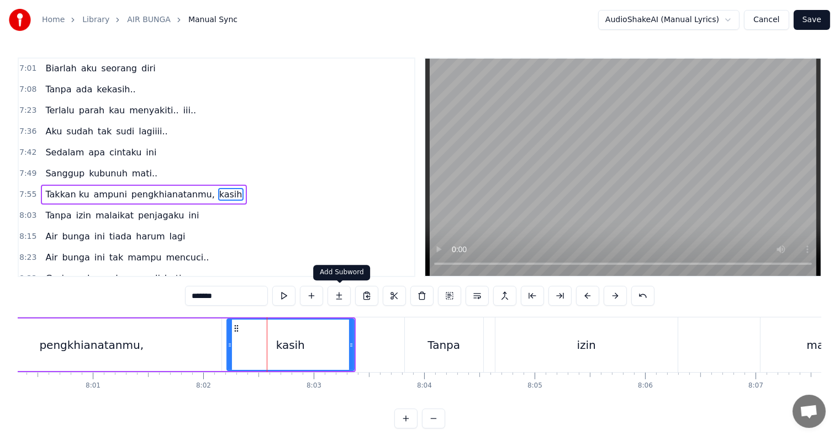
click at [339, 292] on button at bounding box center [339, 296] width 23 height 20
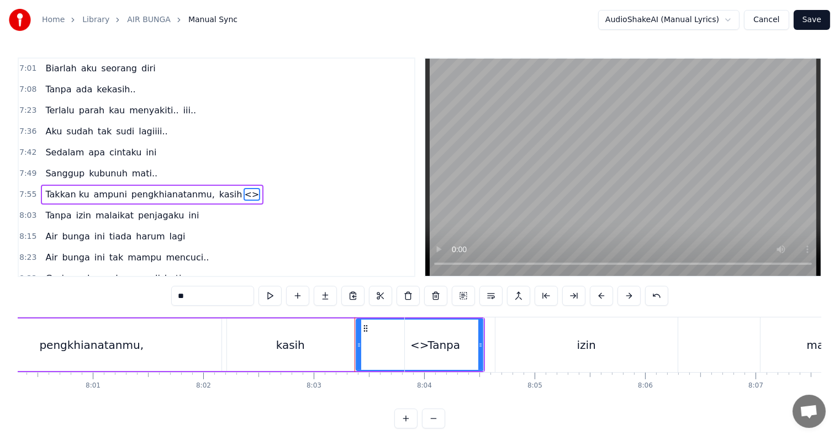
click at [71, 338] on div "pengkhianatanmu," at bounding box center [91, 344] width 104 height 17
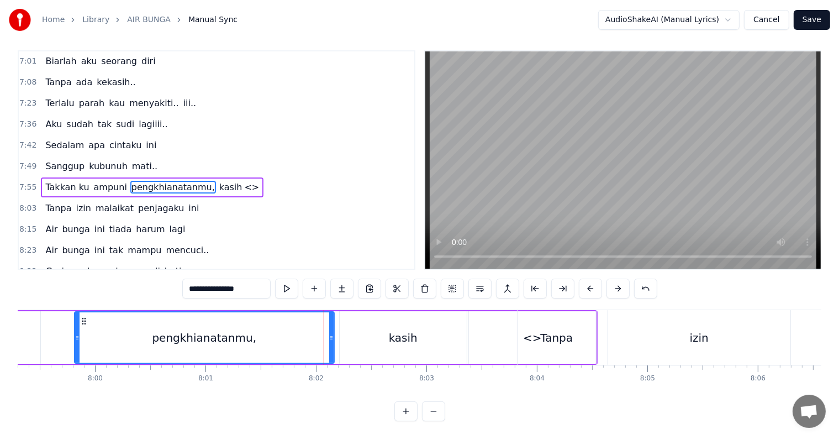
scroll to position [0, 52943]
click at [326, 333] on div at bounding box center [326, 337] width 4 height 50
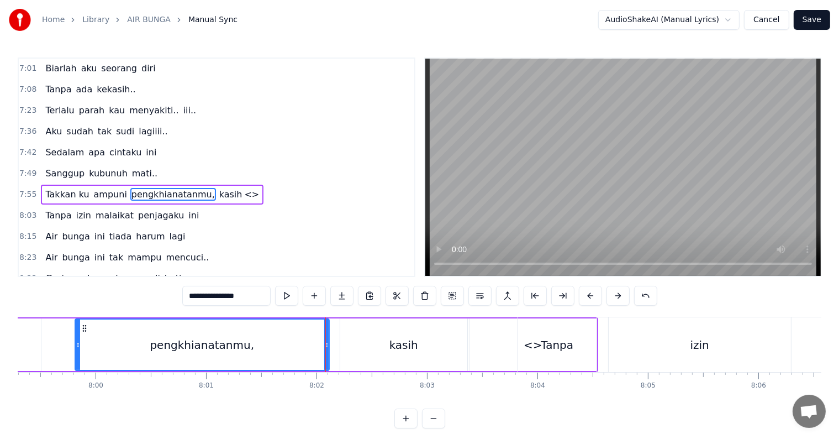
click at [367, 337] on div "kasih" at bounding box center [403, 344] width 127 height 52
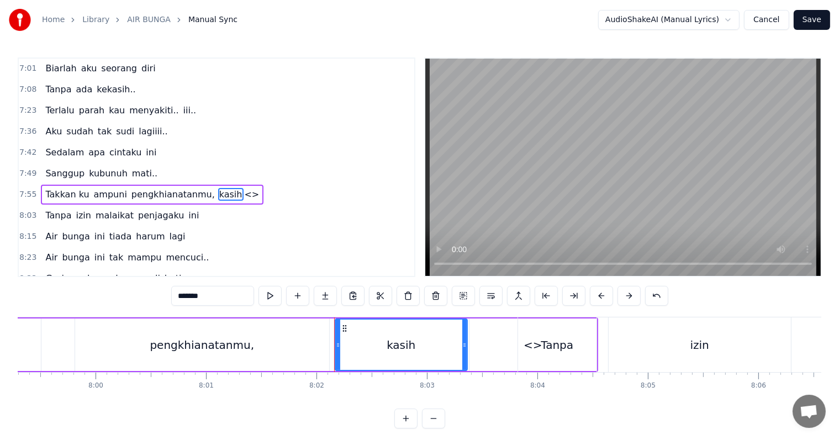
click at [338, 349] on div at bounding box center [338, 344] width 4 height 50
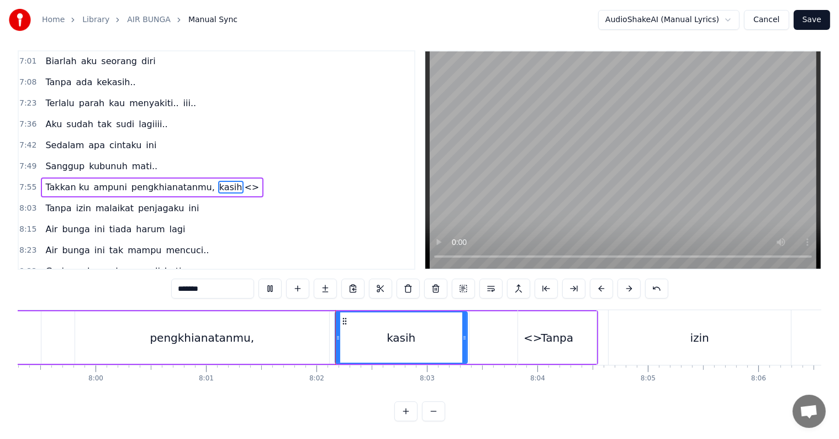
scroll to position [17, 0]
click at [513, 330] on div "<>" at bounding box center [532, 337] width 127 height 52
type input "**"
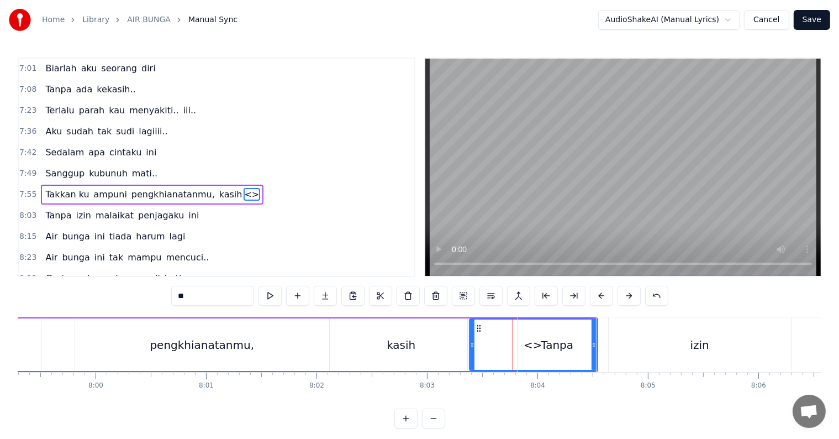
click at [471, 348] on div at bounding box center [472, 344] width 4 height 50
click at [648, 292] on button at bounding box center [656, 296] width 23 height 20
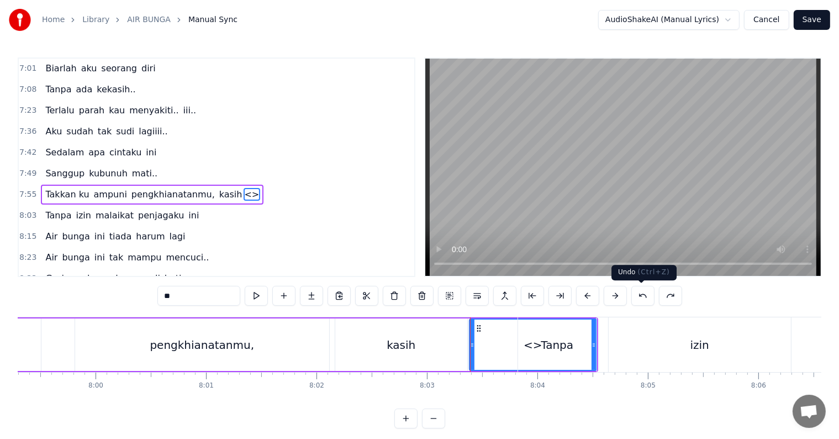
click at [637, 295] on button at bounding box center [642, 296] width 23 height 20
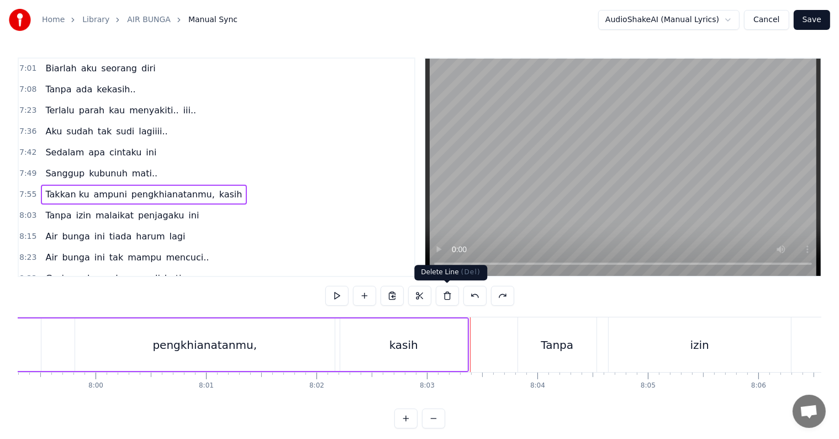
click at [400, 356] on div "kasih" at bounding box center [403, 344] width 127 height 52
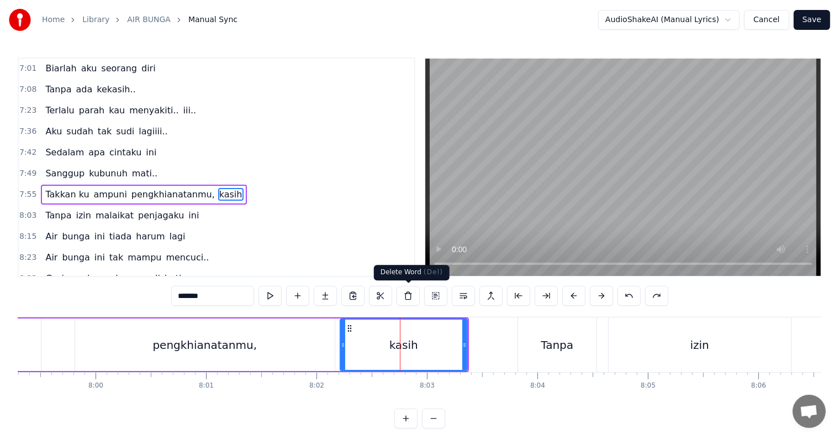
click at [411, 297] on button at bounding box center [408, 296] width 23 height 20
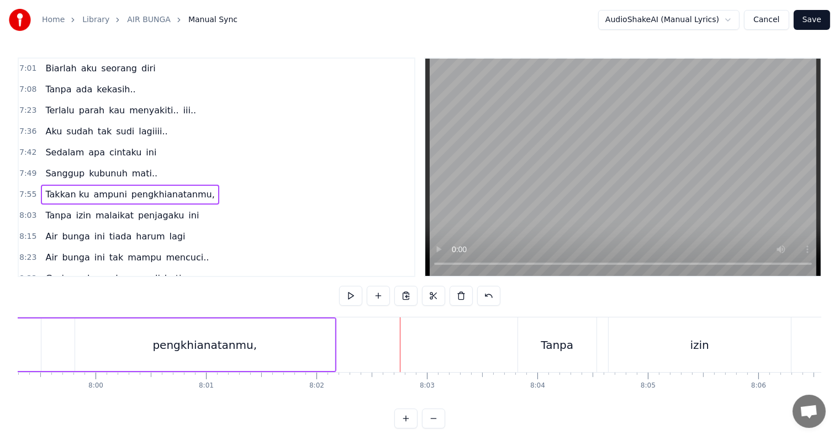
click at [179, 205] on div "Tanpa izin malaikat penjagaku ini" at bounding box center [122, 215] width 162 height 20
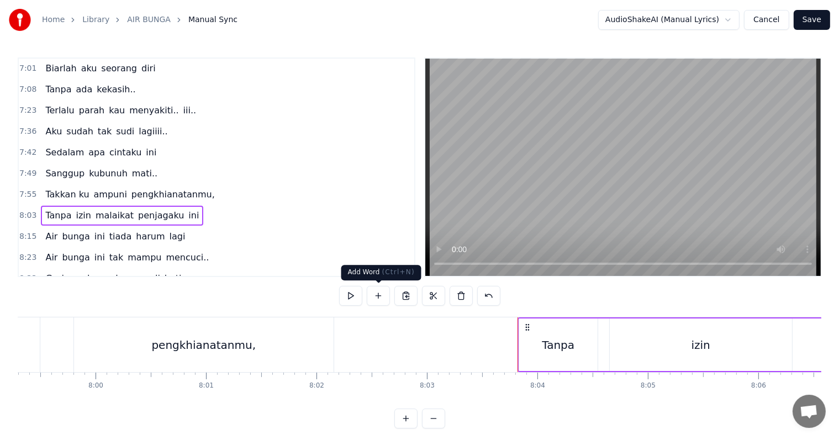
click at [381, 297] on button at bounding box center [378, 296] width 23 height 20
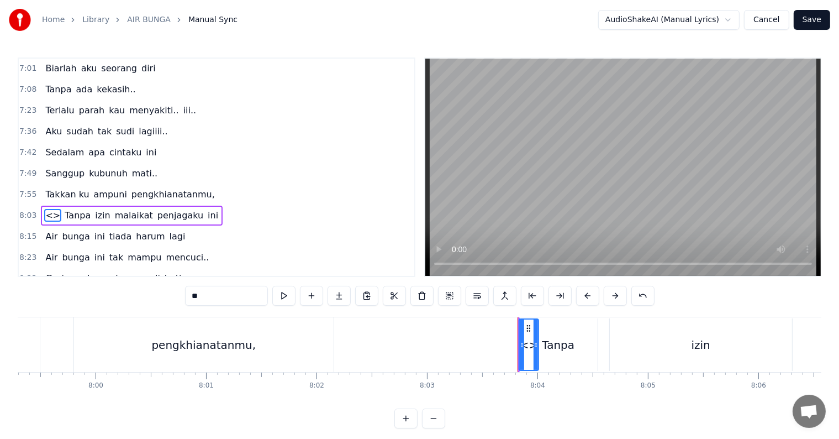
scroll to position [735, 0]
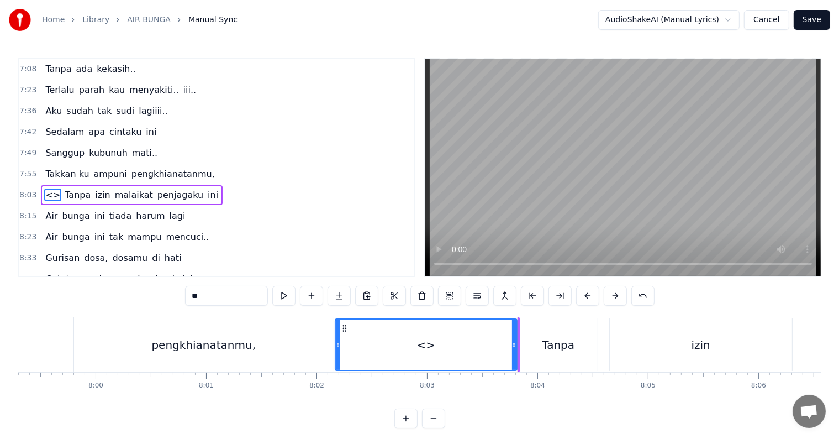
drag, startPoint x: 521, startPoint y: 352, endPoint x: 337, endPoint y: 360, distance: 184.1
click at [337, 360] on div at bounding box center [338, 344] width 4 height 50
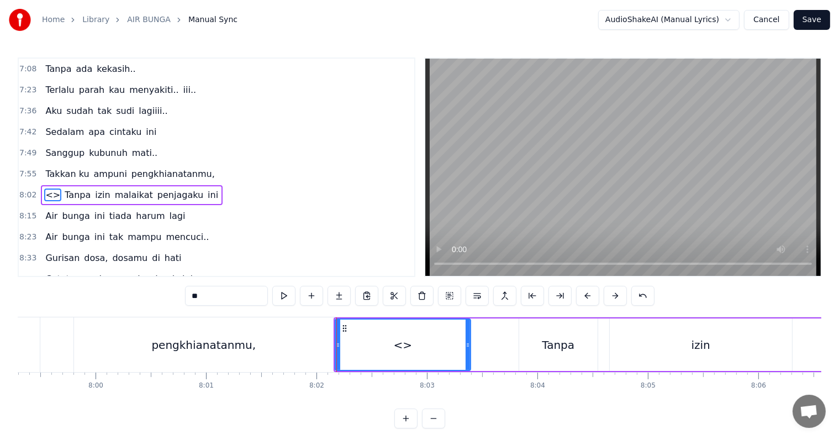
drag, startPoint x: 513, startPoint y: 352, endPoint x: 467, endPoint y: 352, distance: 46.4
click at [467, 352] on div at bounding box center [468, 344] width 4 height 50
click at [542, 351] on div "Tanpa" at bounding box center [558, 344] width 78 height 52
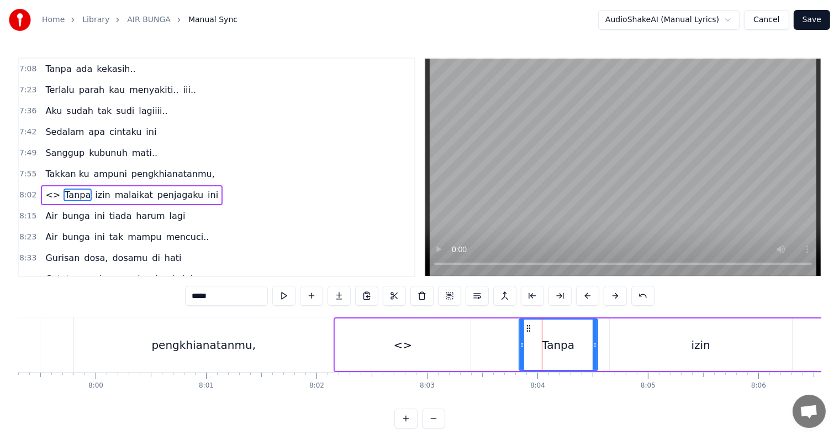
click at [431, 351] on div "<>" at bounding box center [402, 344] width 135 height 52
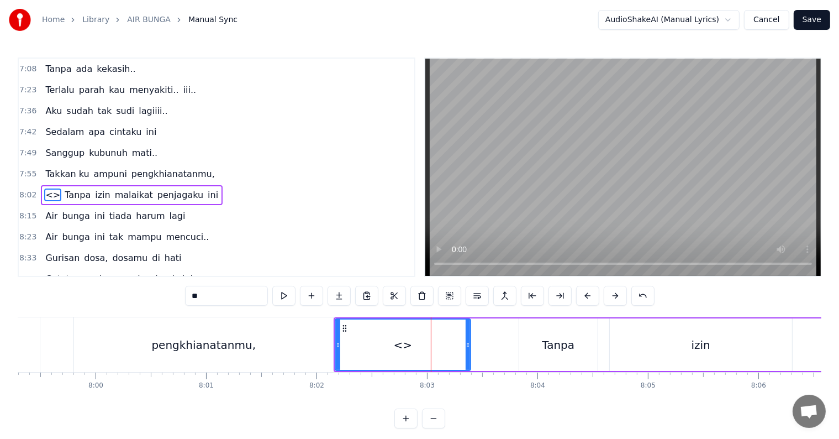
click at [248, 293] on input "**" at bounding box center [226, 296] width 83 height 20
type input "*"
type input "*****"
click at [287, 294] on button at bounding box center [283, 296] width 23 height 20
click at [272, 286] on button at bounding box center [283, 296] width 23 height 20
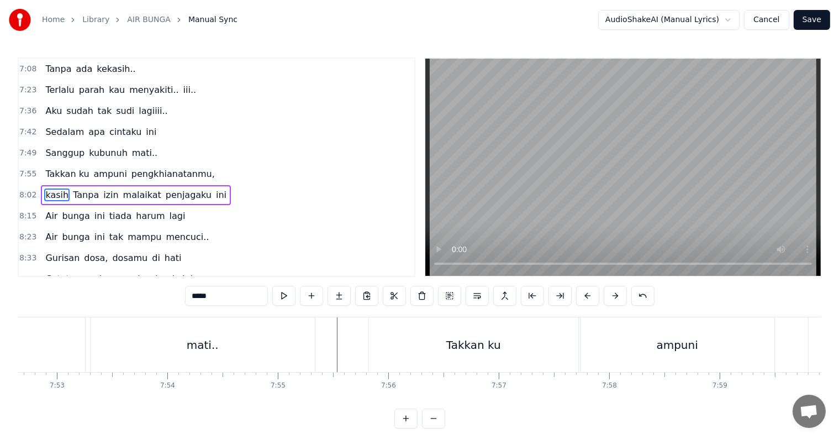
scroll to position [0, 52140]
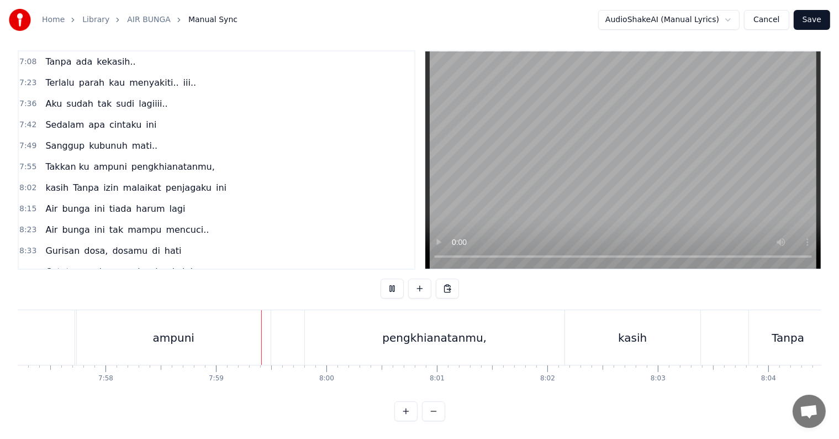
scroll to position [0, 52842]
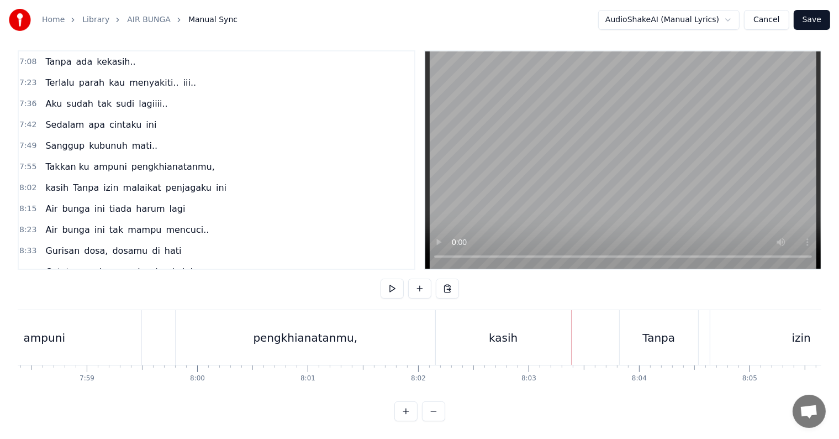
click at [518, 331] on div "kasih" at bounding box center [503, 337] width 135 height 55
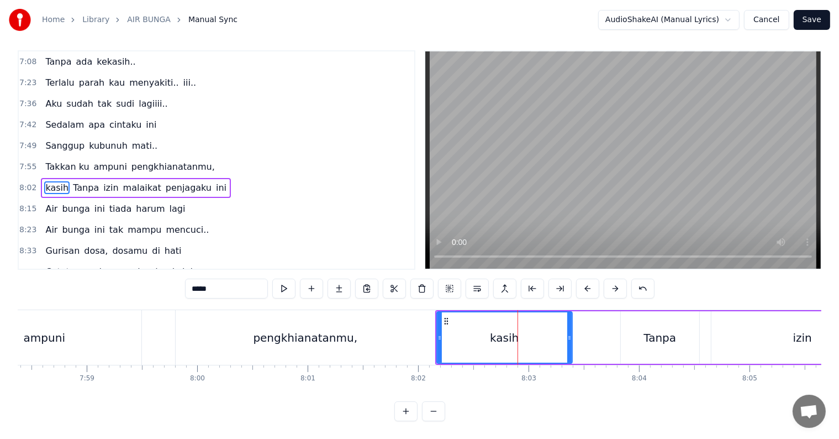
scroll to position [0, 0]
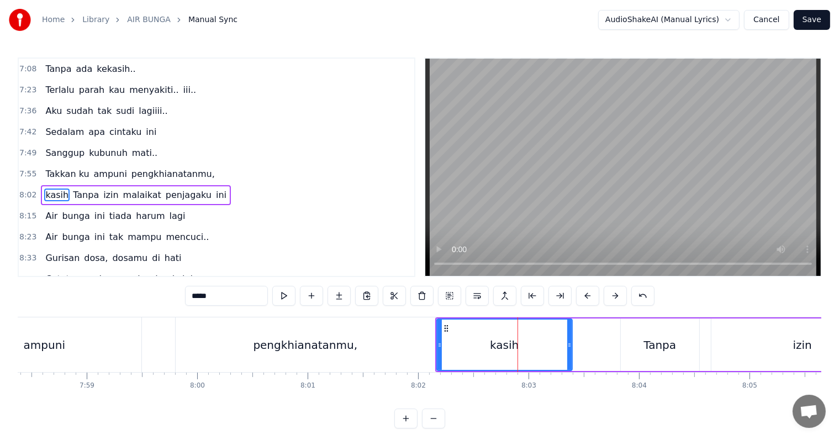
click at [636, 352] on div "Tanpa" at bounding box center [660, 344] width 78 height 52
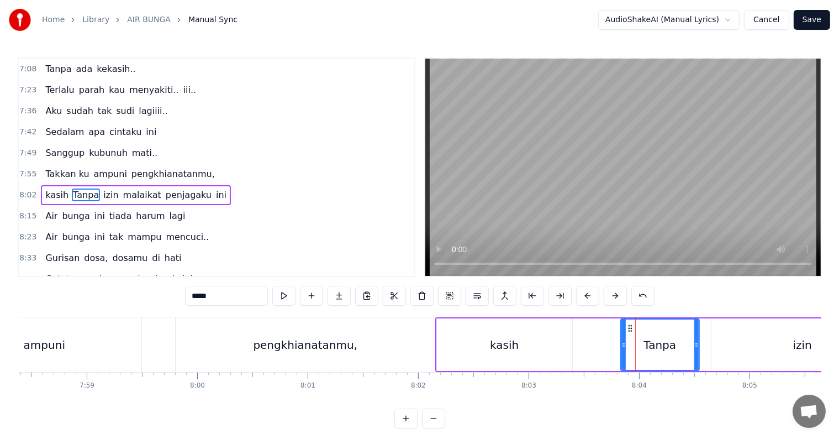
click at [197, 299] on input "*****" at bounding box center [226, 296] width 83 height 20
click at [192, 299] on input "****" at bounding box center [226, 296] width 83 height 20
type input "*****"
click at [277, 294] on button at bounding box center [283, 296] width 23 height 20
click at [157, 355] on div "Takkan ku ampuni pengkhianatanmu," at bounding box center [86, 344] width 703 height 55
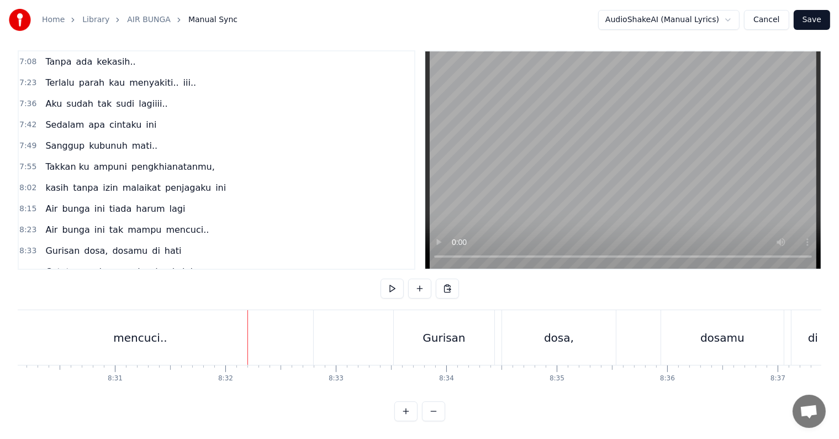
scroll to position [0, 56522]
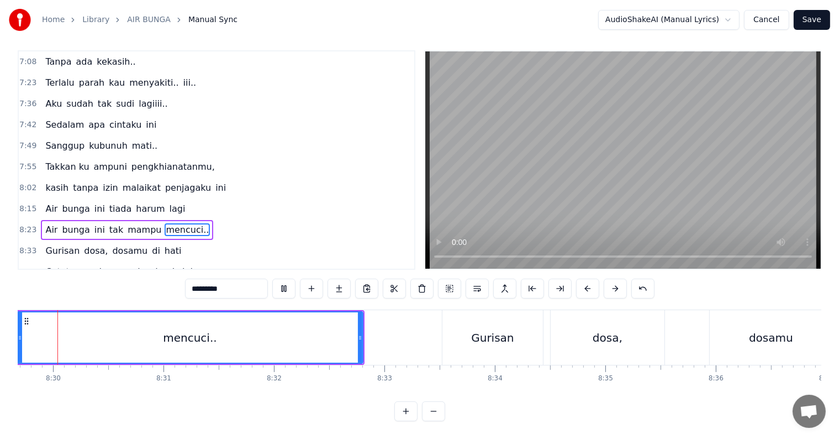
scroll to position [0, 56266]
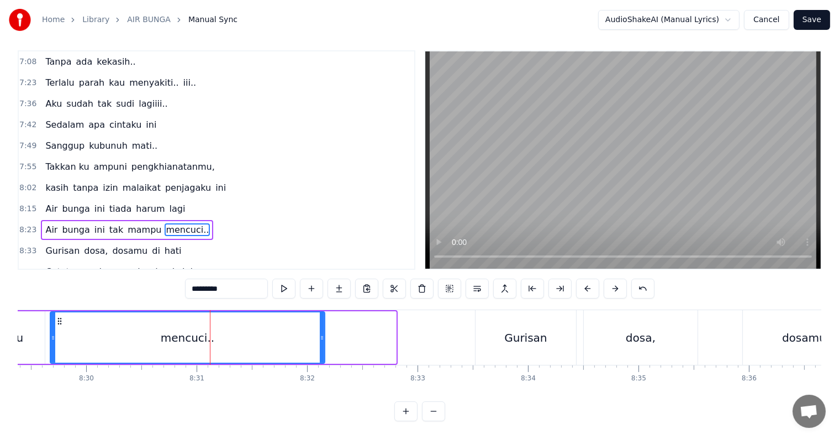
drag, startPoint x: 394, startPoint y: 331, endPoint x: 323, endPoint y: 331, distance: 71.2
click at [323, 331] on div at bounding box center [322, 337] width 4 height 50
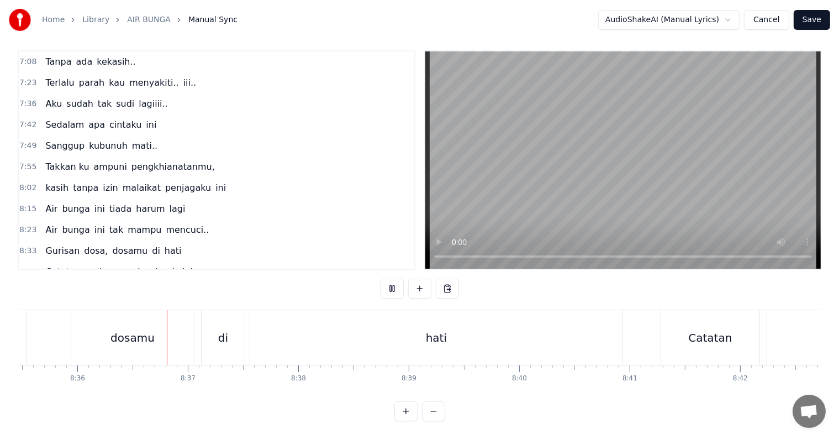
scroll to position [0, 56963]
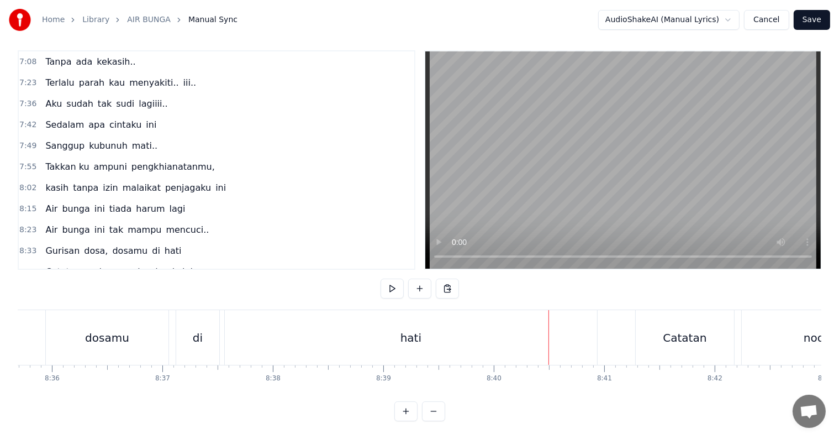
click at [424, 319] on div "hati" at bounding box center [411, 337] width 372 height 55
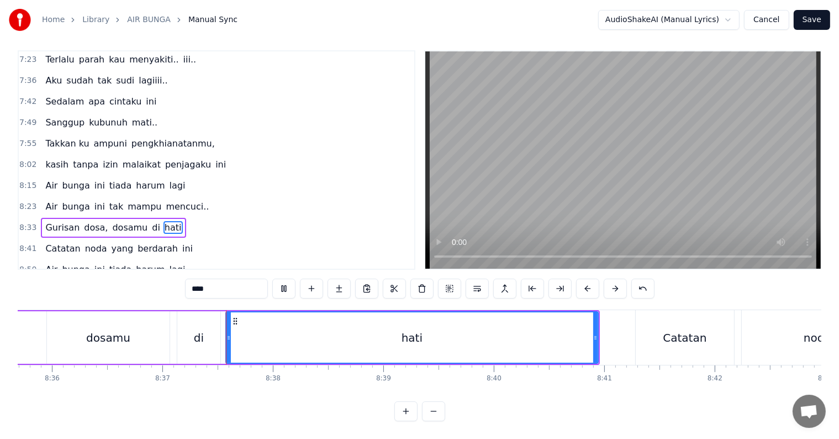
scroll to position [17, 0]
drag, startPoint x: 595, startPoint y: 326, endPoint x: 473, endPoint y: 334, distance: 121.8
click at [473, 334] on div at bounding box center [474, 337] width 4 height 50
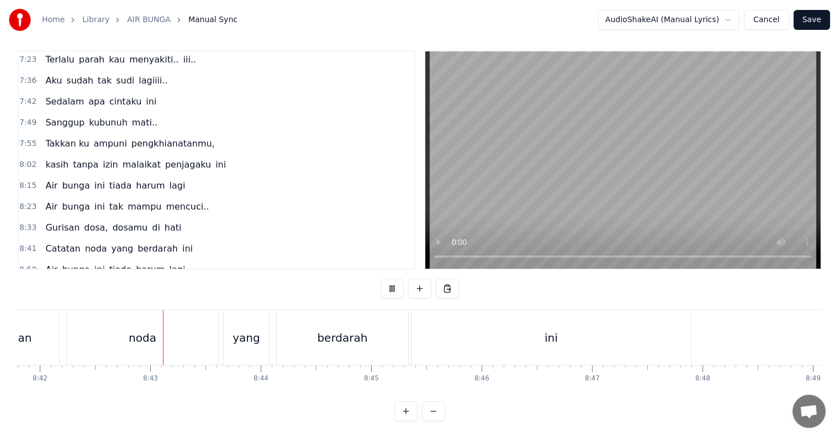
scroll to position [0, 57656]
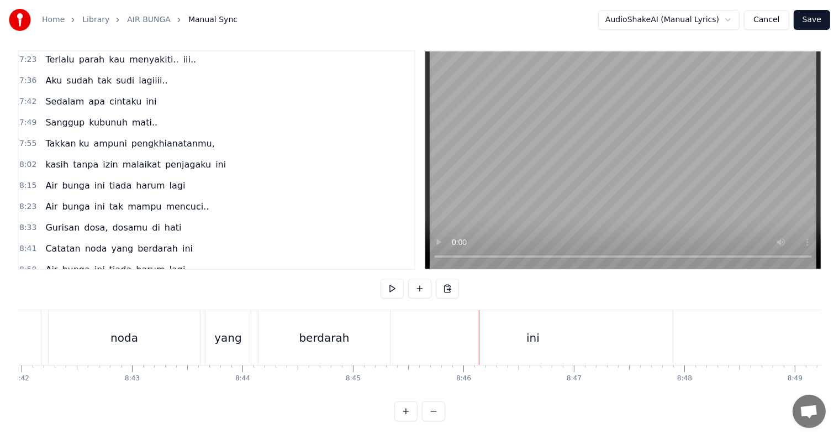
click at [652, 327] on div "ini" at bounding box center [532, 337] width 279 height 55
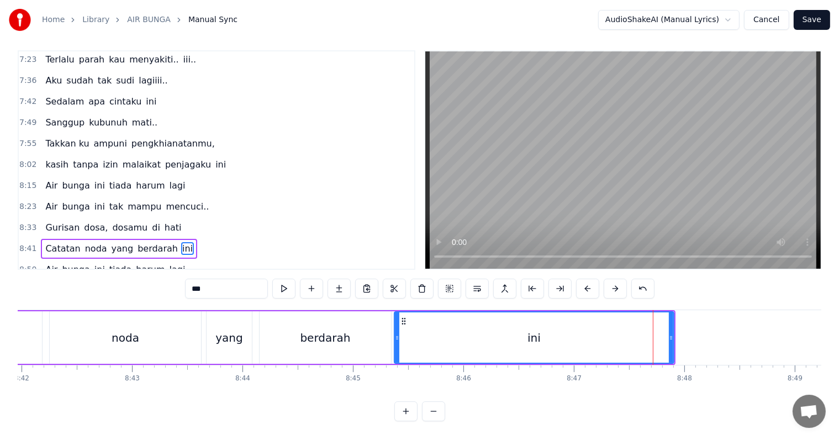
scroll to position [5, 0]
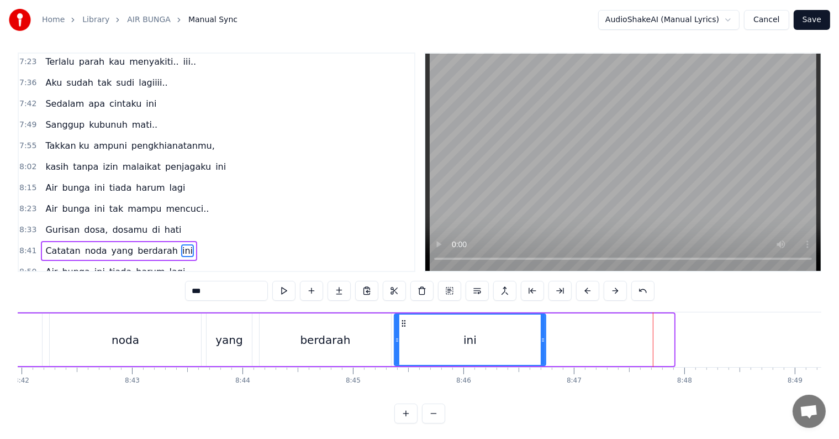
drag, startPoint x: 669, startPoint y: 342, endPoint x: 540, endPoint y: 341, distance: 129.8
click at [541, 341] on icon at bounding box center [543, 339] width 4 height 9
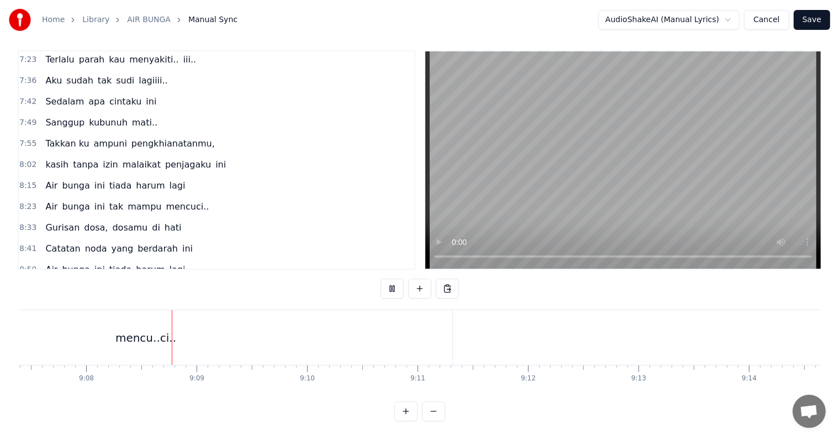
scroll to position [0, 60485]
click at [383, 319] on div "mencu..ci.." at bounding box center [124, 337] width 613 height 55
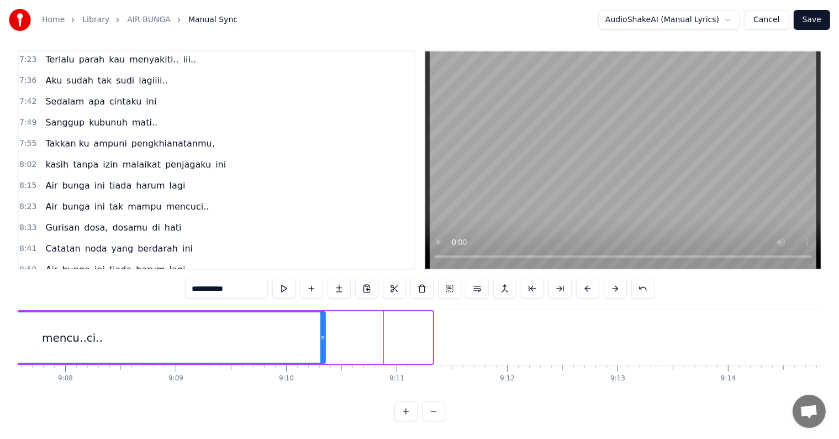
drag, startPoint x: 429, startPoint y: 332, endPoint x: 321, endPoint y: 333, distance: 107.1
click at [321, 333] on div at bounding box center [322, 337] width 4 height 50
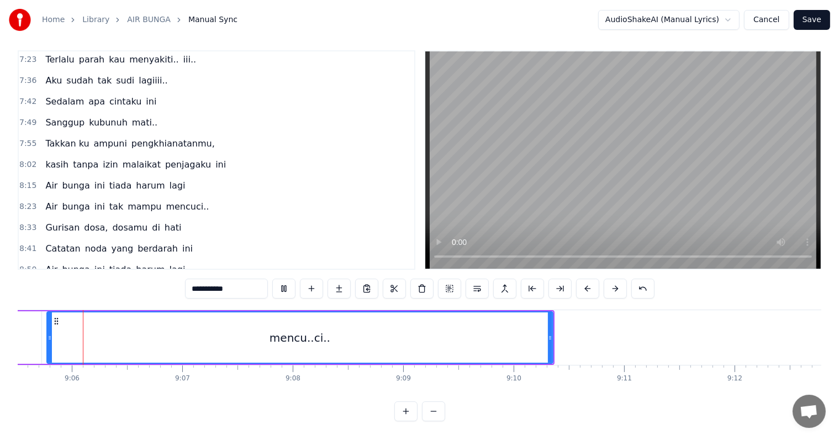
scroll to position [0, 60252]
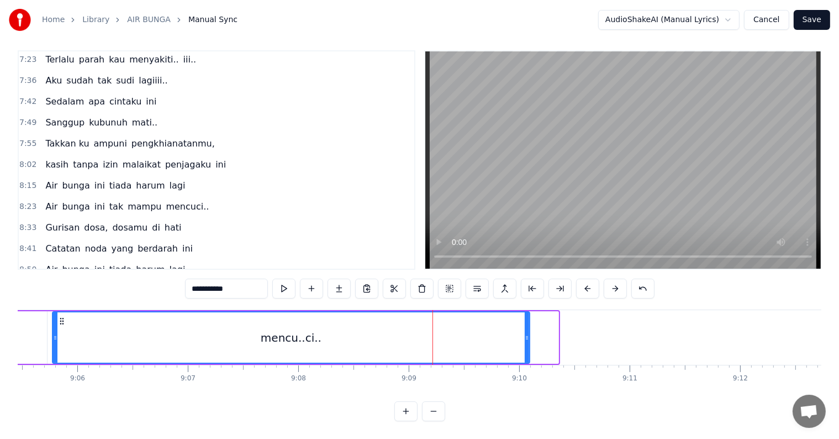
drag, startPoint x: 555, startPoint y: 330, endPoint x: 526, endPoint y: 329, distance: 28.7
click at [526, 333] on icon at bounding box center [527, 337] width 4 height 9
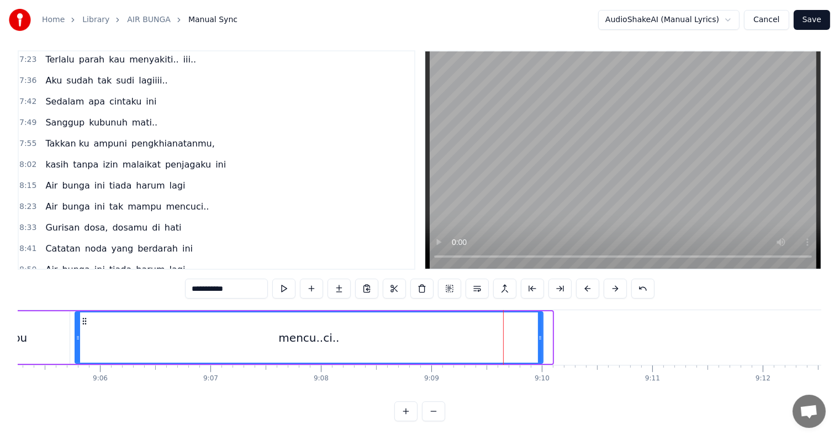
drag, startPoint x: 550, startPoint y: 329, endPoint x: 540, endPoint y: 329, distance: 10.5
click at [540, 333] on icon at bounding box center [540, 337] width 4 height 9
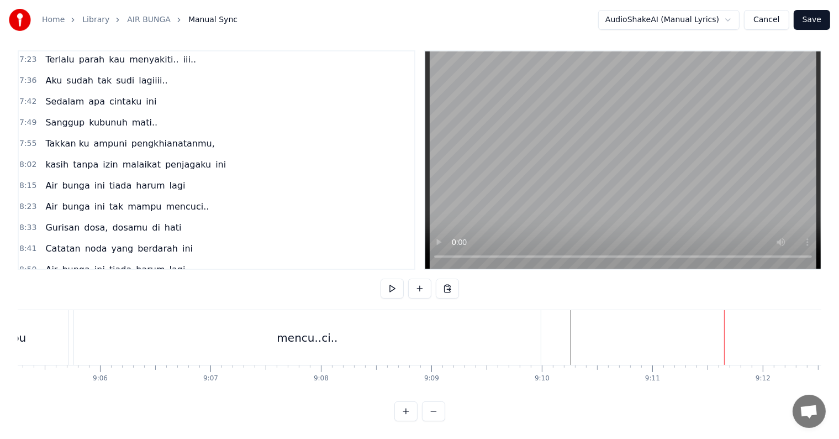
click at [821, 26] on button "Save" at bounding box center [812, 20] width 36 height 20
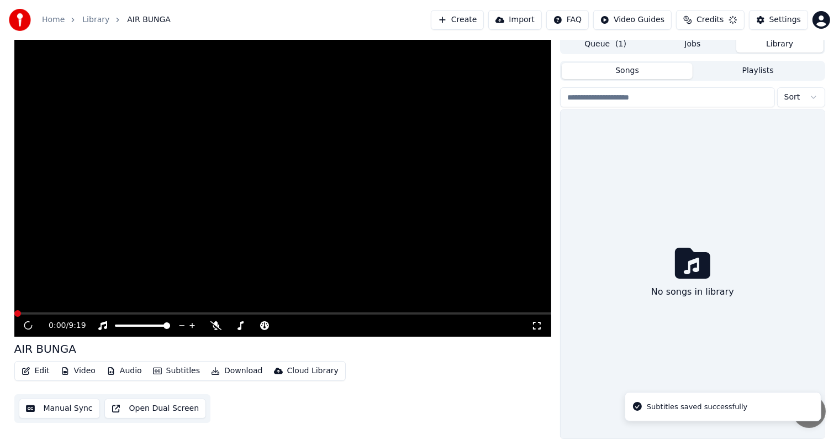
scroll to position [5, 0]
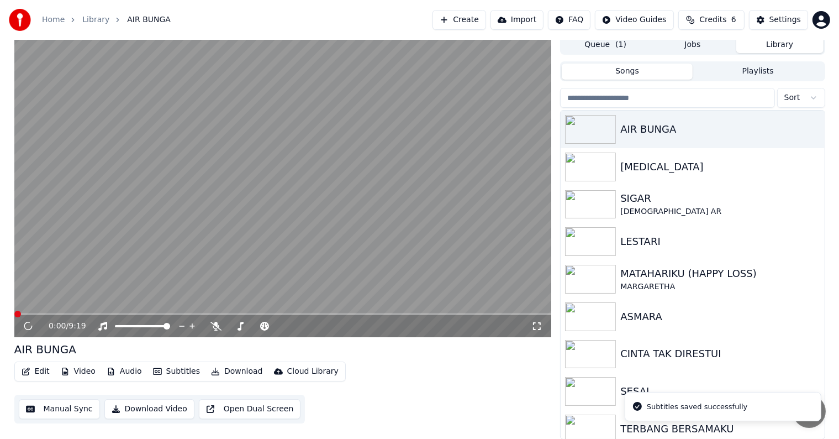
click at [168, 408] on button "Download Video" at bounding box center [149, 409] width 90 height 20
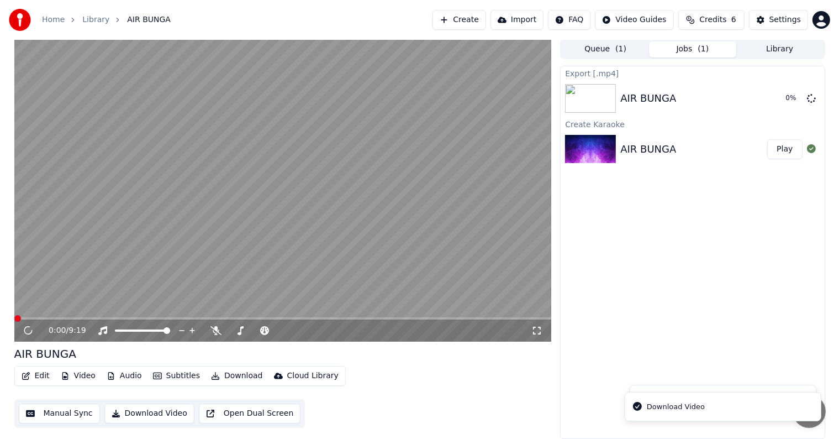
scroll to position [0, 0]
click at [31, 329] on icon at bounding box center [36, 330] width 26 height 9
